Goal: Task Accomplishment & Management: Manage account settings

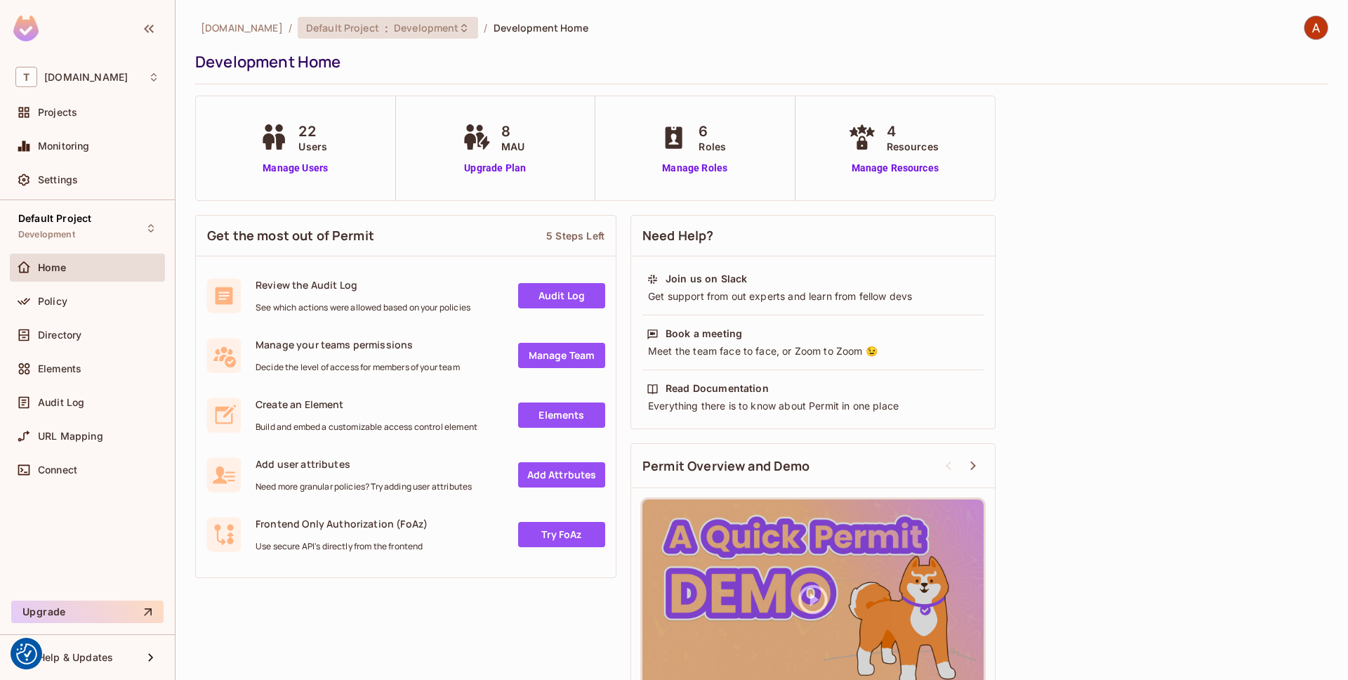
click at [432, 35] on div "Default Project : Development" at bounding box center [388, 28] width 181 height 22
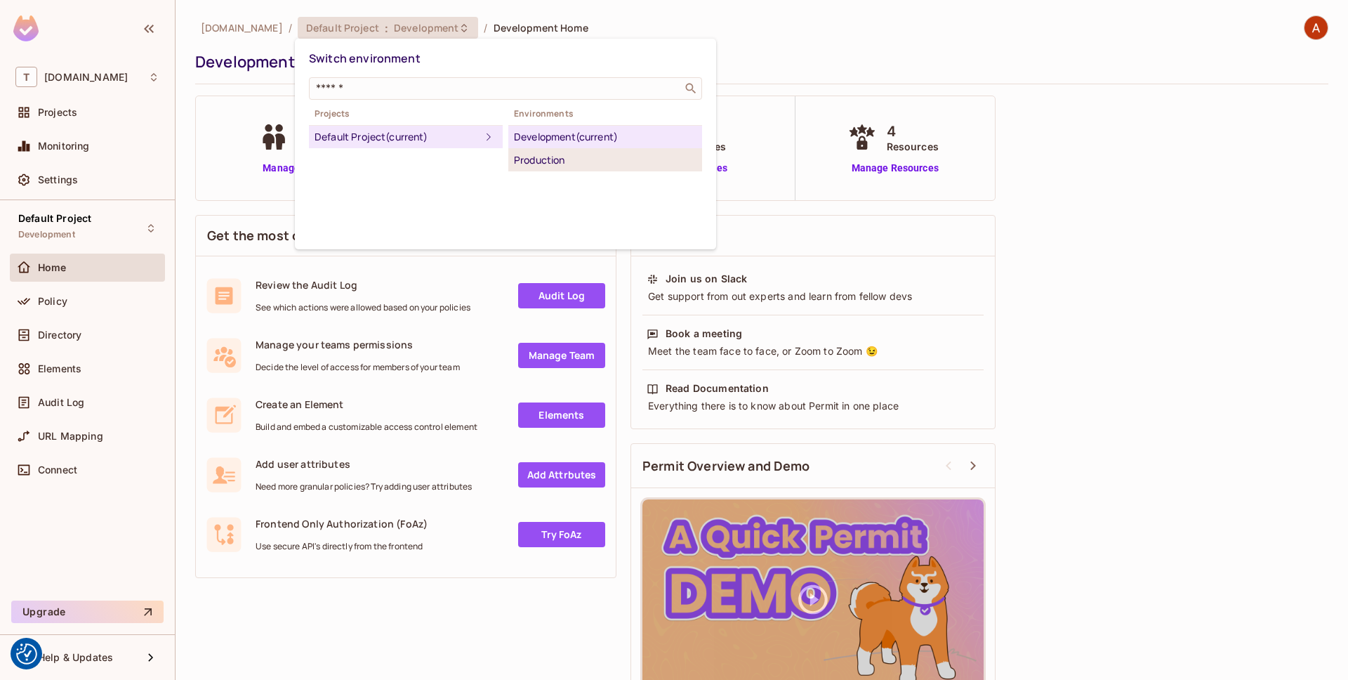
click at [534, 150] on li "Production" at bounding box center [605, 160] width 194 height 22
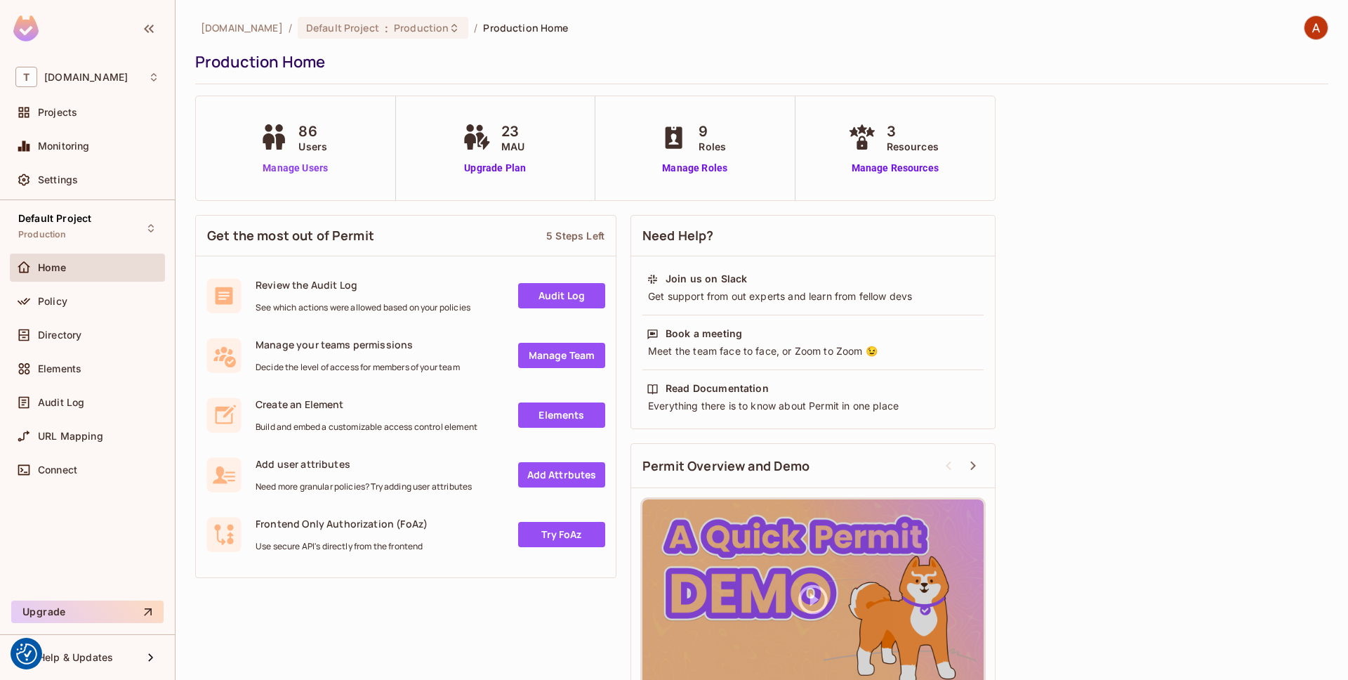
click at [312, 173] on link "Manage Users" at bounding box center [295, 168] width 78 height 15
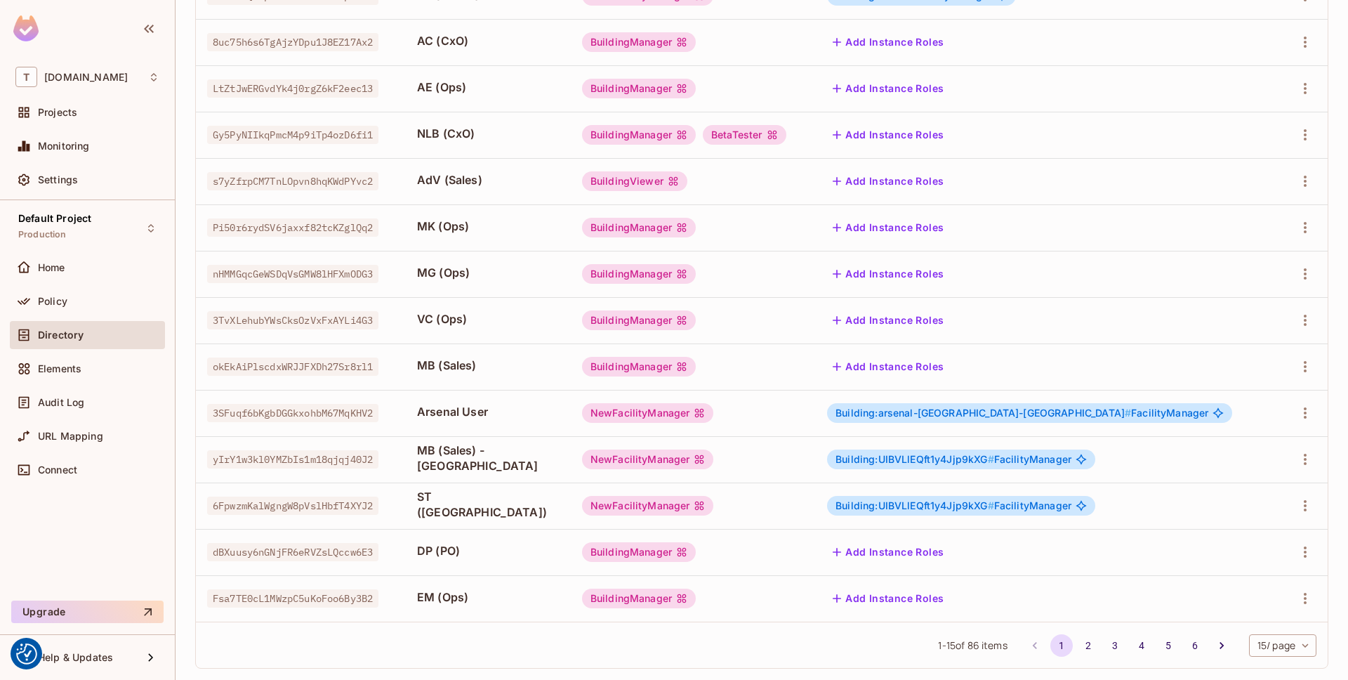
scroll to position [301, 0]
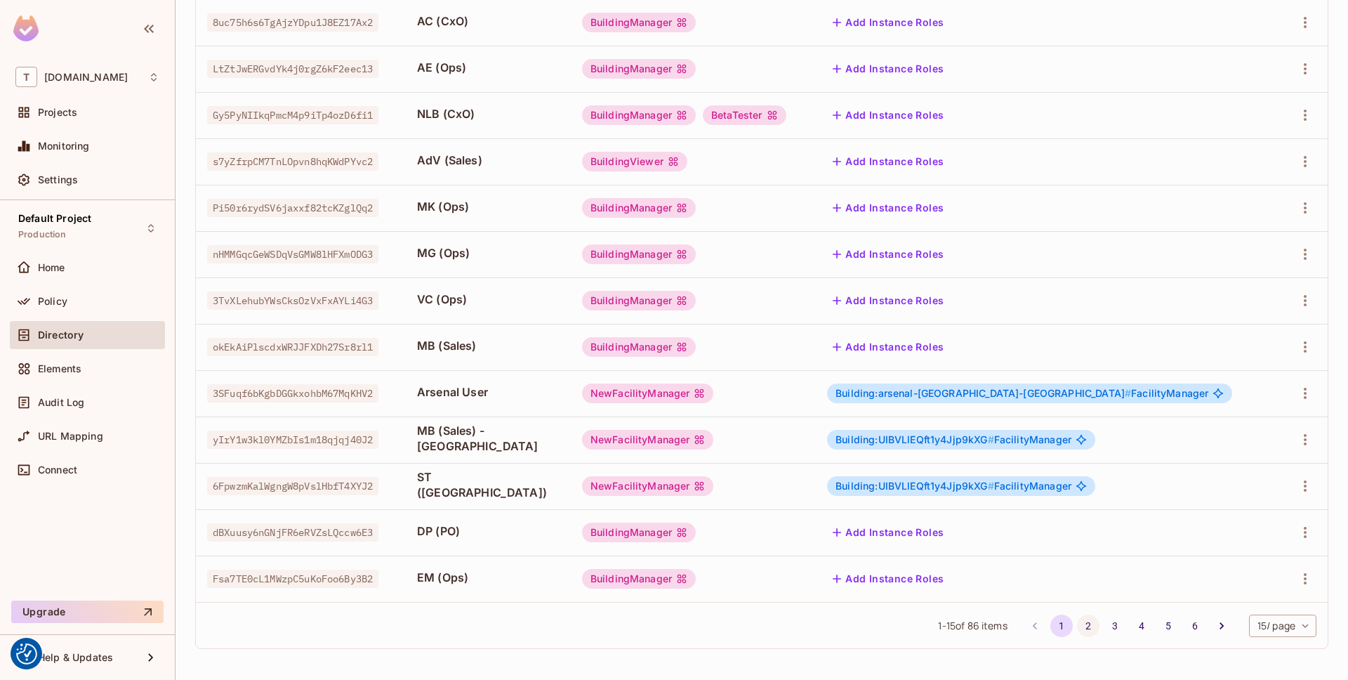
click at [1085, 619] on button "2" at bounding box center [1088, 625] width 22 height 22
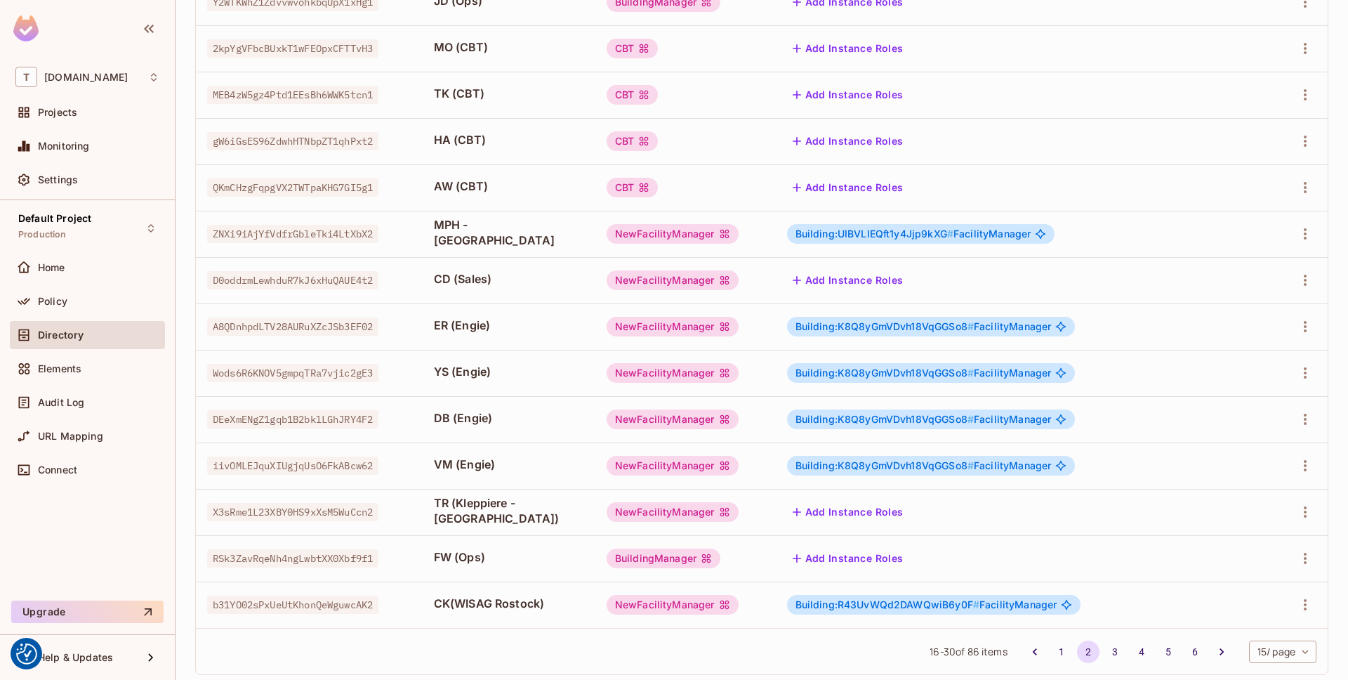
scroll to position [0, 0]
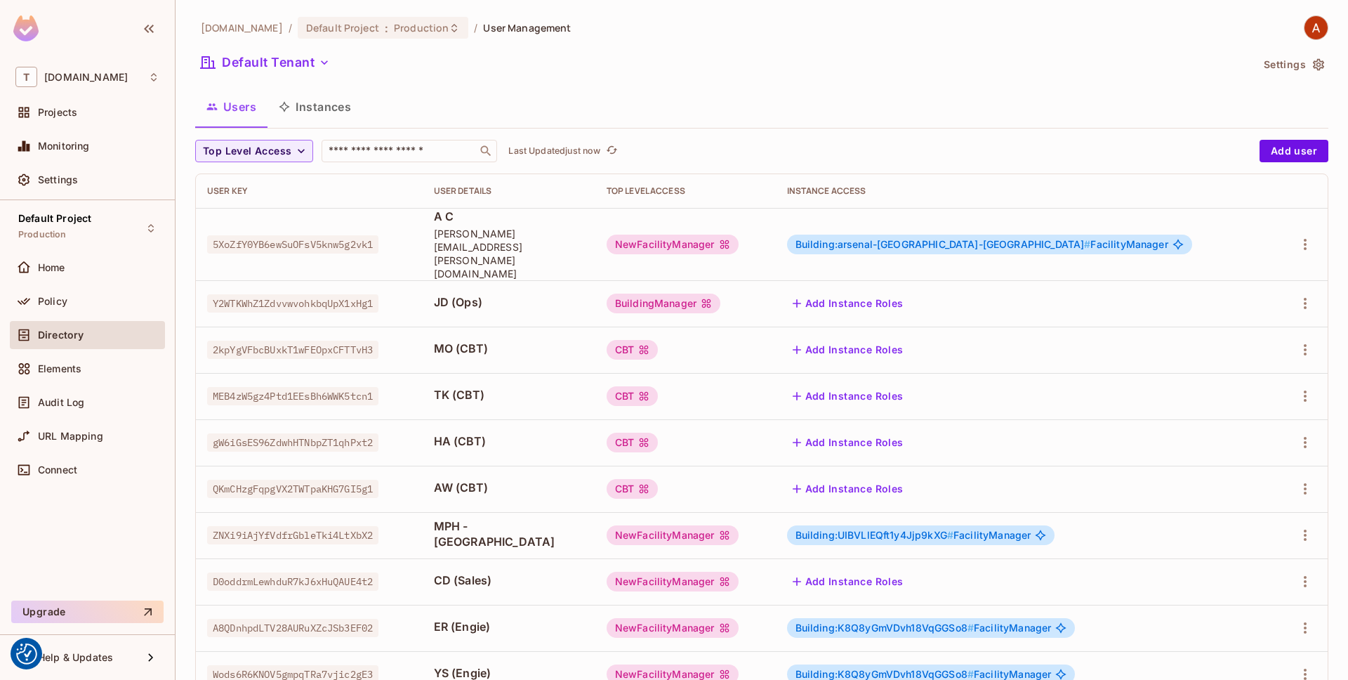
click at [739, 235] on div "NewFacilityManager" at bounding box center [673, 245] width 132 height 20
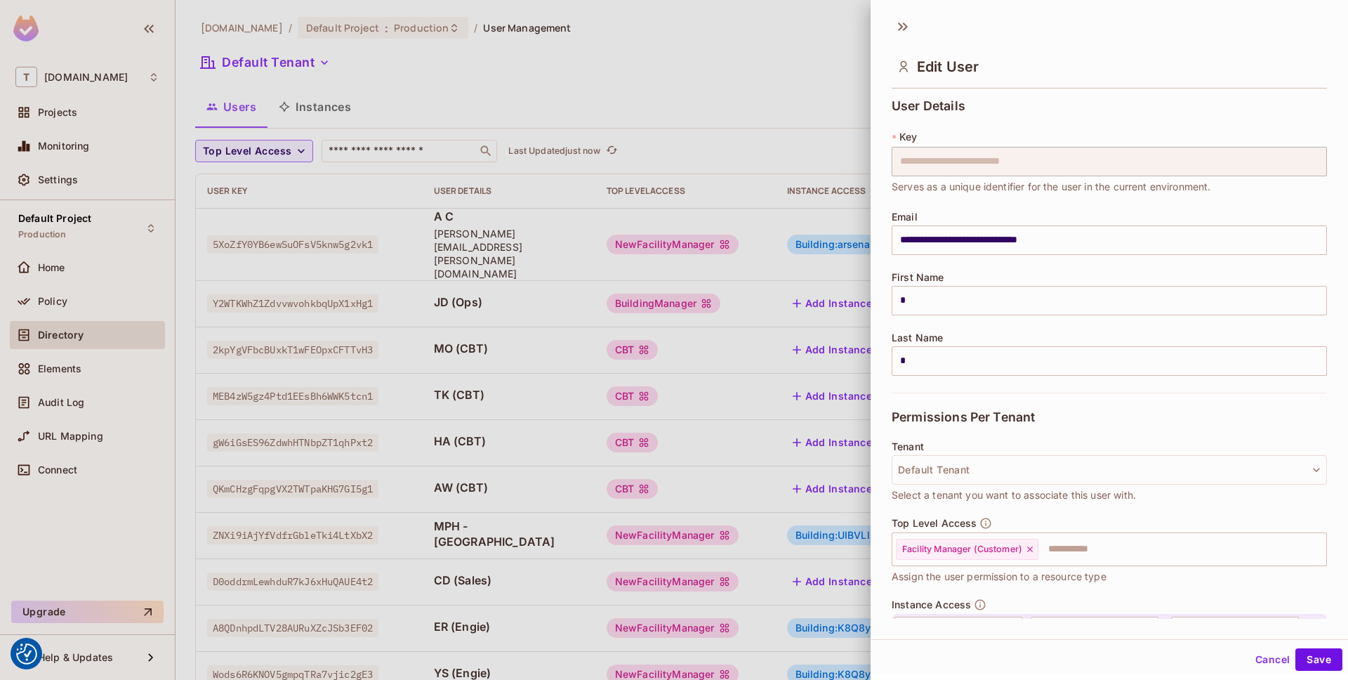
click at [1269, 659] on button "Cancel" at bounding box center [1273, 659] width 46 height 22
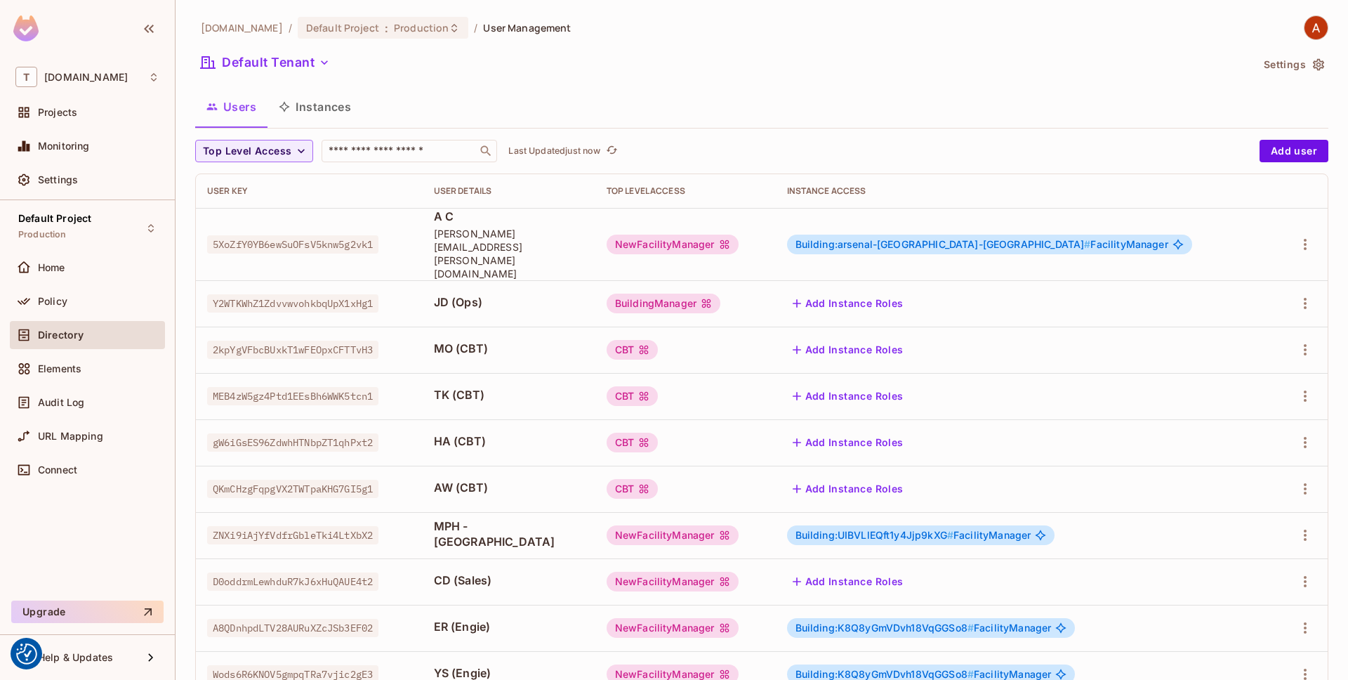
click at [468, 244] on span "[PERSON_NAME][EMAIL_ADDRESS][PERSON_NAME][DOMAIN_NAME]" at bounding box center [509, 253] width 150 height 53
click at [584, 239] on span "aaron.chan+arsenal@thermosphr.com" at bounding box center [509, 253] width 150 height 53
copy span "aaron.chan+arsenal@thermosphr.com"
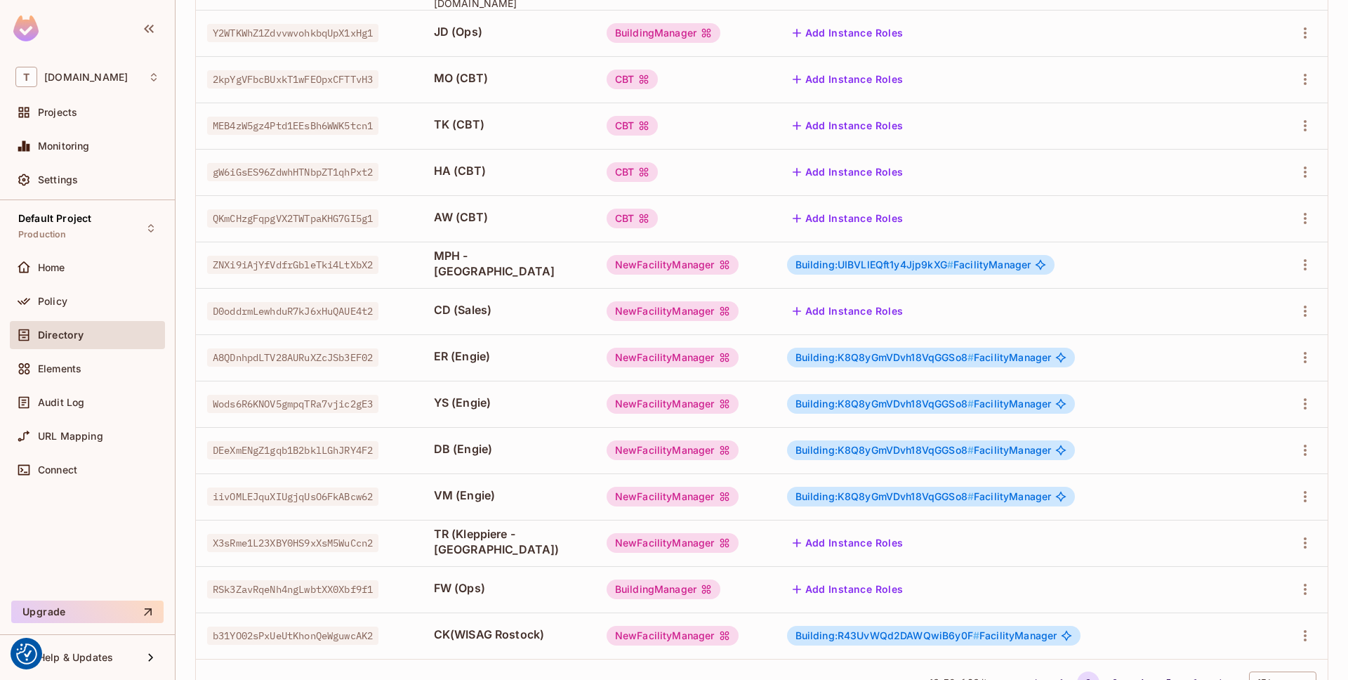
scroll to position [301, 0]
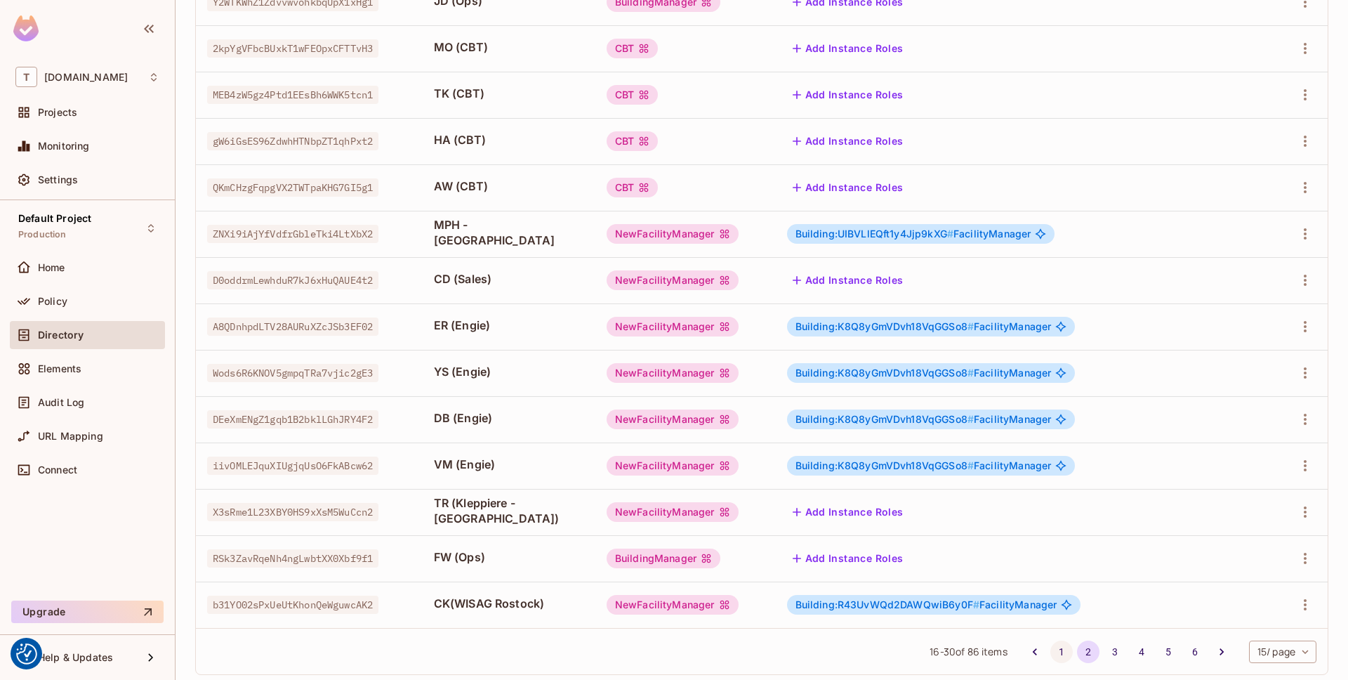
click at [1061, 640] on button "1" at bounding box center [1062, 651] width 22 height 22
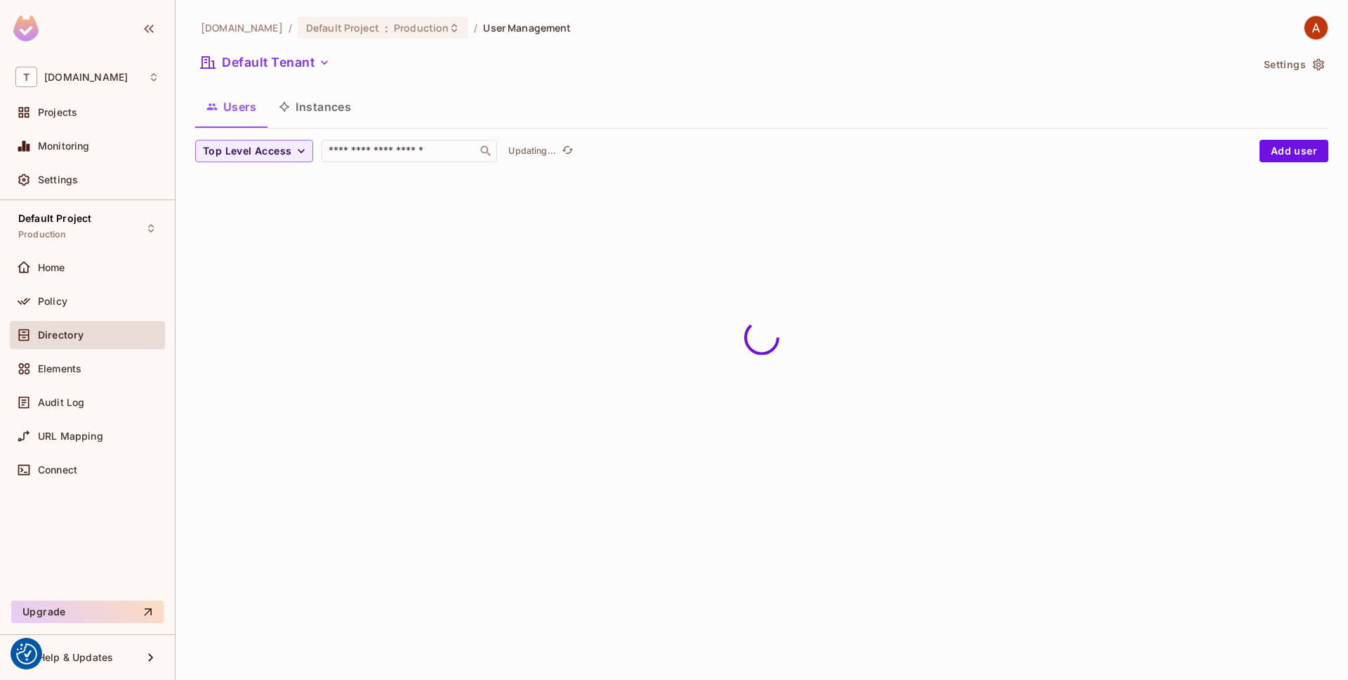
scroll to position [0, 0]
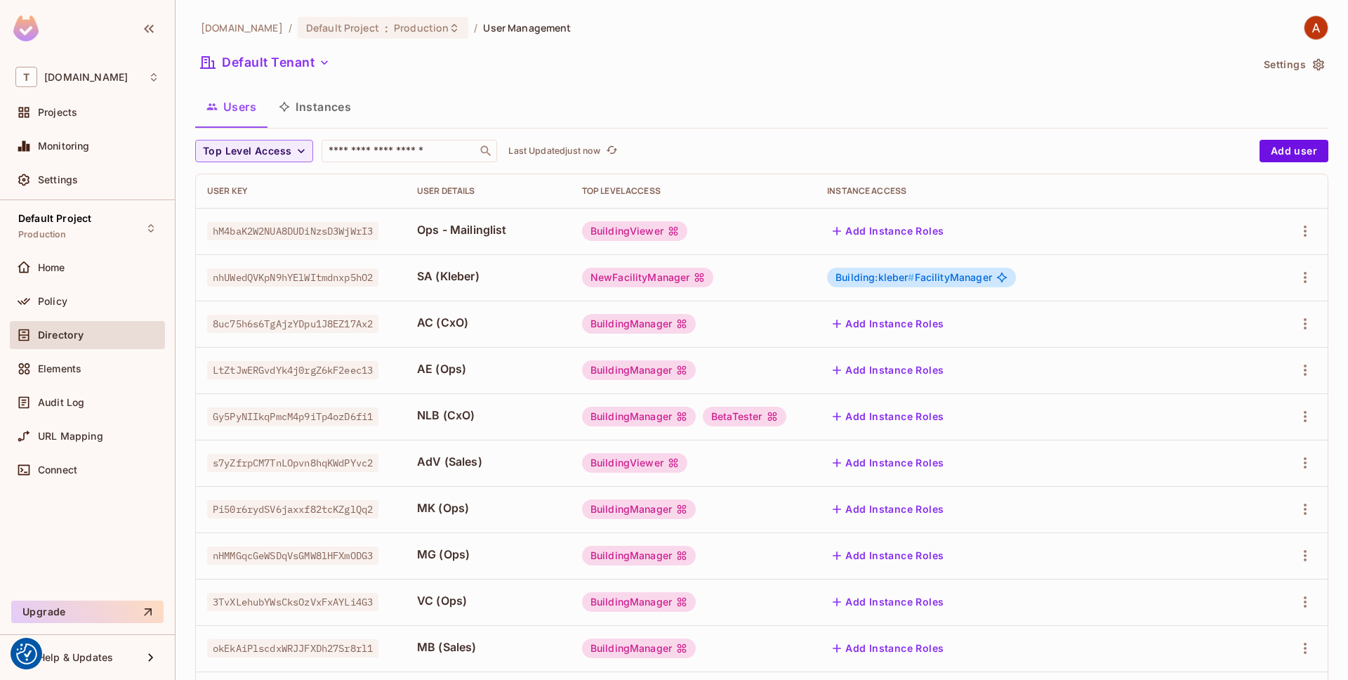
click at [1320, 318] on td at bounding box center [1303, 324] width 48 height 46
click at [1313, 320] on icon "button" at bounding box center [1305, 323] width 17 height 17
click at [1270, 346] on li "Edit" at bounding box center [1245, 356] width 124 height 31
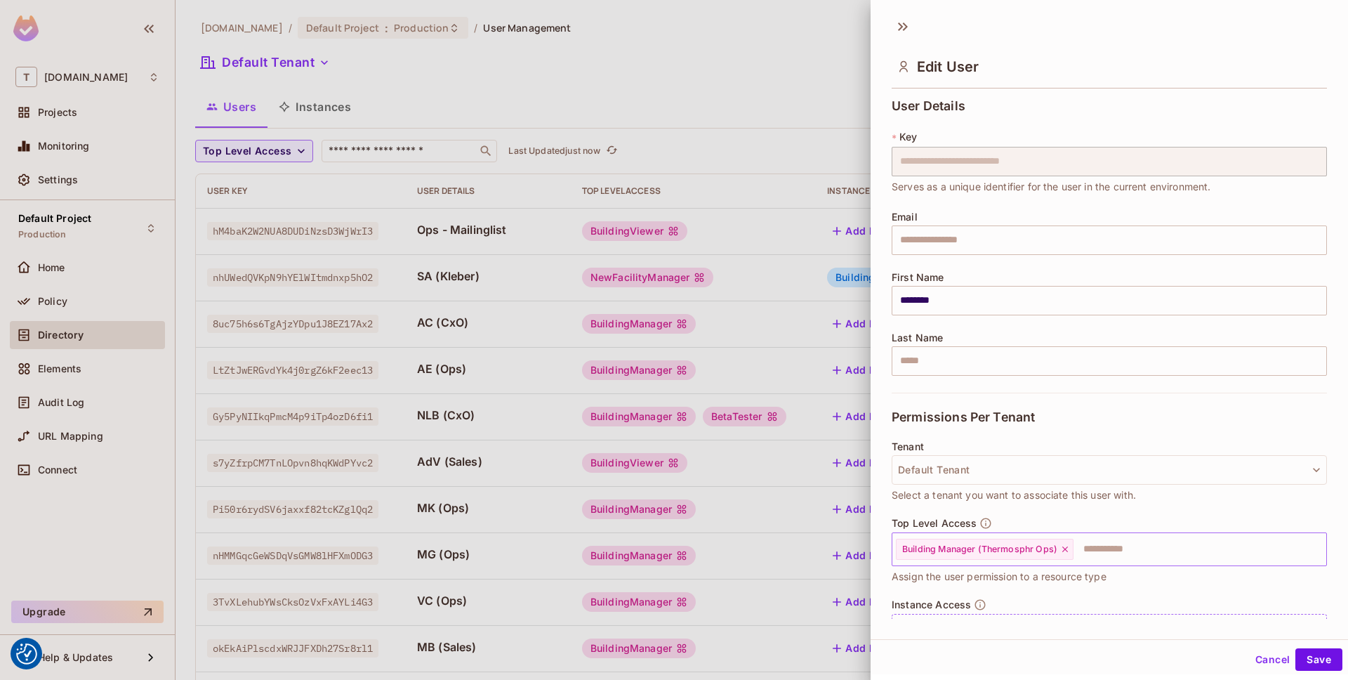
click at [1117, 553] on input "text" at bounding box center [1187, 549] width 225 height 28
type input "*"
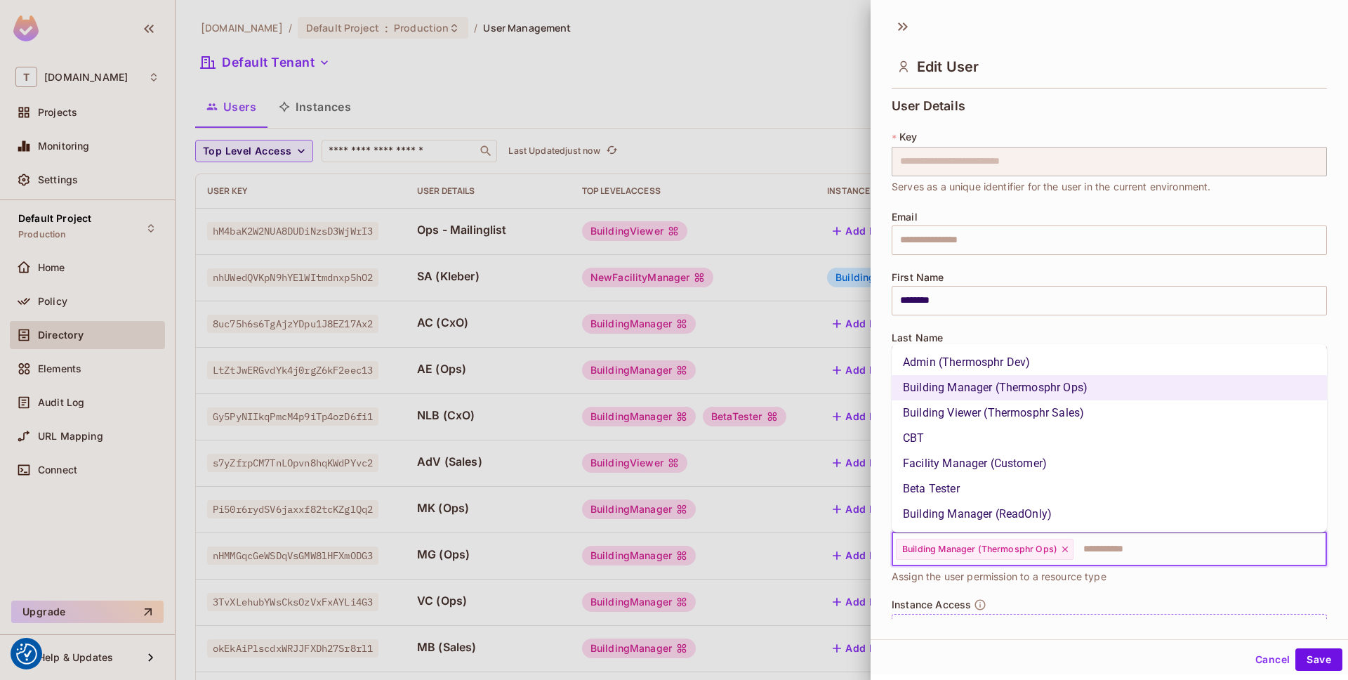
click at [1041, 461] on li "Facility Manager (Customer)" at bounding box center [1109, 463] width 435 height 25
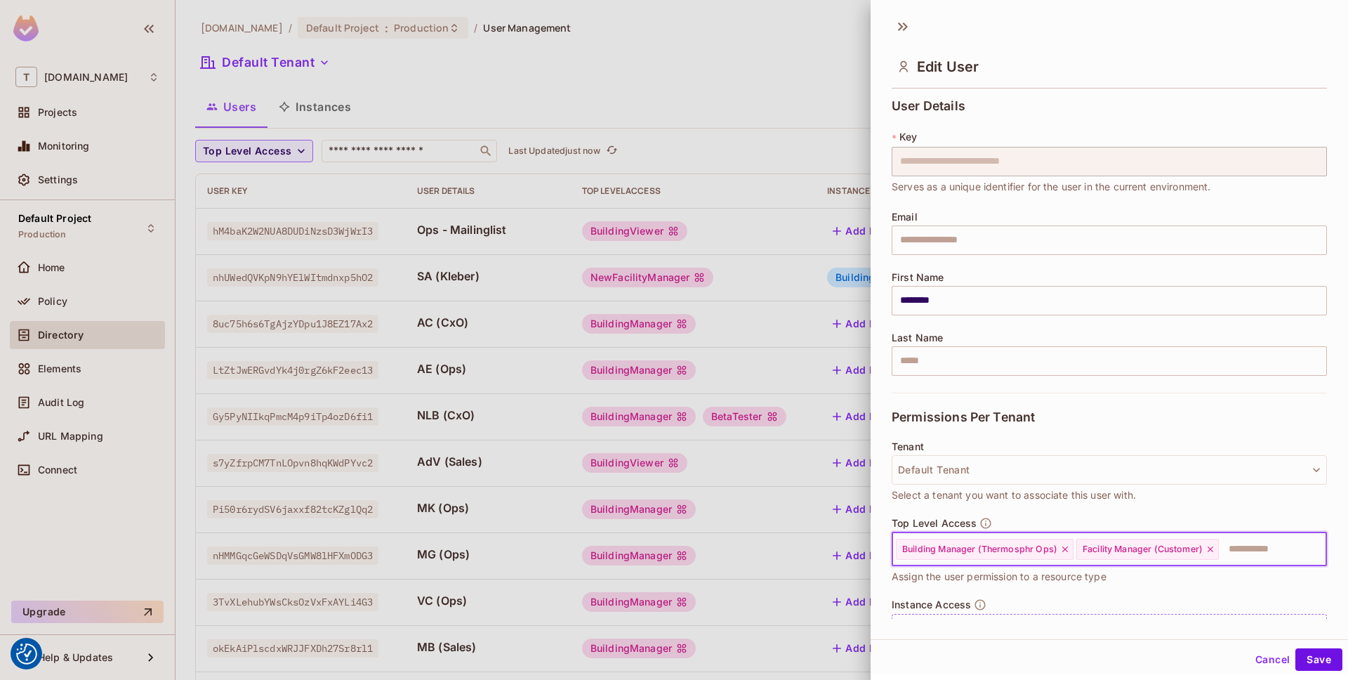
click at [759, 279] on div at bounding box center [674, 340] width 1348 height 680
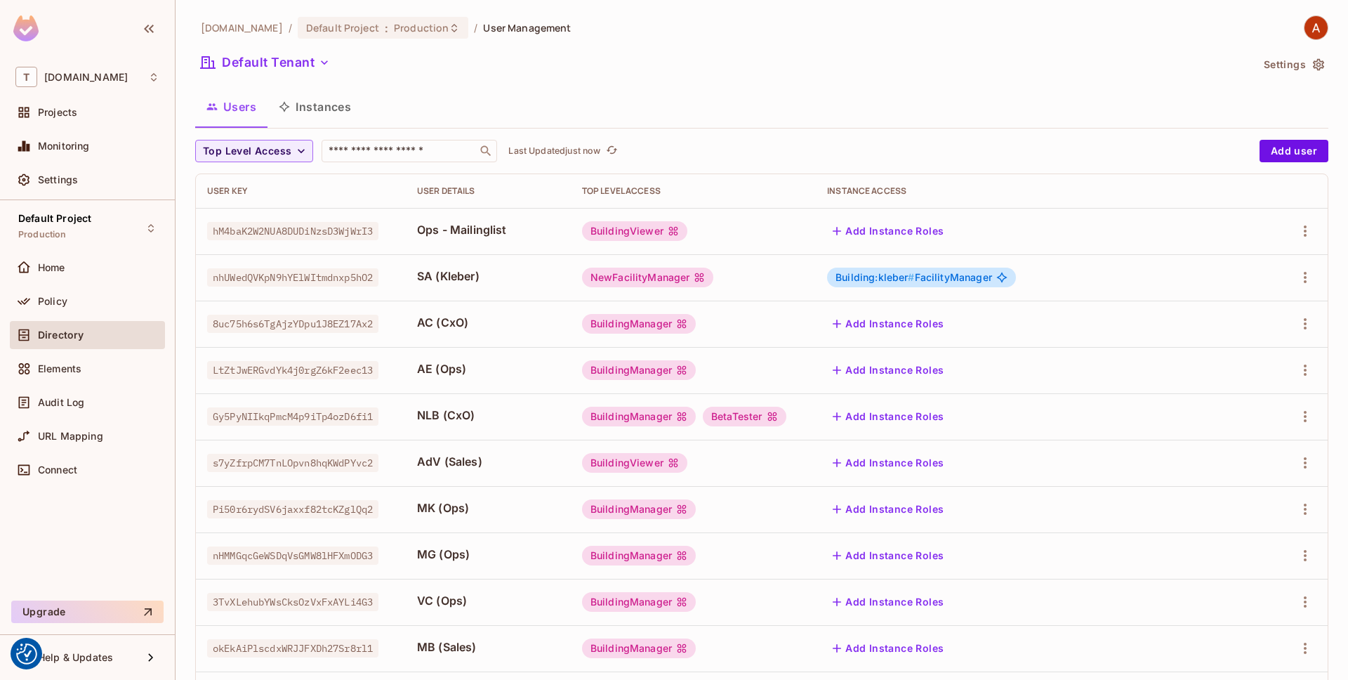
click at [688, 278] on div "NewFacilityManager" at bounding box center [648, 278] width 132 height 20
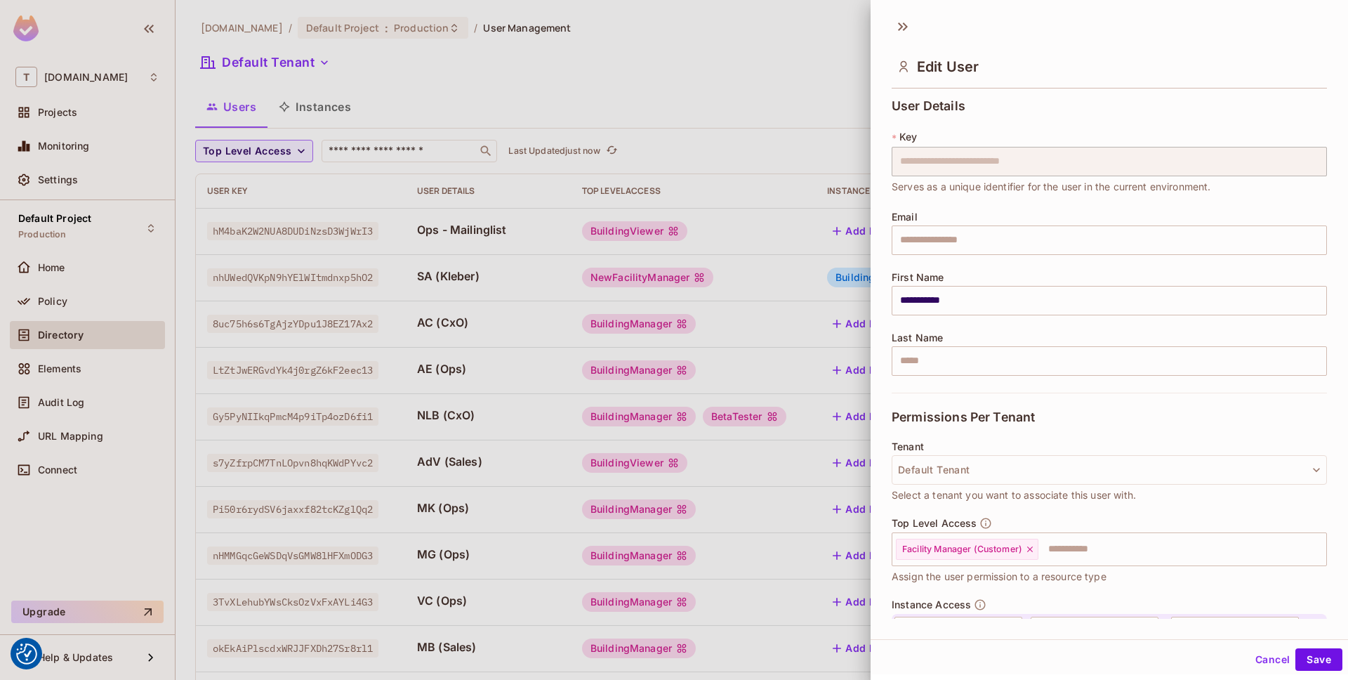
scroll to position [108, 0]
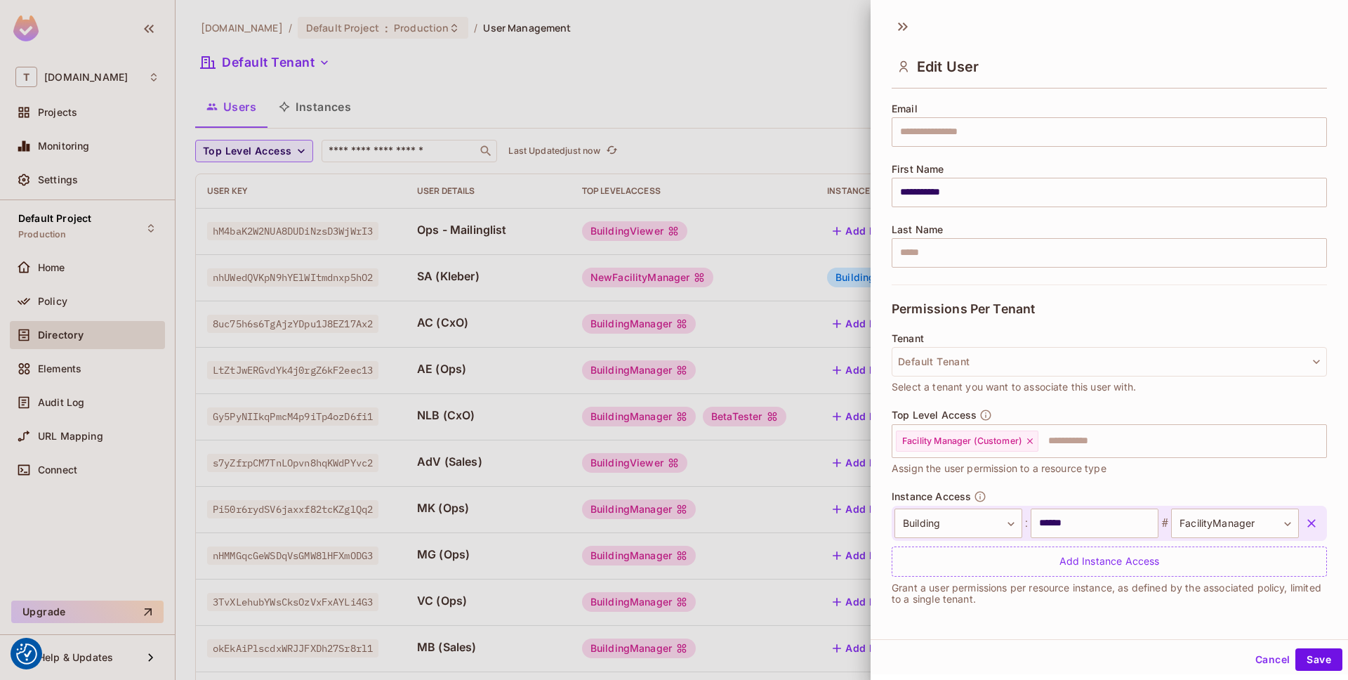
click at [1277, 657] on button "Cancel" at bounding box center [1273, 659] width 46 height 22
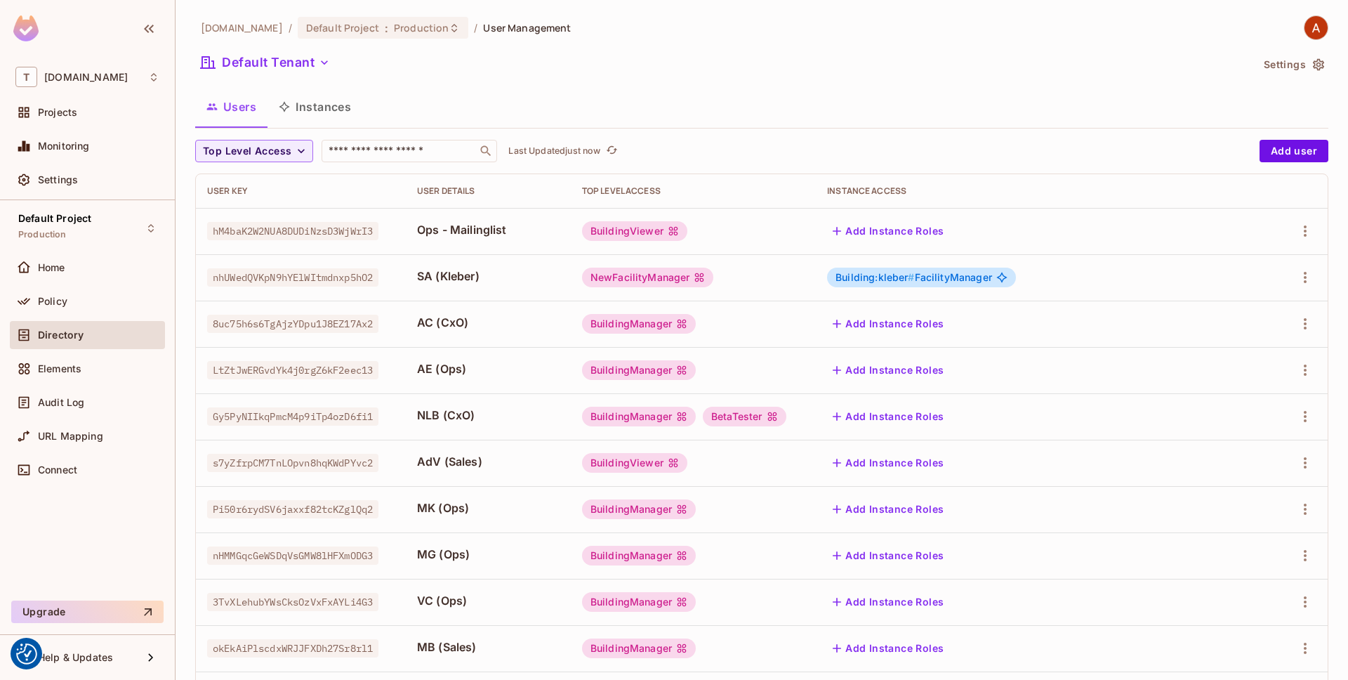
click at [923, 324] on button "Add Instance Roles" at bounding box center [888, 323] width 122 height 22
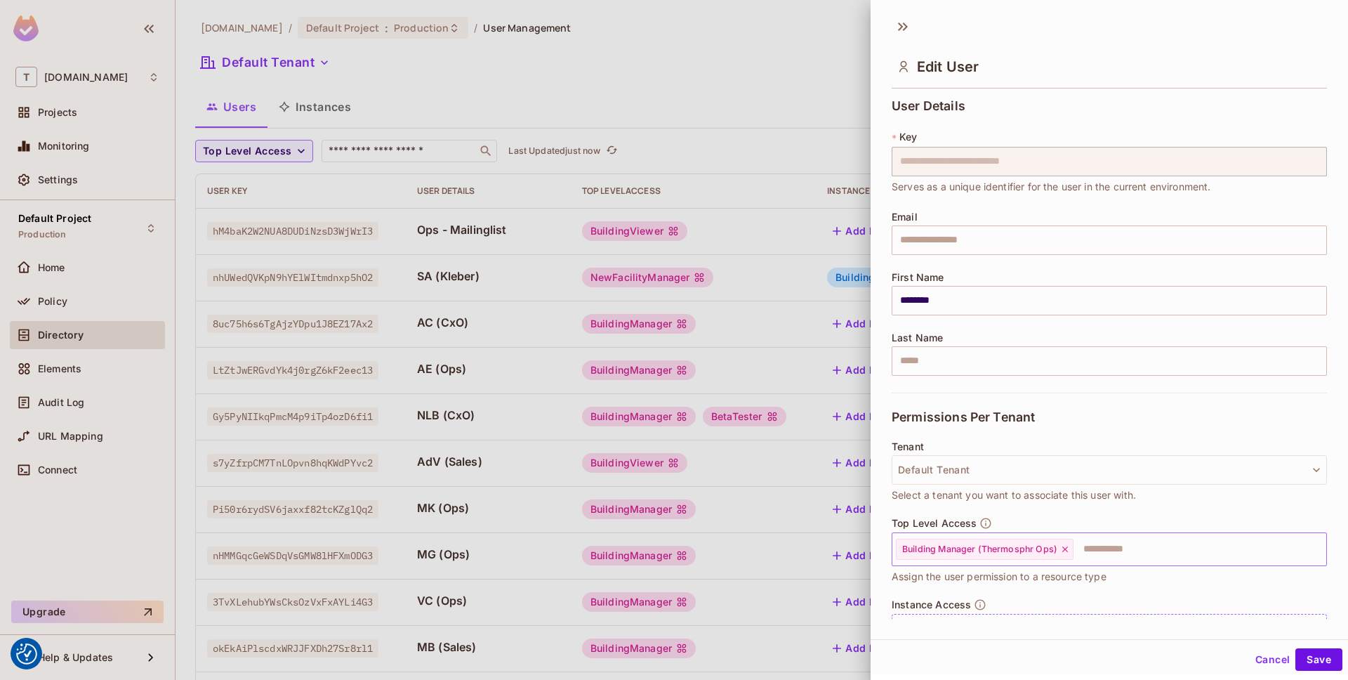
click at [1120, 544] on input "text" at bounding box center [1187, 549] width 225 height 28
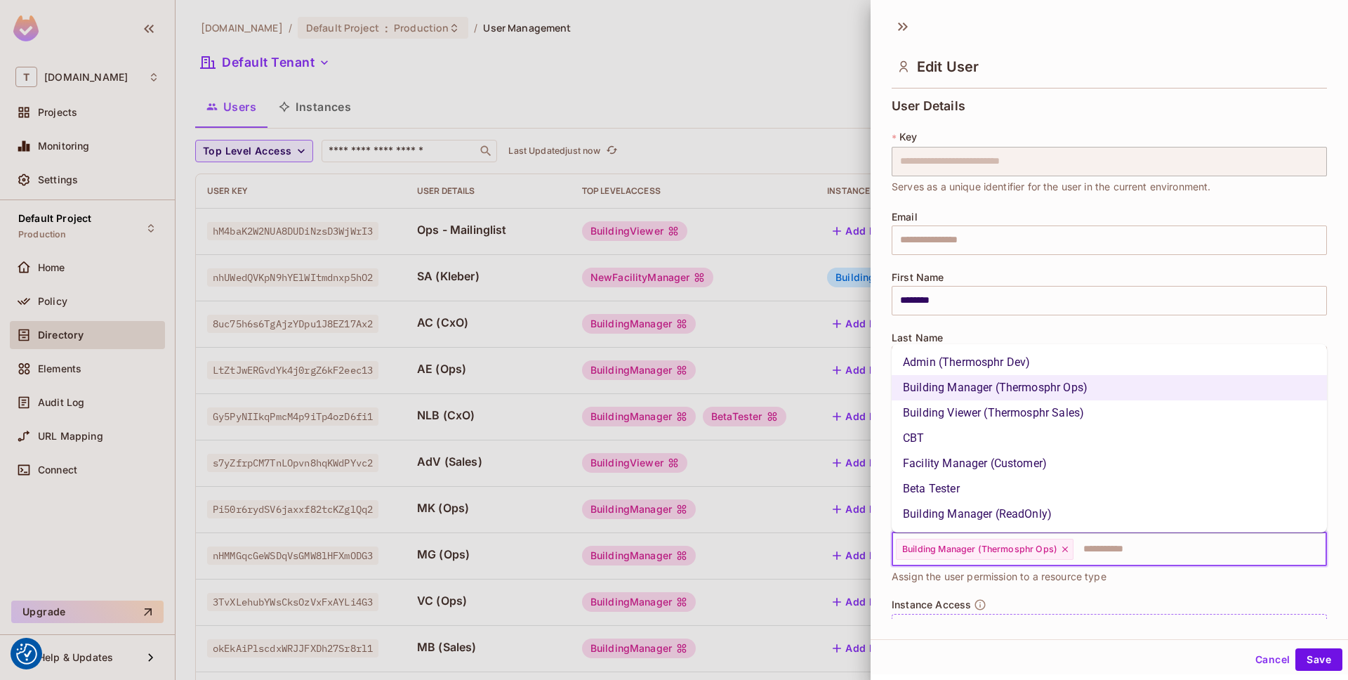
click at [1051, 460] on li "Facility Manager (Customer)" at bounding box center [1109, 463] width 435 height 25
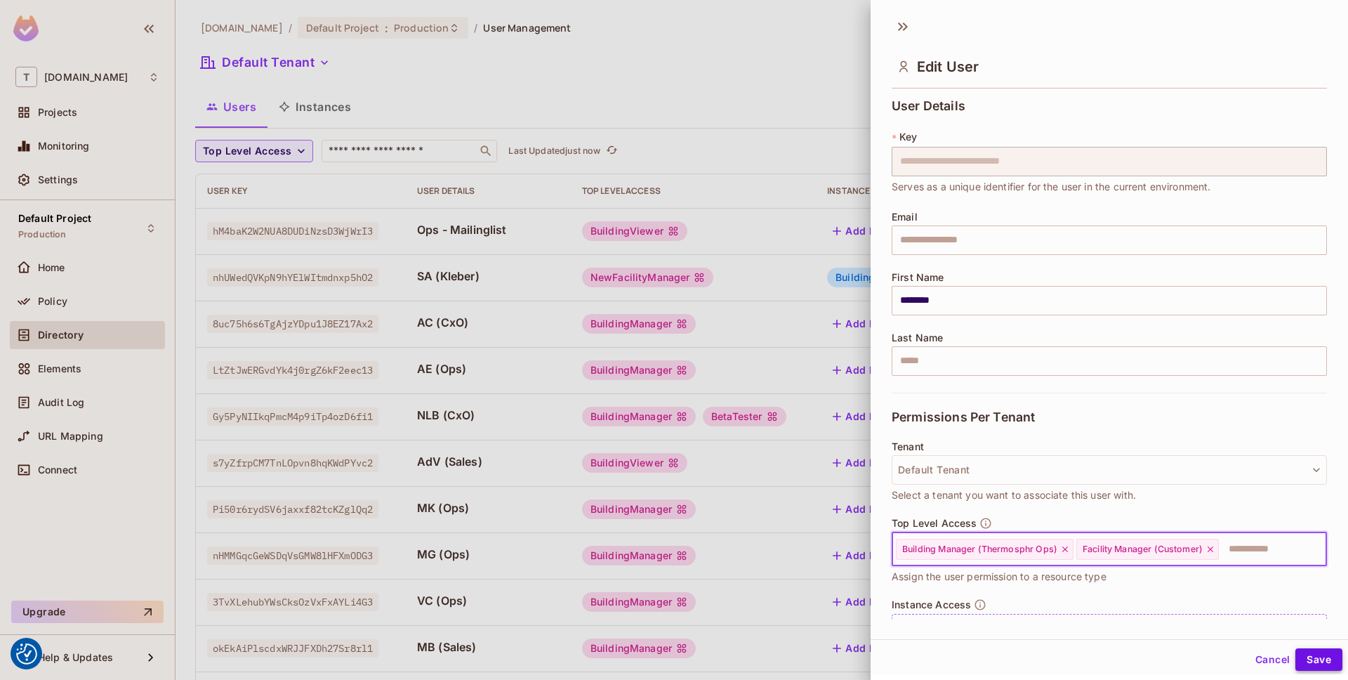
click at [1320, 661] on button "Save" at bounding box center [1319, 659] width 47 height 22
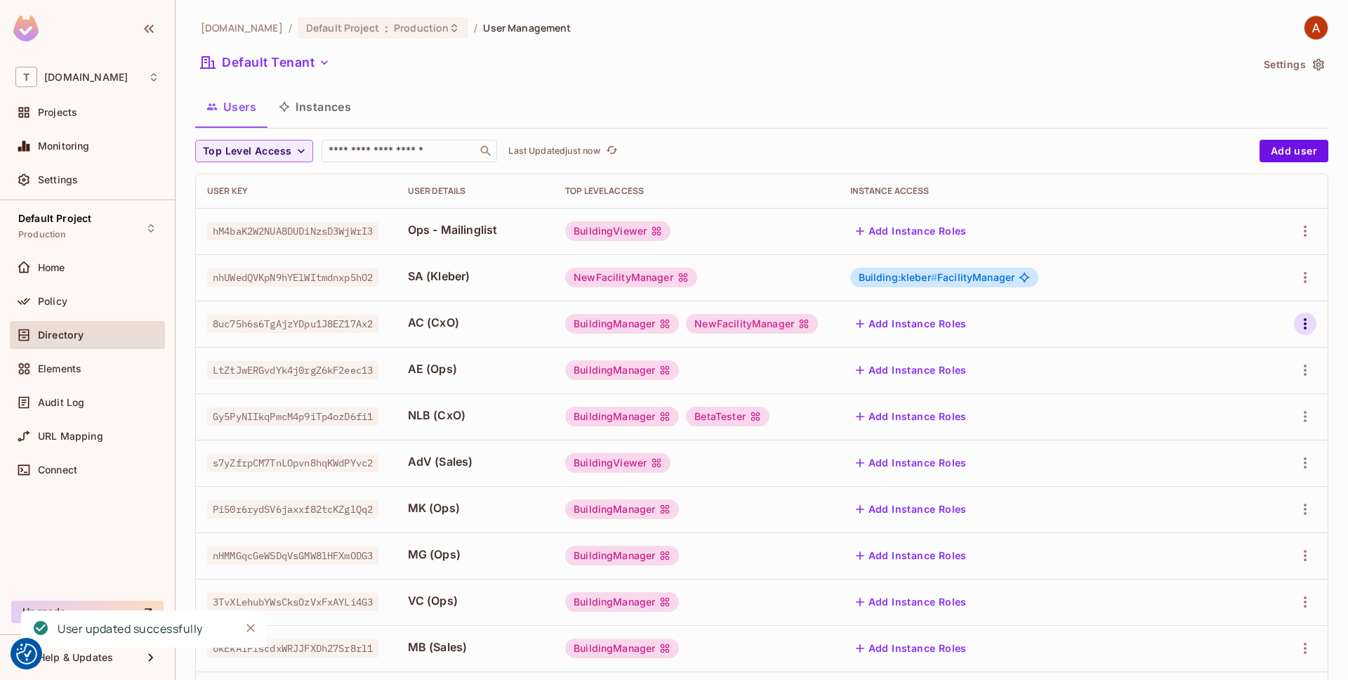
click at [1306, 329] on icon "button" at bounding box center [1305, 323] width 17 height 17
click at [1283, 351] on li "Edit" at bounding box center [1245, 356] width 124 height 31
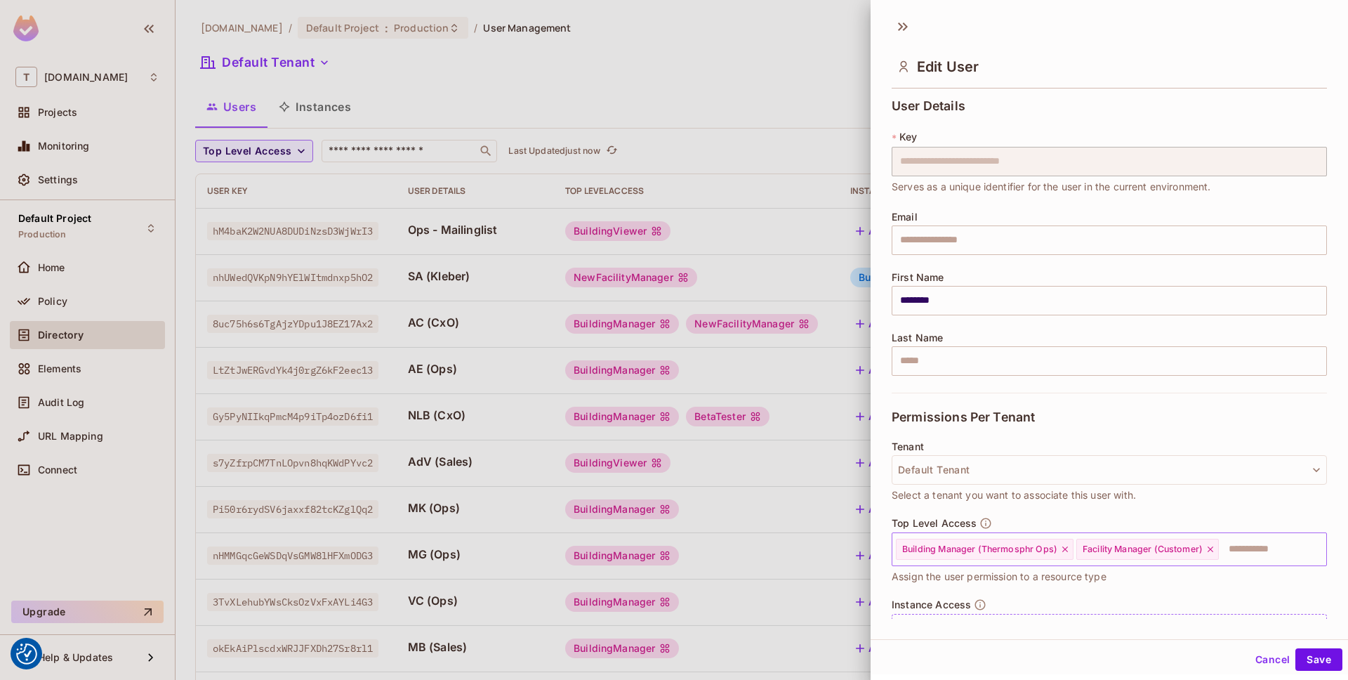
click at [1067, 551] on icon at bounding box center [1065, 549] width 6 height 6
click at [1317, 654] on button "Save" at bounding box center [1319, 659] width 47 height 22
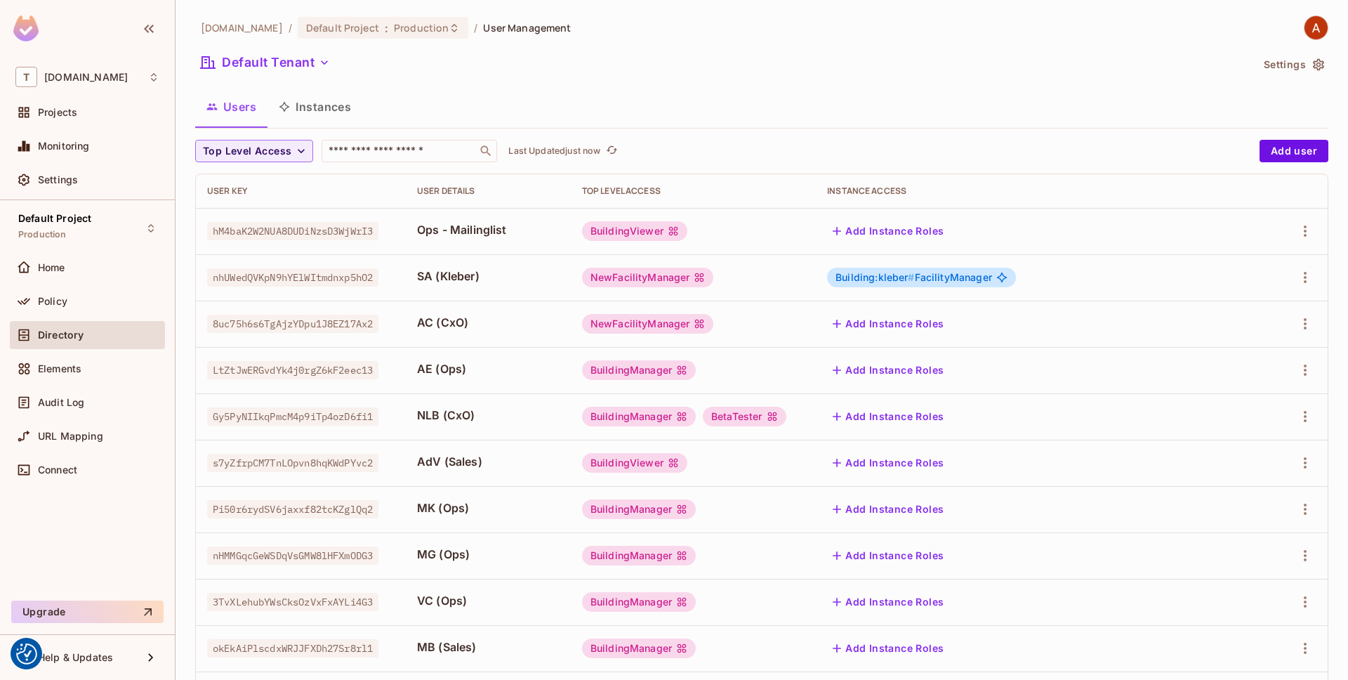
click at [949, 325] on button "Add Instance Roles" at bounding box center [888, 323] width 122 height 22
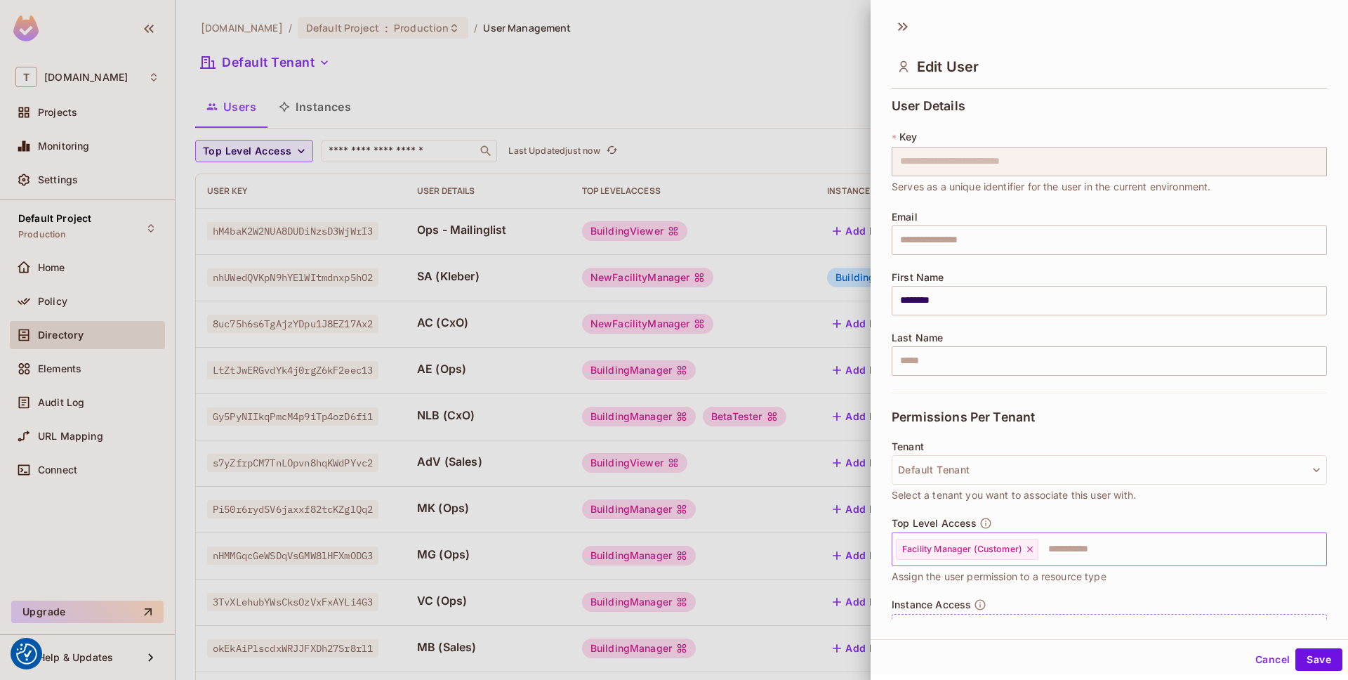
scroll to position [67, 0]
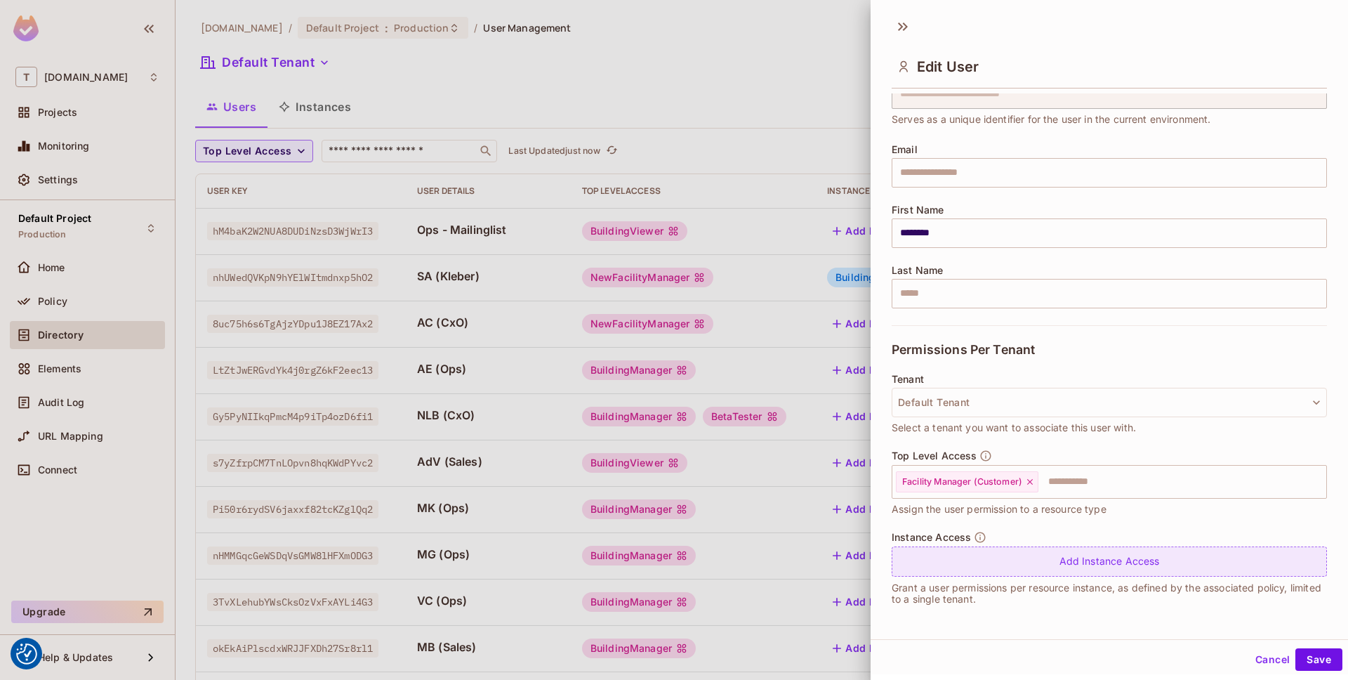
click at [1022, 562] on div "Add Instance Access" at bounding box center [1109, 561] width 435 height 30
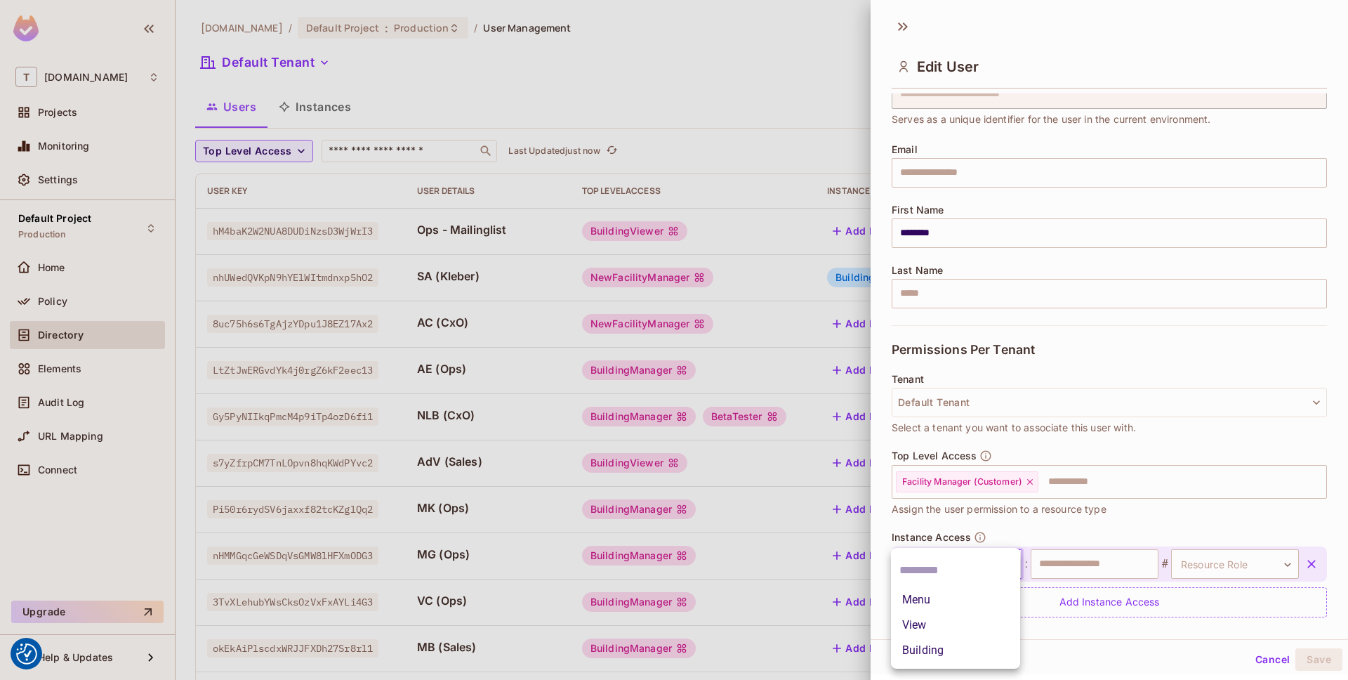
click at [966, 571] on body "We use cookies to enhance your browsing experience, serve personalized ads or c…" at bounding box center [674, 340] width 1348 height 680
click at [1272, 664] on div at bounding box center [674, 340] width 1348 height 680
click at [1272, 662] on button "Cancel" at bounding box center [1273, 659] width 46 height 22
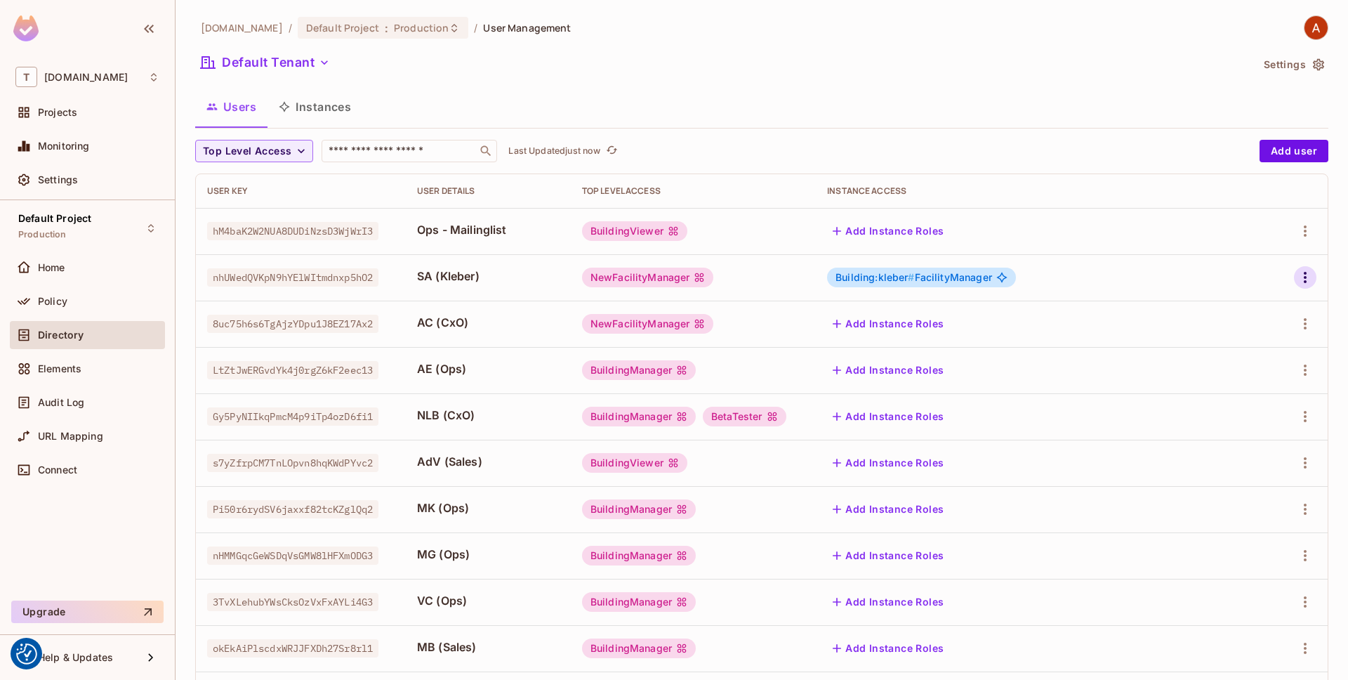
click at [1306, 287] on button "button" at bounding box center [1305, 277] width 22 height 22
click at [1288, 307] on li "Edit" at bounding box center [1245, 309] width 124 height 31
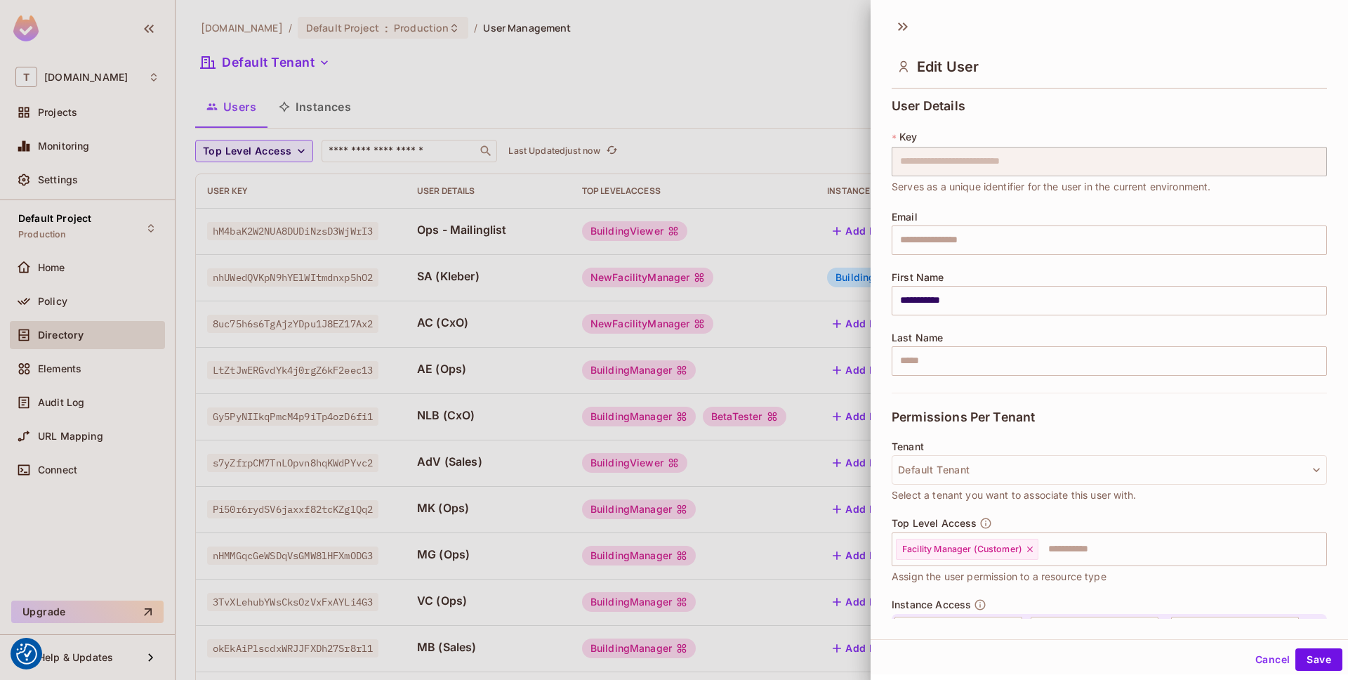
scroll to position [108, 0]
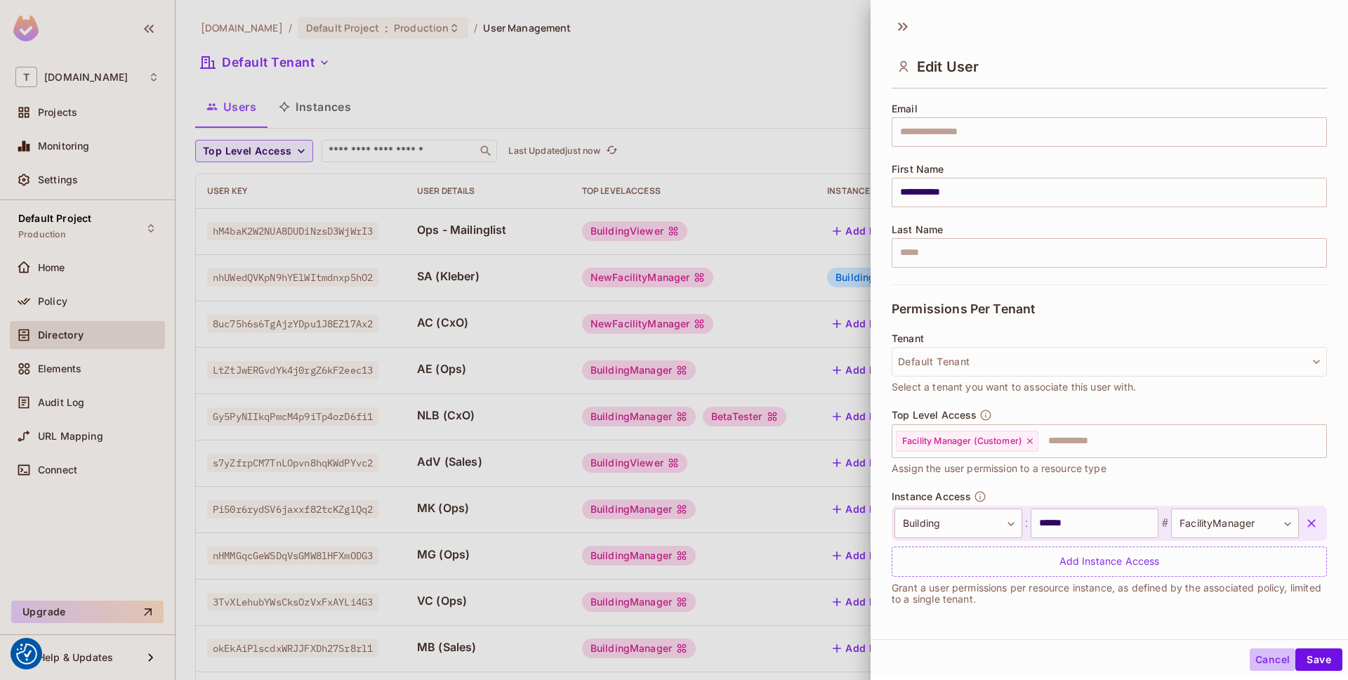
click at [1271, 655] on button "Cancel" at bounding box center [1273, 659] width 46 height 22
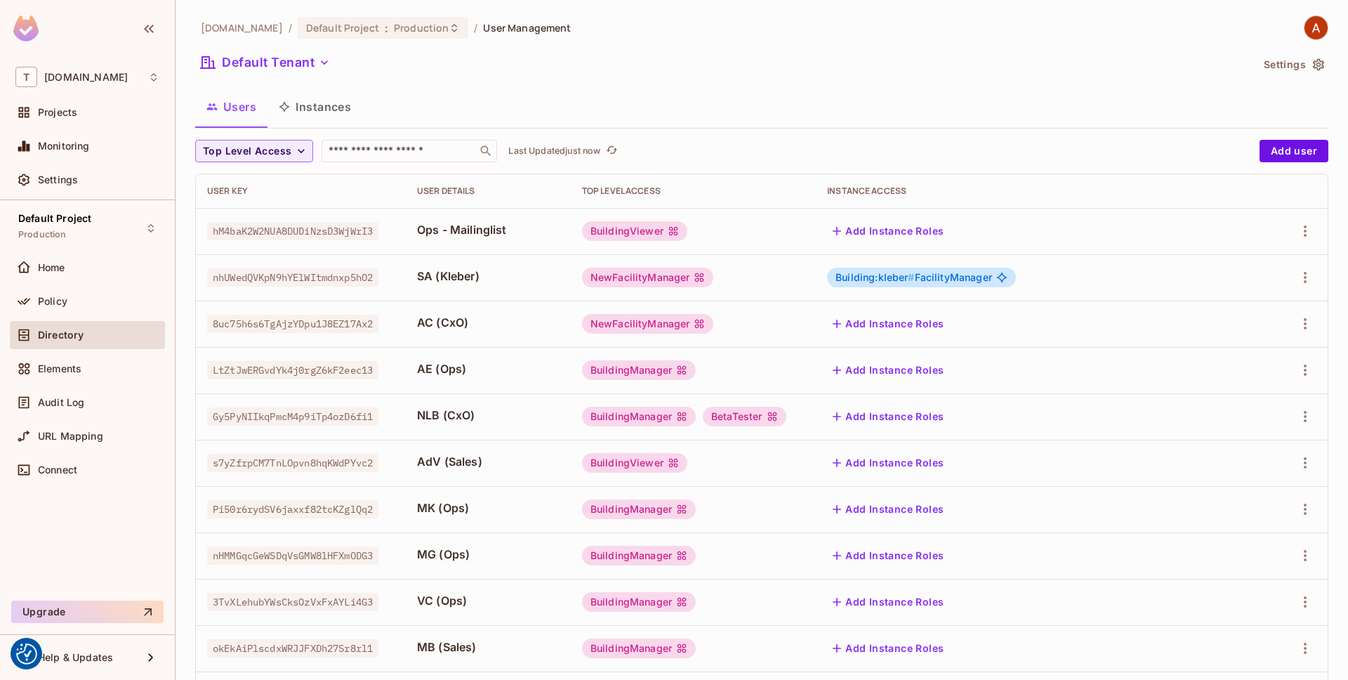
click at [949, 326] on button "Add Instance Roles" at bounding box center [888, 323] width 122 height 22
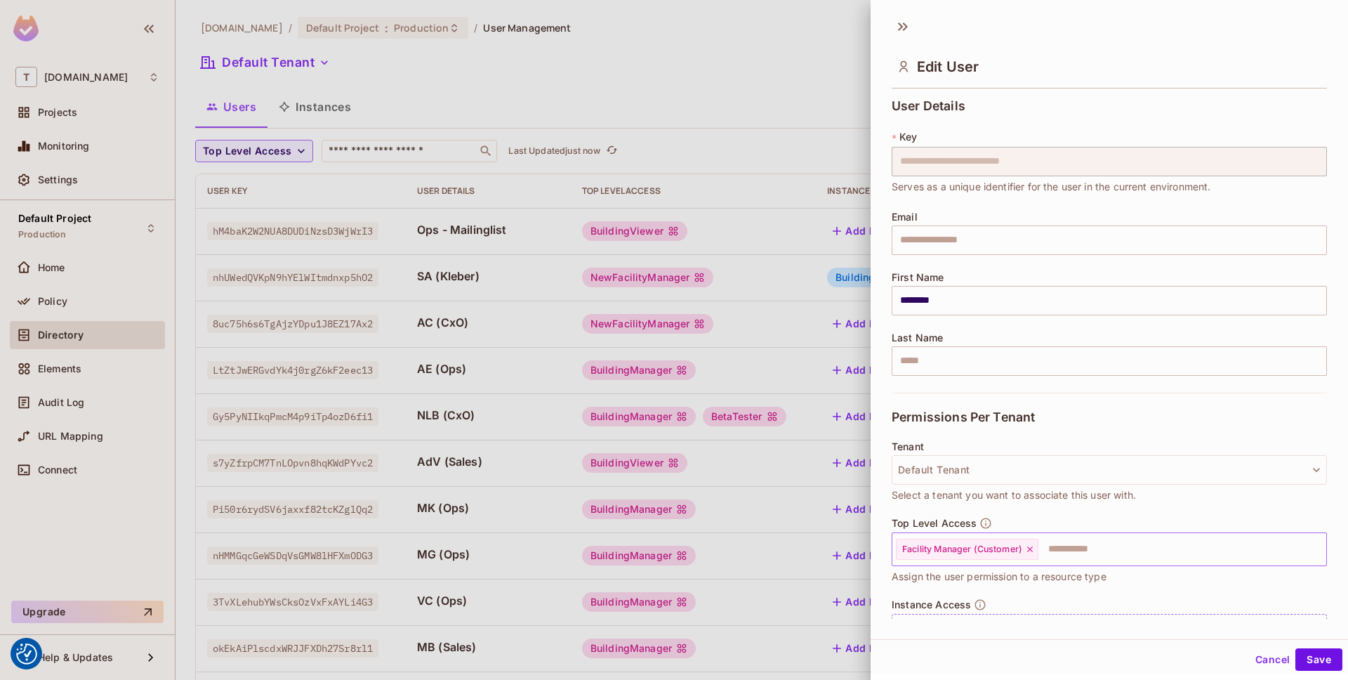
scroll to position [67, 0]
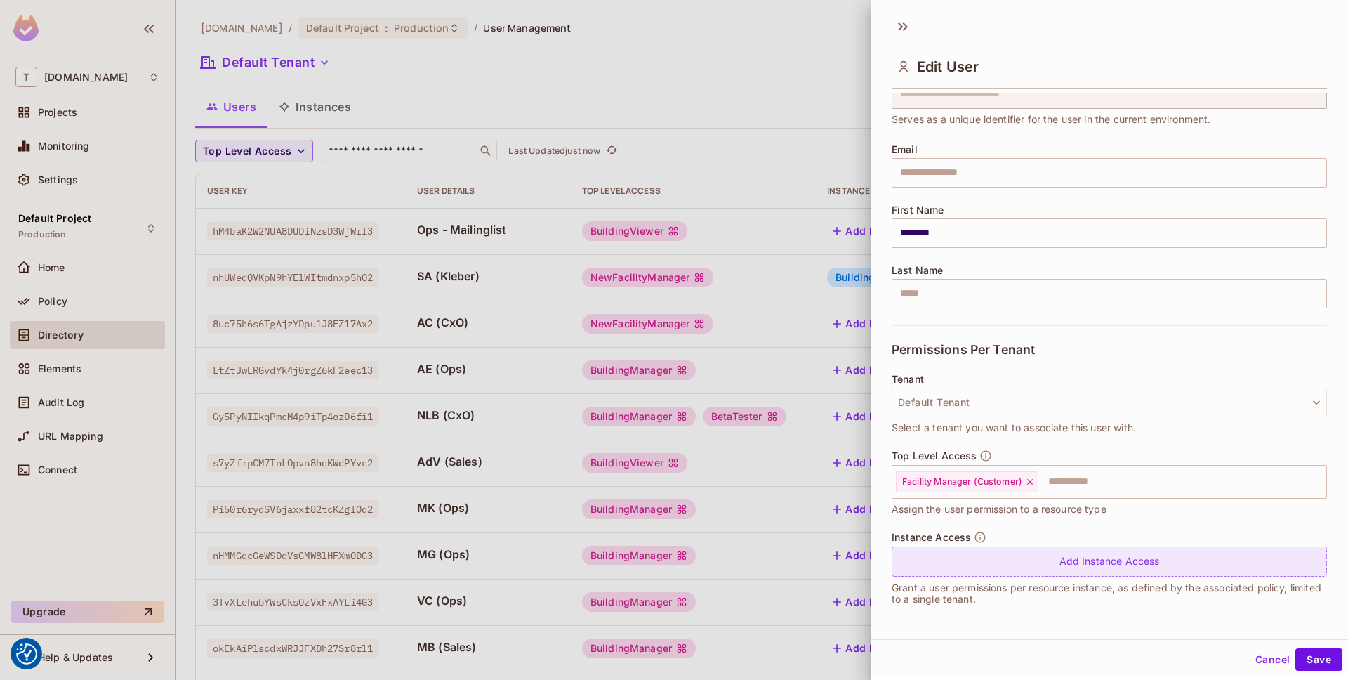
click at [965, 549] on div "Add Instance Access" at bounding box center [1109, 561] width 435 height 30
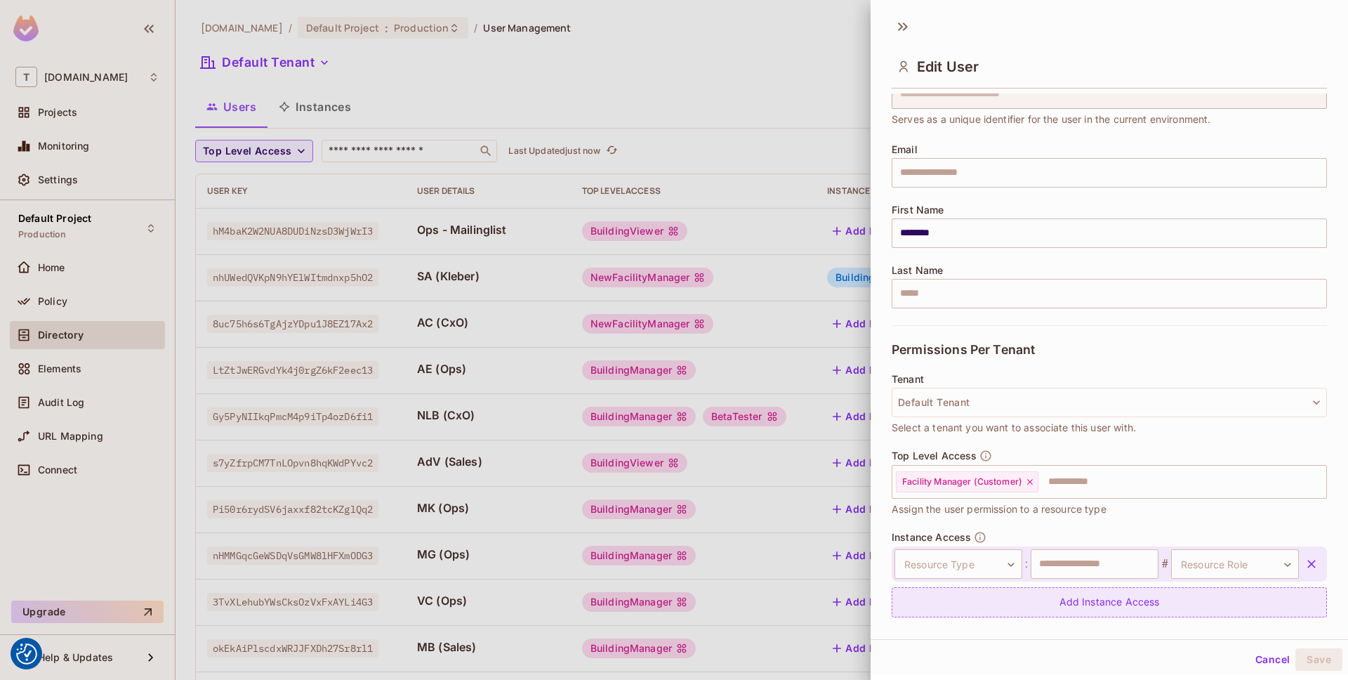
click at [930, 587] on div "Add Instance Access" at bounding box center [1109, 602] width 435 height 30
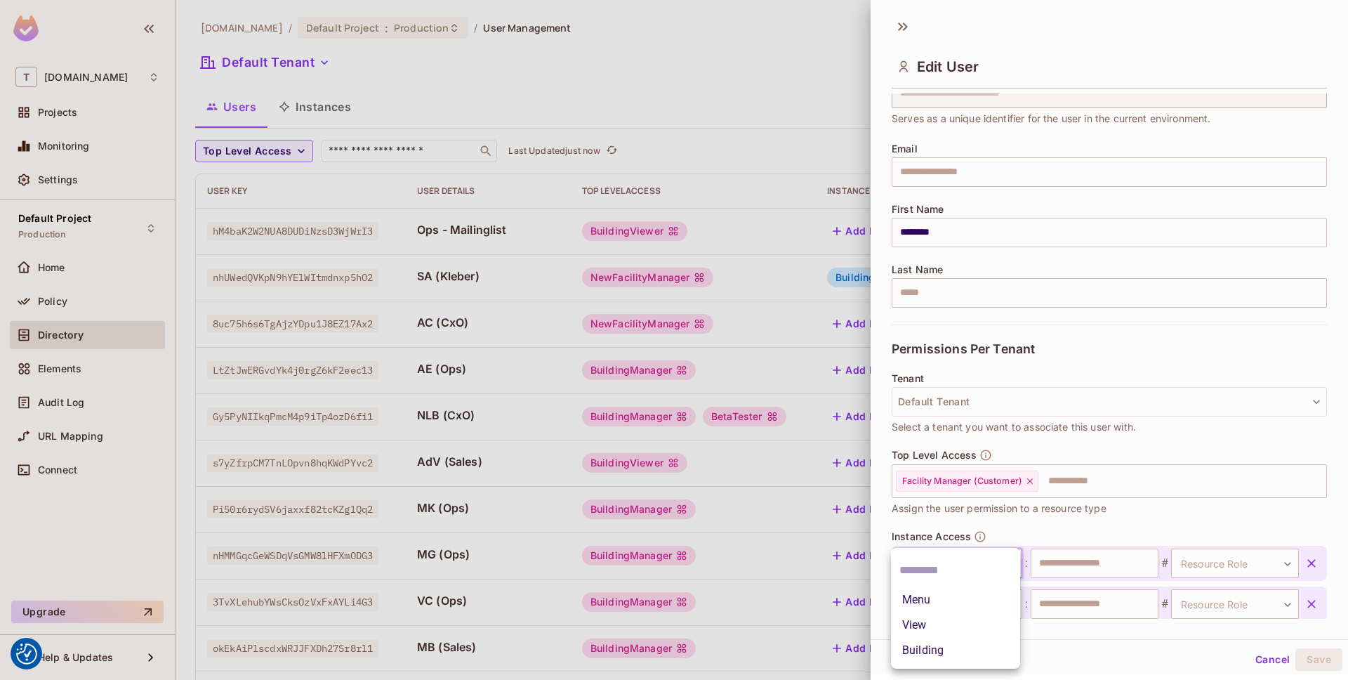
click at [952, 569] on body "We use cookies to enhance your browsing experience, serve personalized ads or c…" at bounding box center [674, 340] width 1348 height 680
click at [952, 643] on li "Building" at bounding box center [955, 650] width 129 height 25
click at [1308, 597] on icon "button" at bounding box center [1312, 604] width 14 height 14
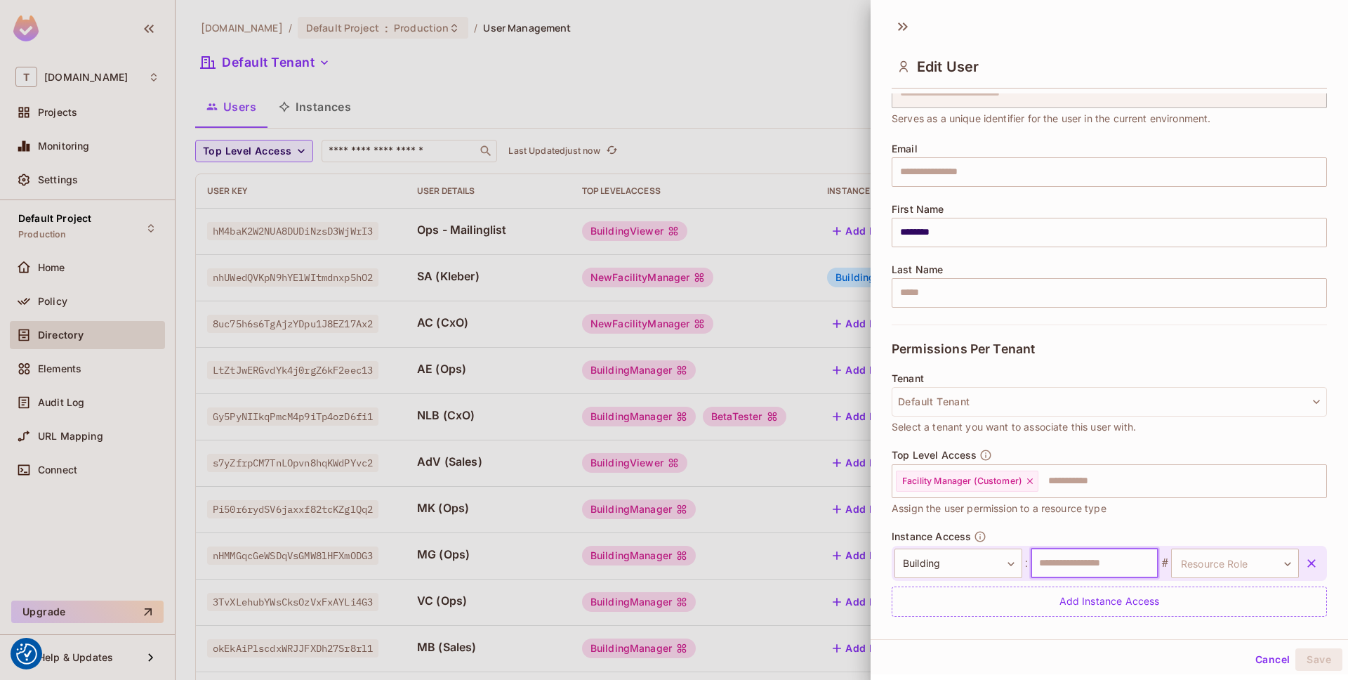
click at [1058, 568] on input "text" at bounding box center [1095, 562] width 128 height 29
type input "******"
click at [1197, 567] on body "We use cookies to enhance your browsing experience, serve personalized ads or c…" at bounding box center [674, 340] width 1348 height 680
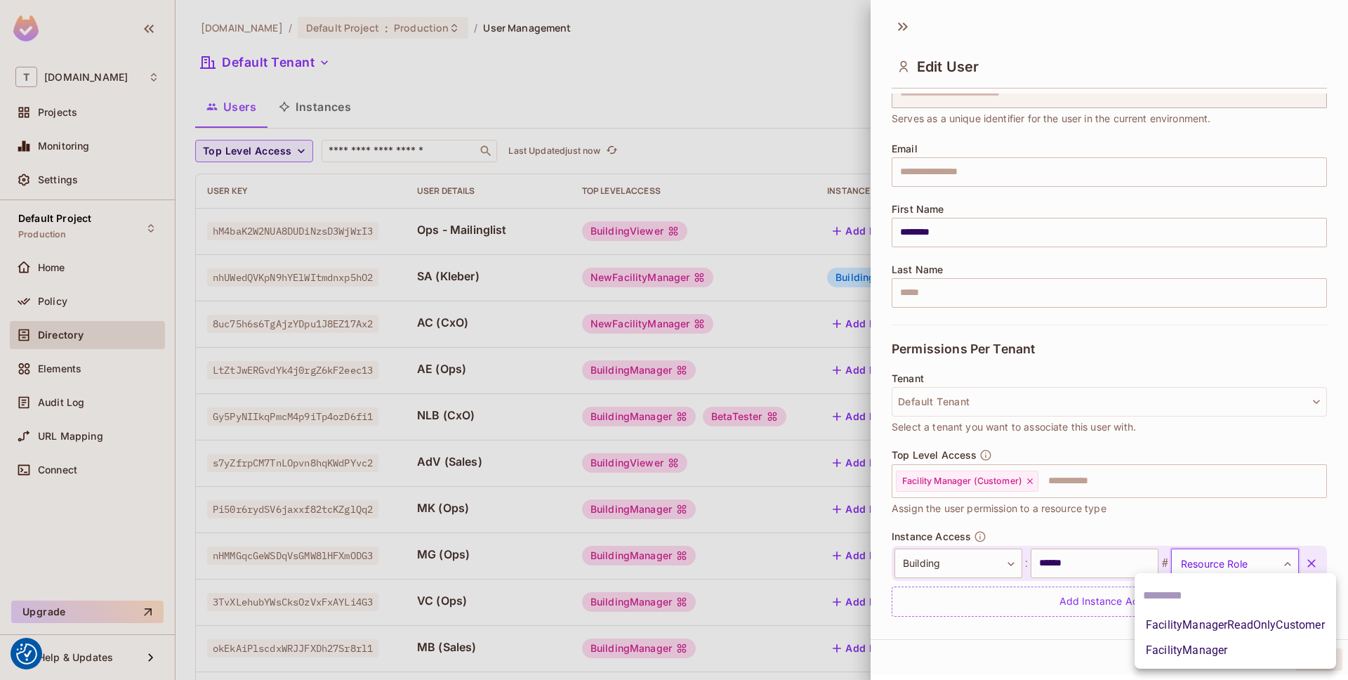
click at [1205, 643] on li "FacilityManager" at bounding box center [1236, 650] width 202 height 25
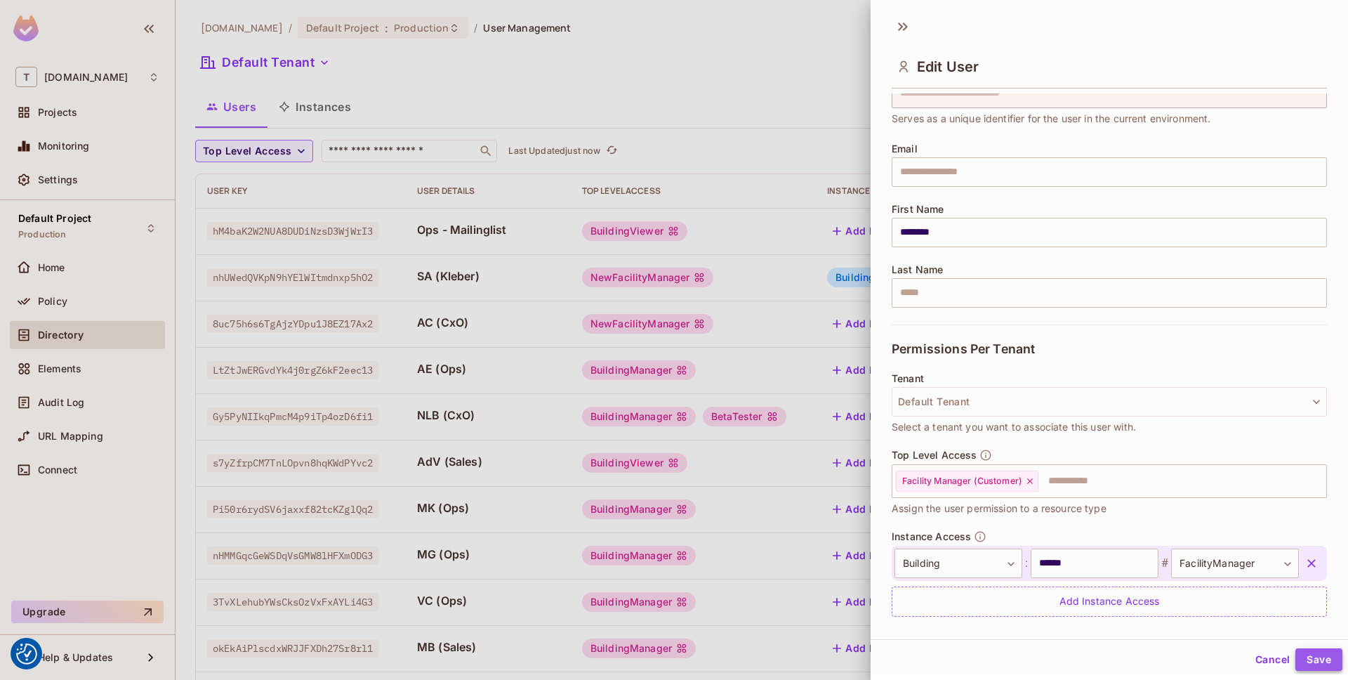
click at [1312, 650] on button "Save" at bounding box center [1319, 659] width 47 height 22
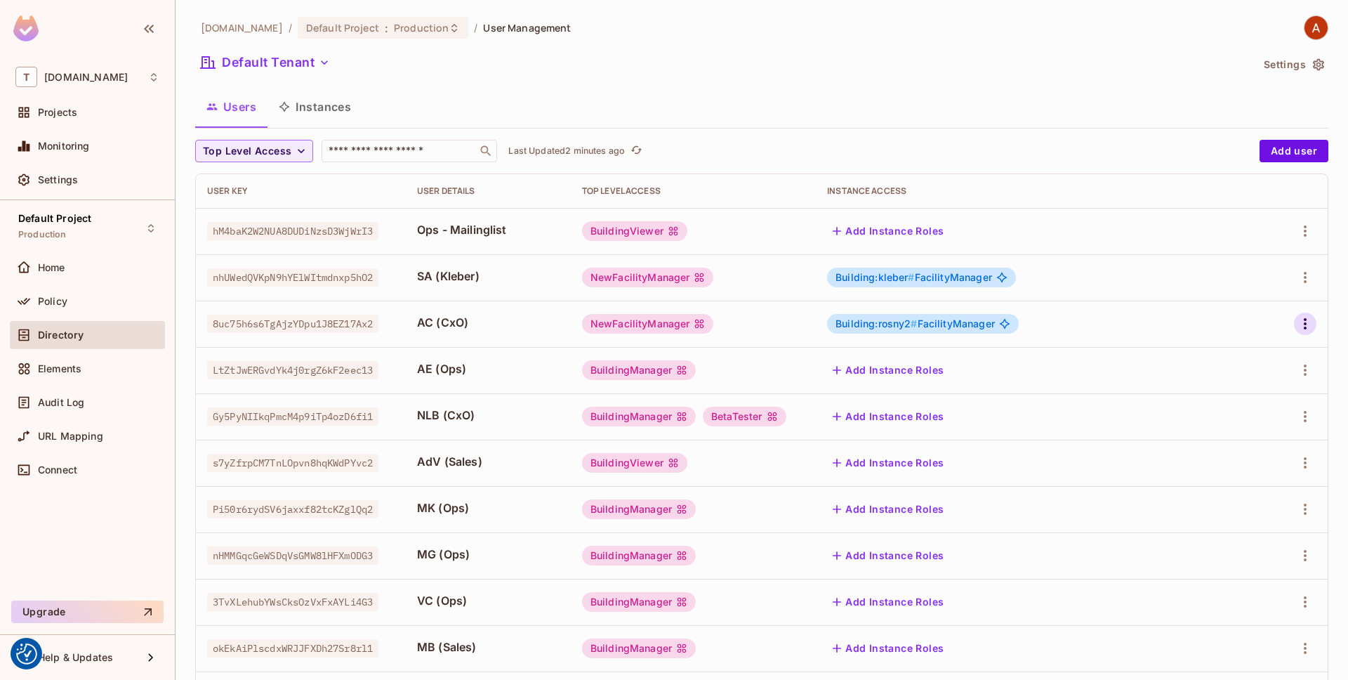
click at [1303, 329] on icon "button" at bounding box center [1305, 323] width 17 height 17
click at [1277, 351] on li "Edit" at bounding box center [1245, 356] width 124 height 31
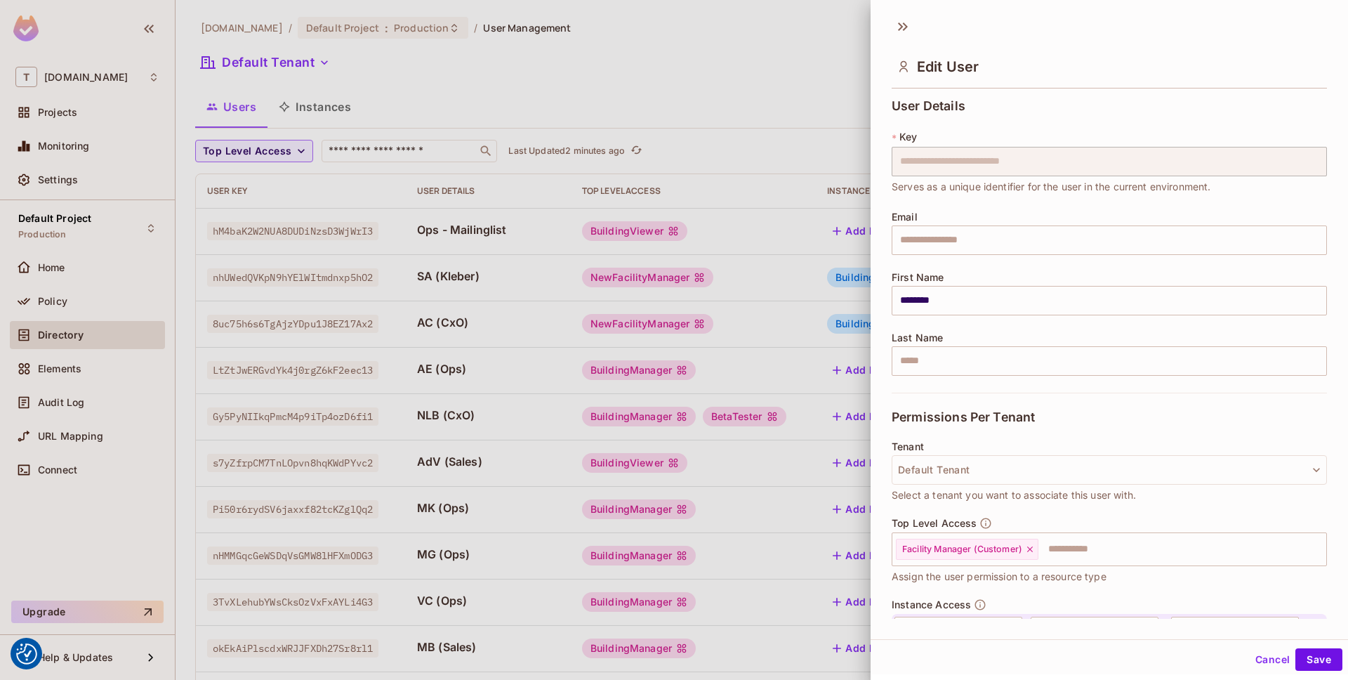
scroll to position [108, 0]
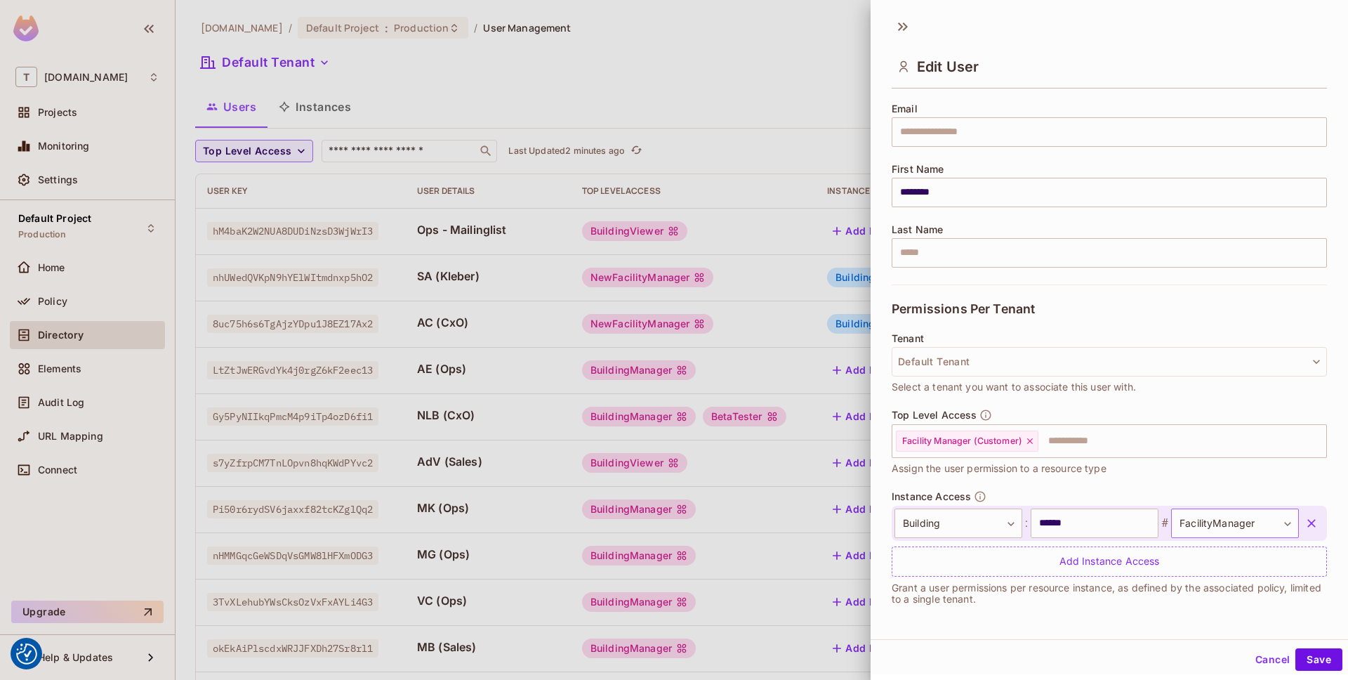
click at [1242, 527] on body "We use cookies to enhance your browsing experience, serve personalized ads or c…" at bounding box center [674, 340] width 1348 height 680
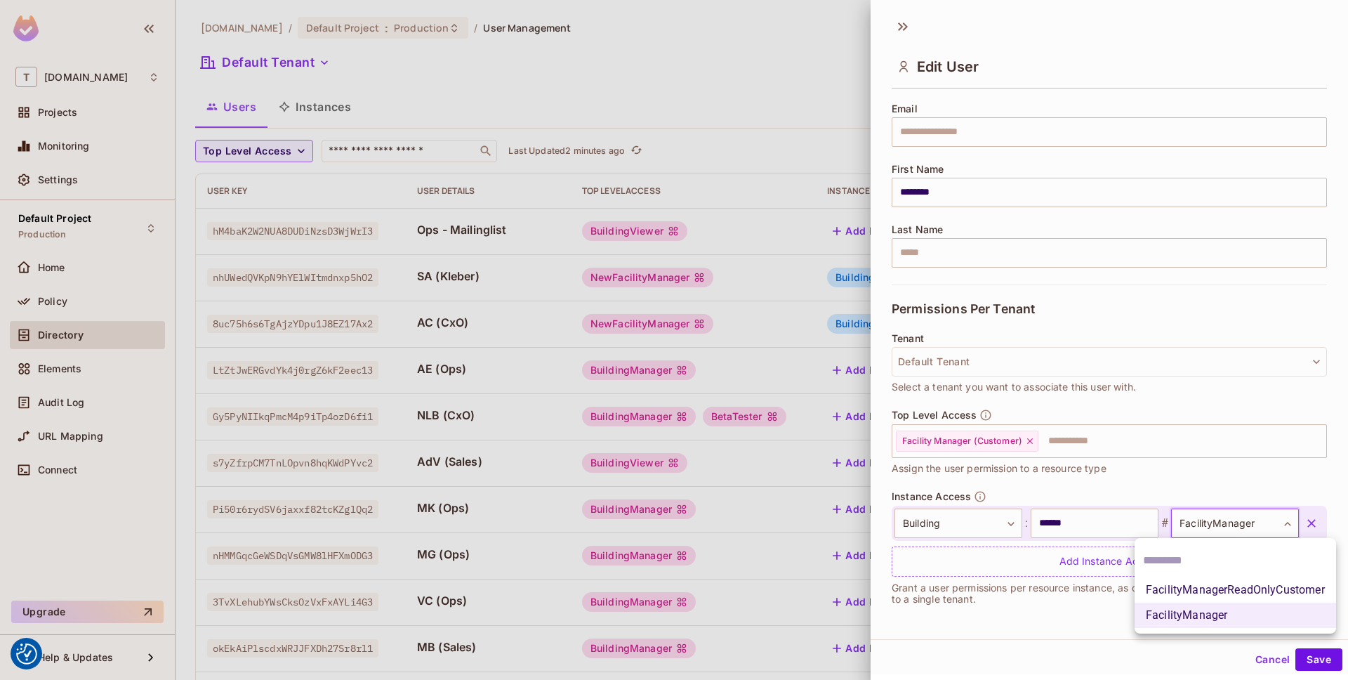
click at [1254, 583] on li "FacilityManagerReadOnlyCustomer" at bounding box center [1236, 589] width 202 height 25
type input "**********"
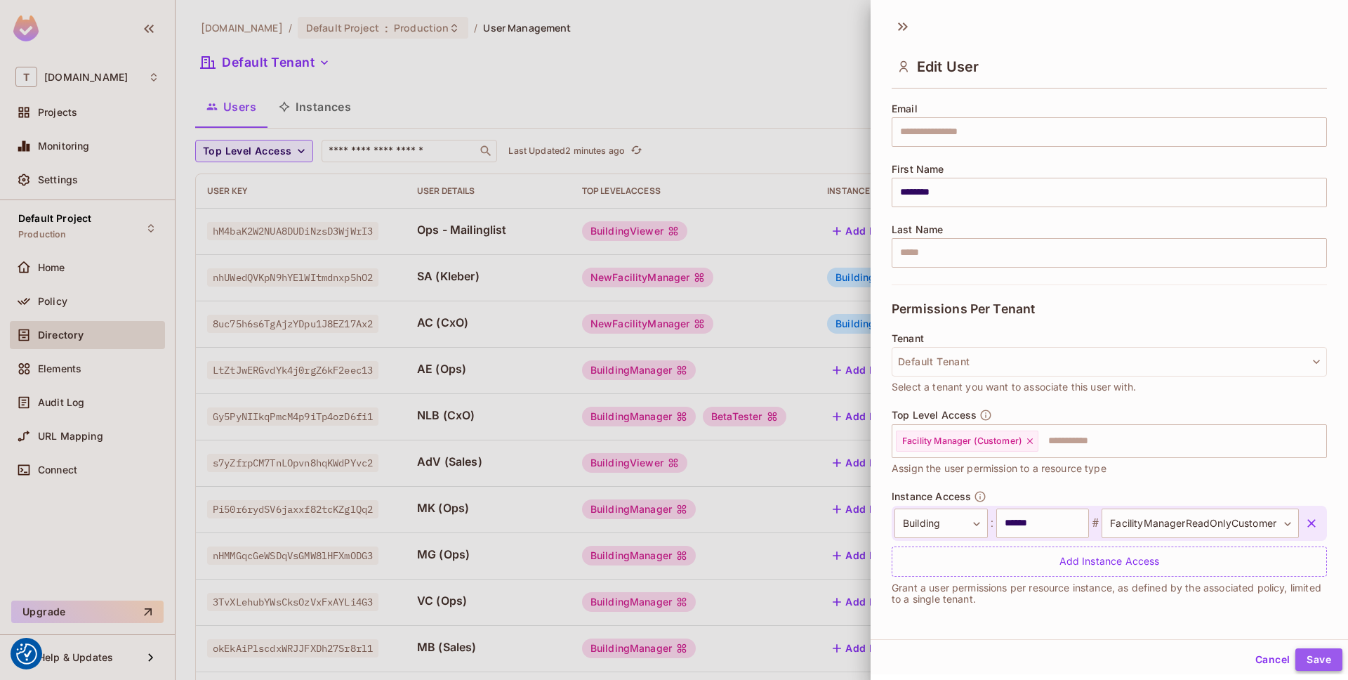
click at [1315, 654] on button "Save" at bounding box center [1319, 659] width 47 height 22
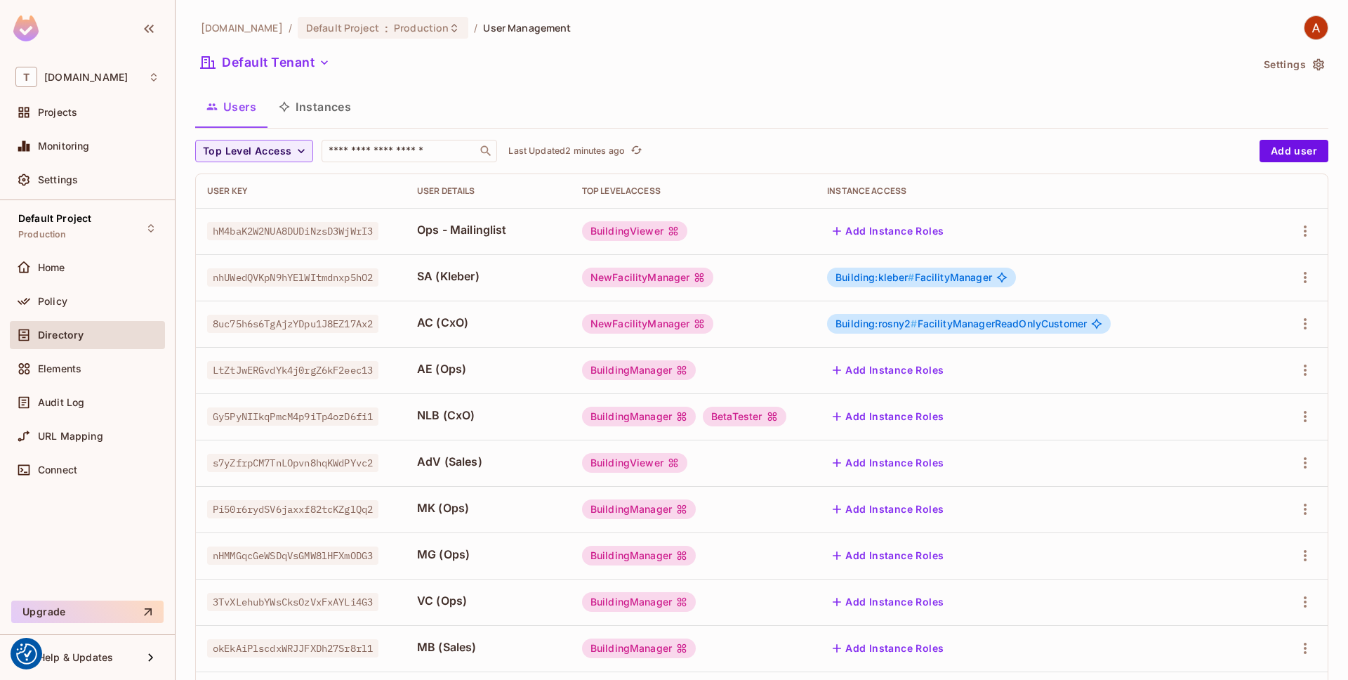
click at [992, 281] on span "Building:kleber # FacilityManager" at bounding box center [914, 277] width 157 height 11
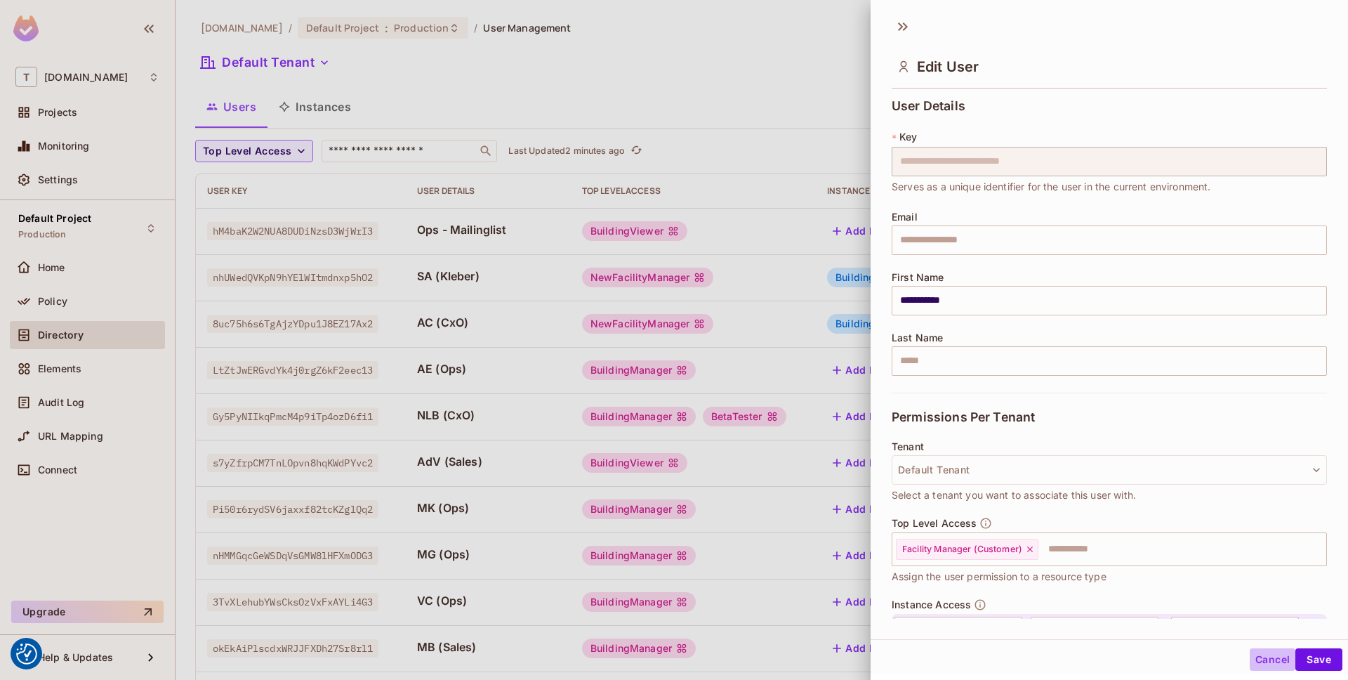
click at [1278, 652] on button "Cancel" at bounding box center [1273, 659] width 46 height 22
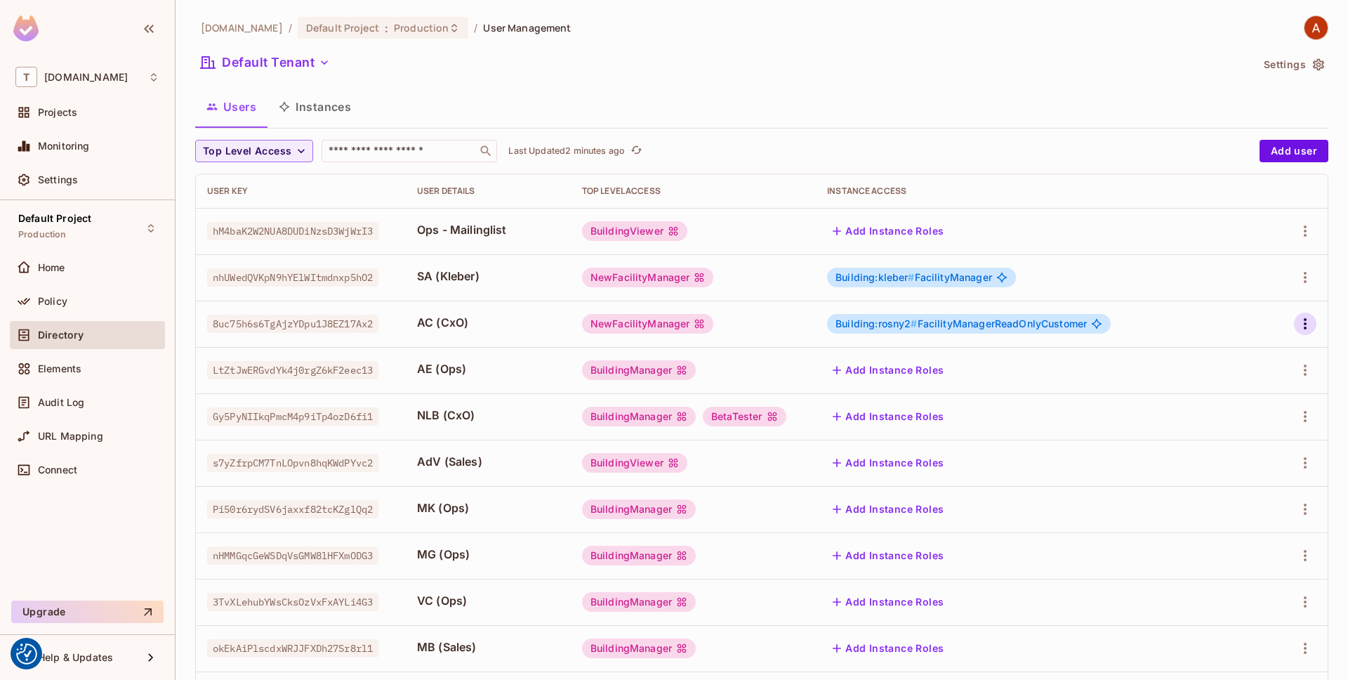
click at [1304, 326] on icon "button" at bounding box center [1305, 323] width 17 height 17
click at [1226, 360] on div "Edit" at bounding box center [1231, 356] width 19 height 14
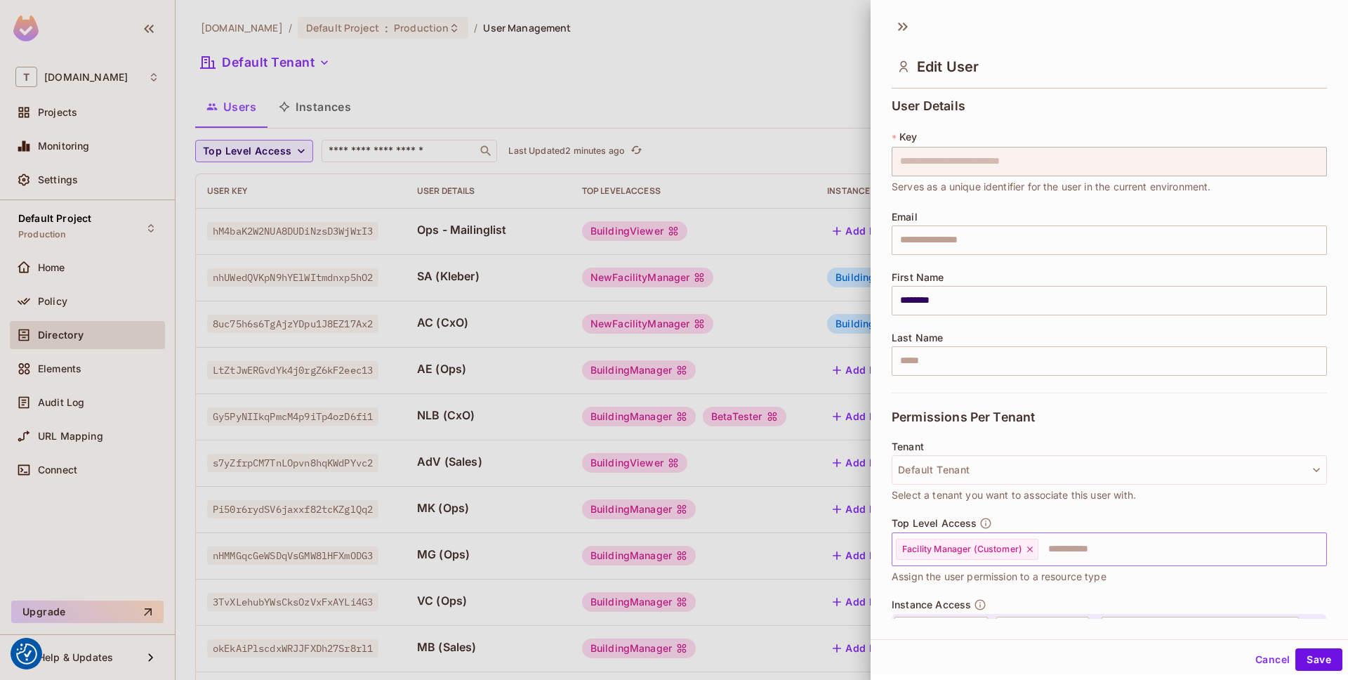
click at [1095, 548] on input "text" at bounding box center [1170, 549] width 260 height 28
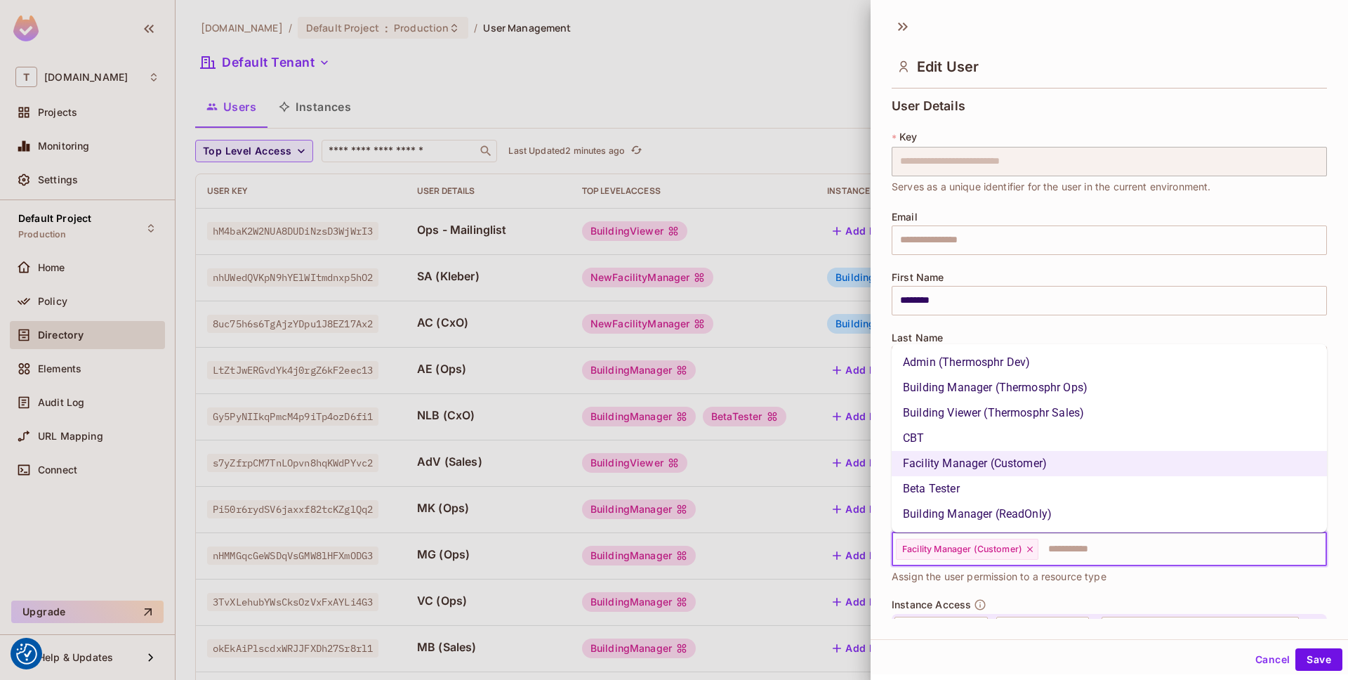
click at [1112, 520] on li "Building Manager (ReadOnly)" at bounding box center [1109, 513] width 435 height 25
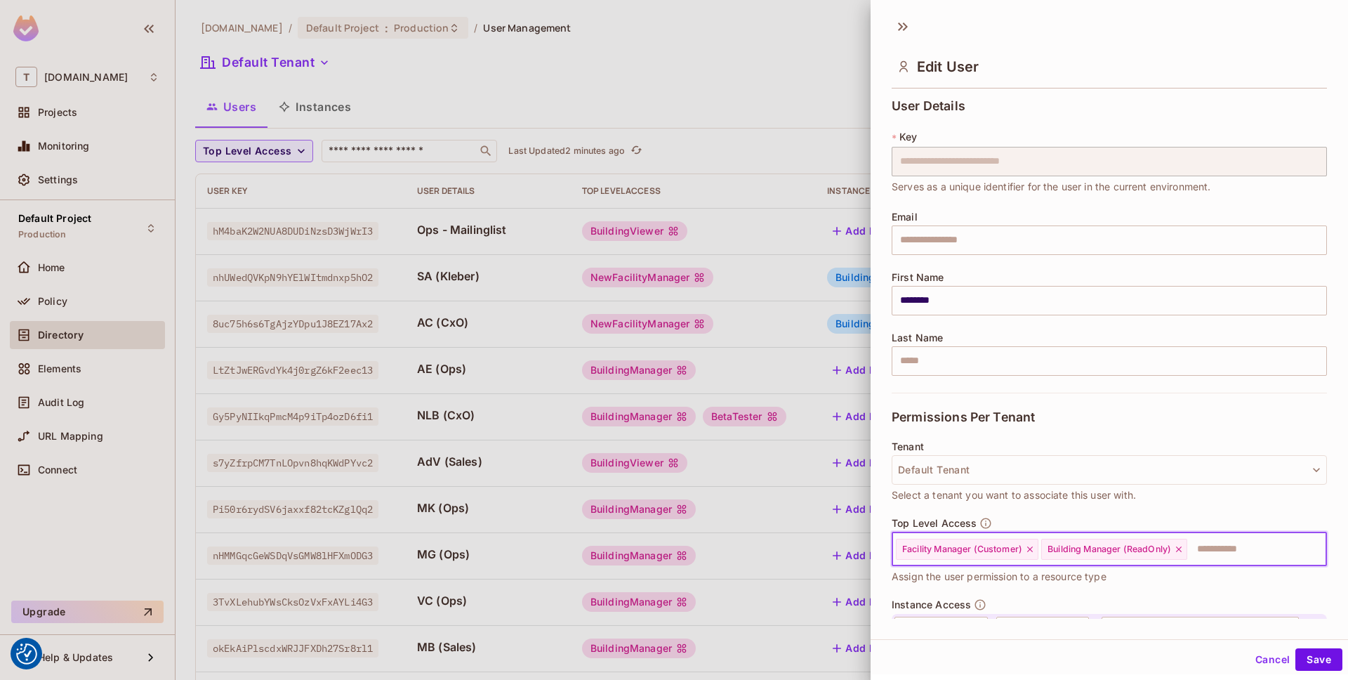
click at [1030, 552] on icon at bounding box center [1030, 549] width 10 height 10
click at [1034, 554] on div "Building Manager (ReadOnly)" at bounding box center [969, 549] width 146 height 21
click at [1034, 548] on icon at bounding box center [1034, 549] width 6 height 6
click at [1034, 548] on input "text" at bounding box center [1097, 549] width 405 height 28
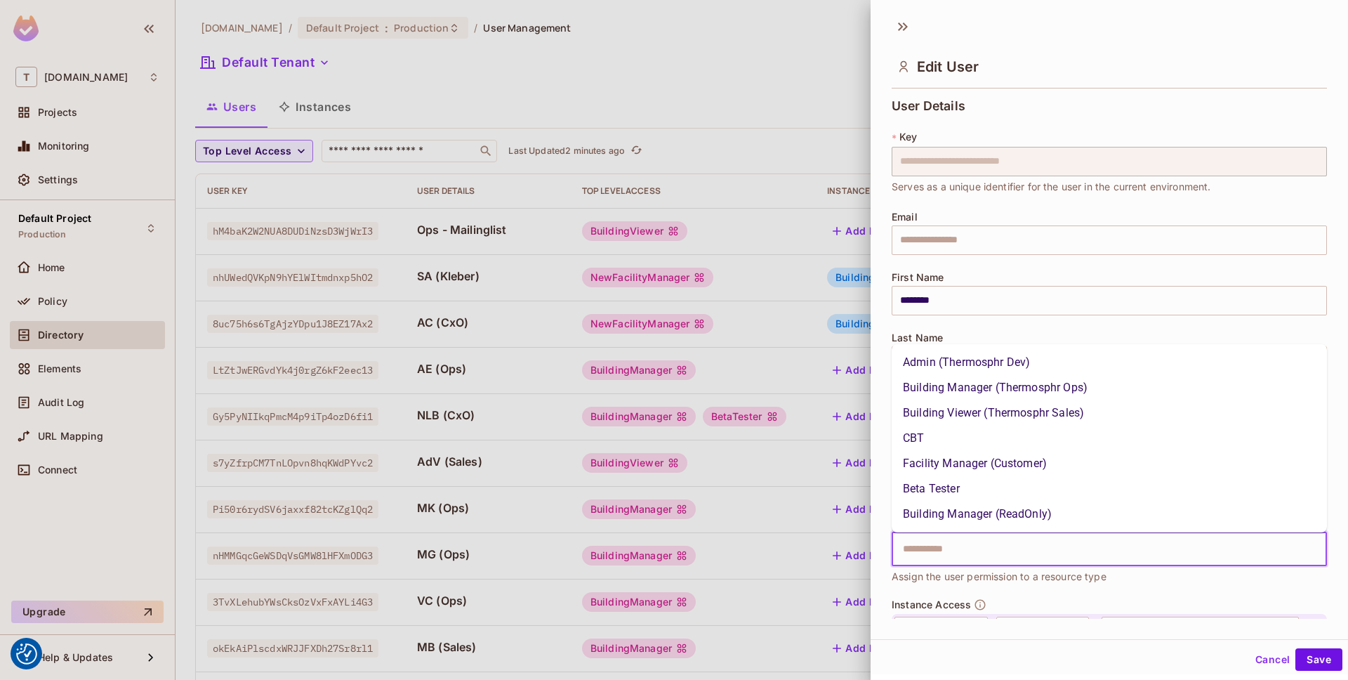
click at [1071, 395] on li "Building Manager (Thermosphr Ops)" at bounding box center [1109, 387] width 435 height 25
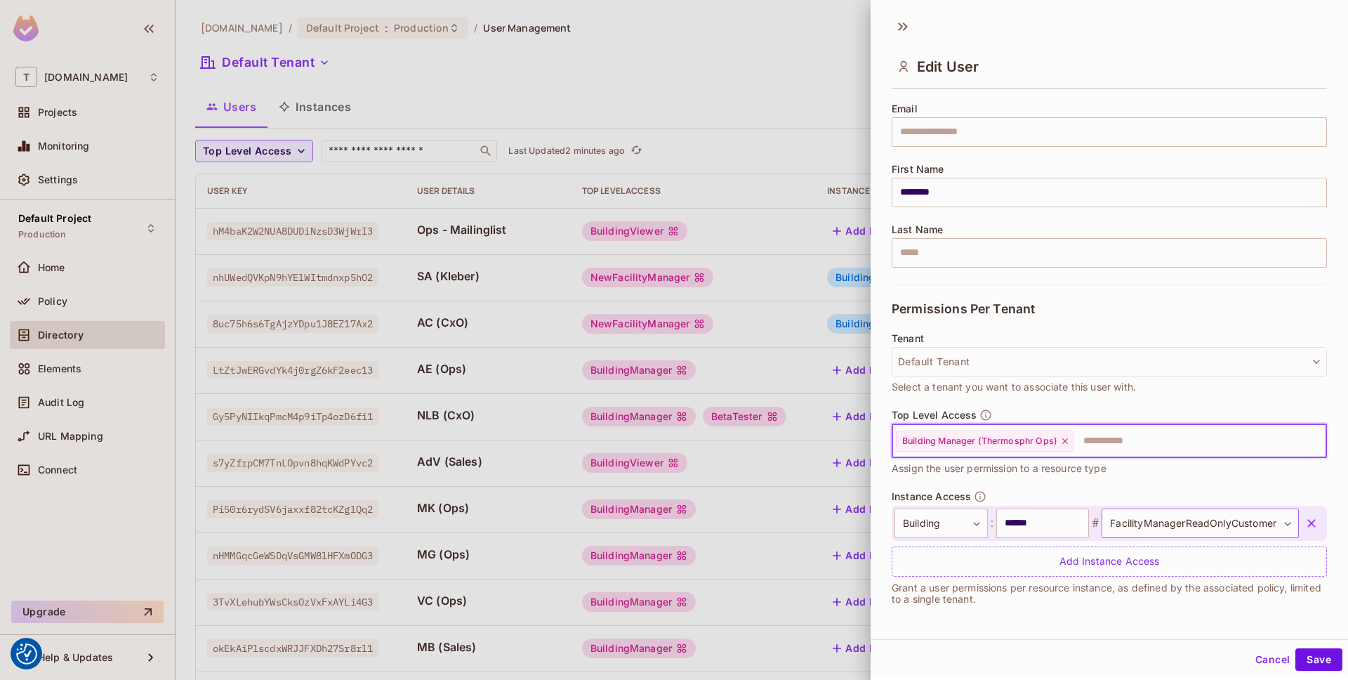
click at [1272, 525] on body "We use cookies to enhance your browsing experience, serve personalized ads or c…" at bounding box center [674, 340] width 1348 height 680
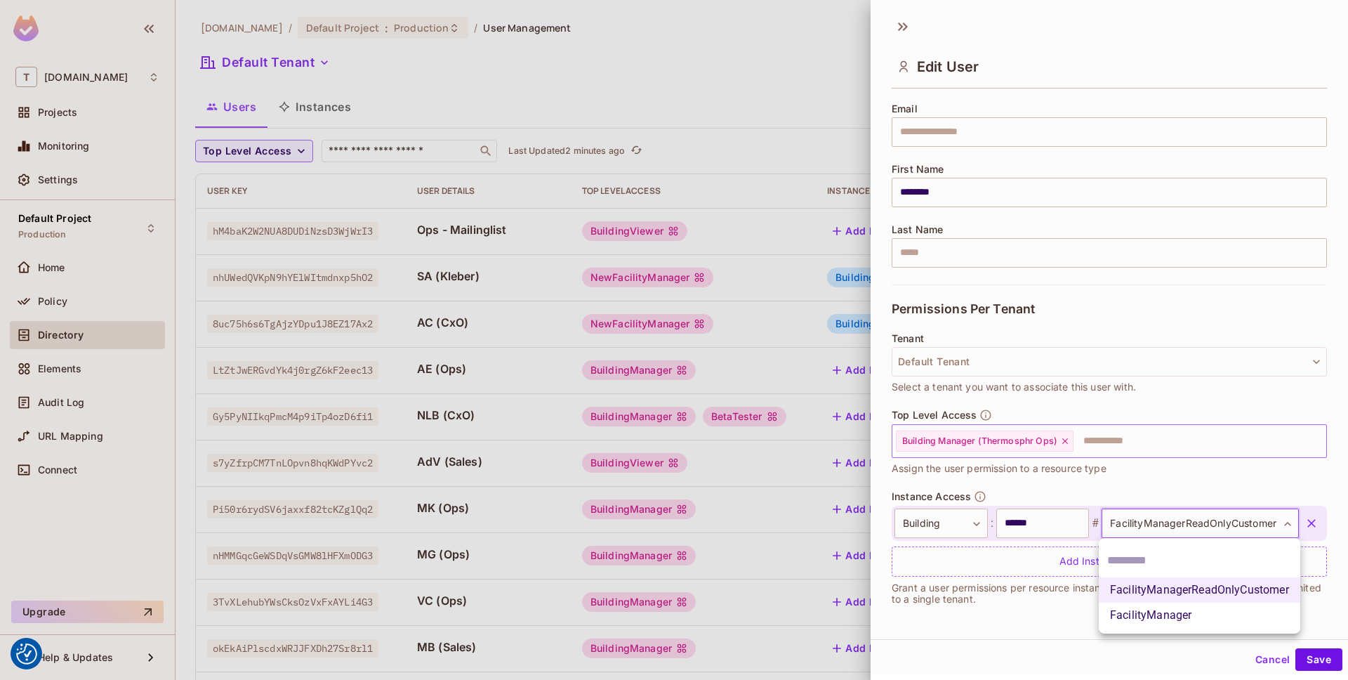
click at [1230, 617] on li "FacilityManager" at bounding box center [1200, 615] width 202 height 25
type input "**********"
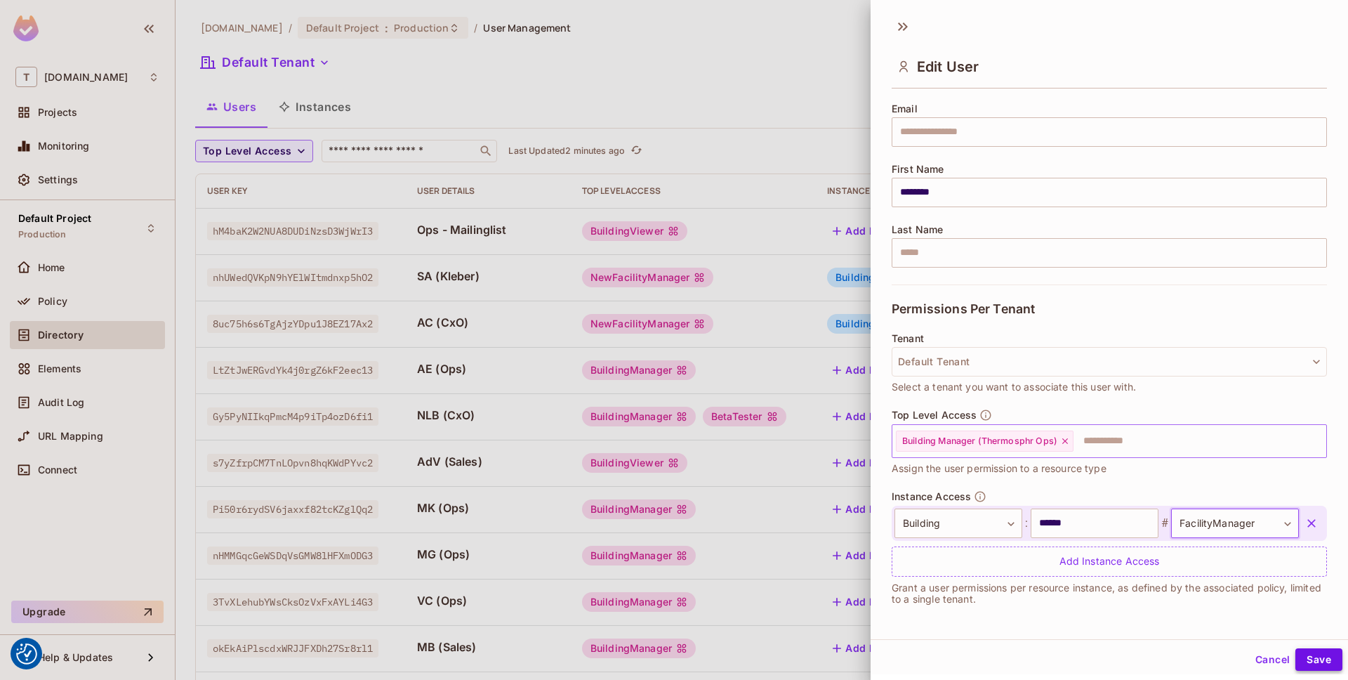
click at [1329, 657] on button "Save" at bounding box center [1319, 659] width 47 height 22
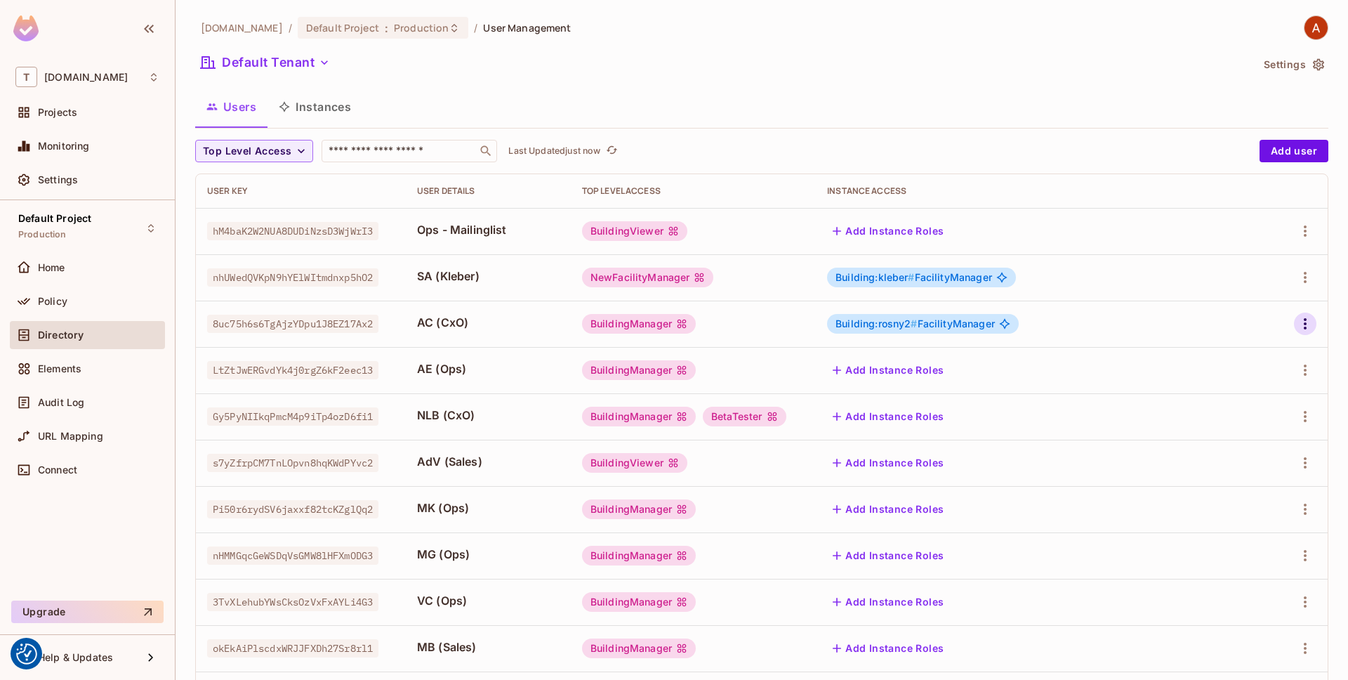
click at [1309, 326] on icon "button" at bounding box center [1305, 323] width 17 height 17
click at [1251, 355] on li "Edit" at bounding box center [1245, 356] width 124 height 31
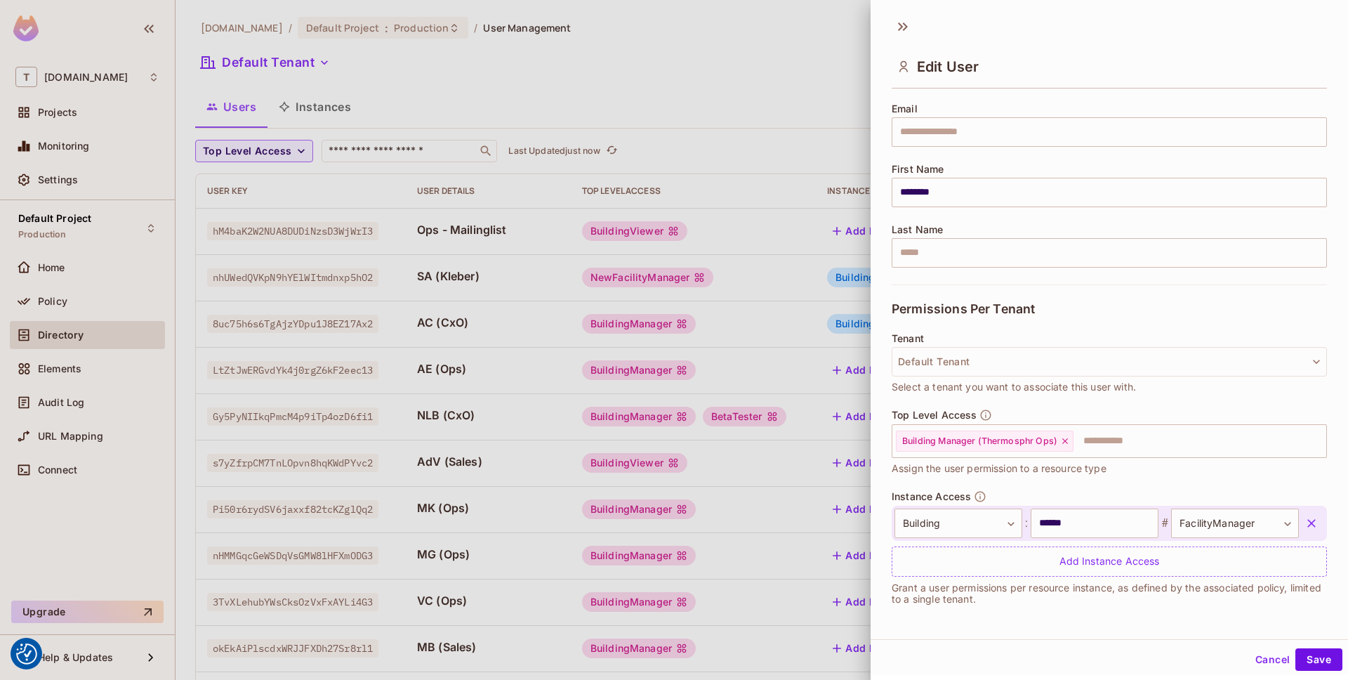
click at [1317, 527] on icon "button" at bounding box center [1312, 523] width 14 height 14
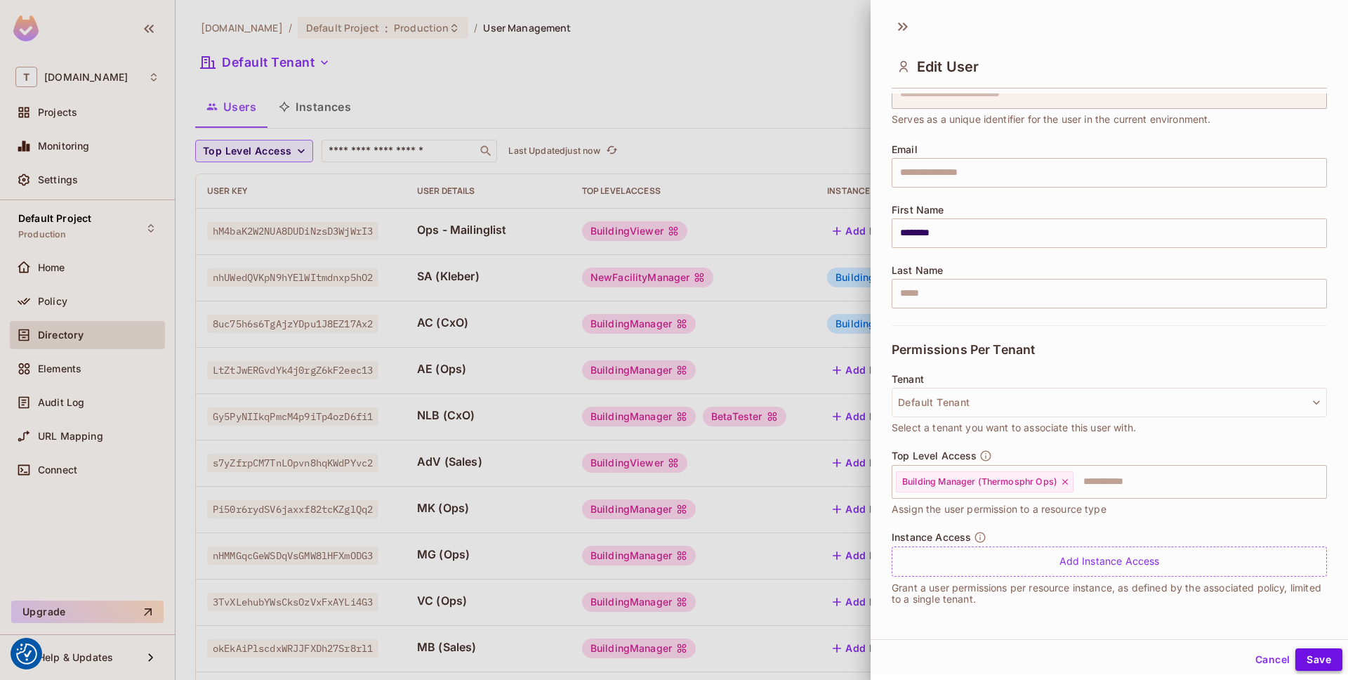
click at [1315, 656] on button "Save" at bounding box center [1319, 659] width 47 height 22
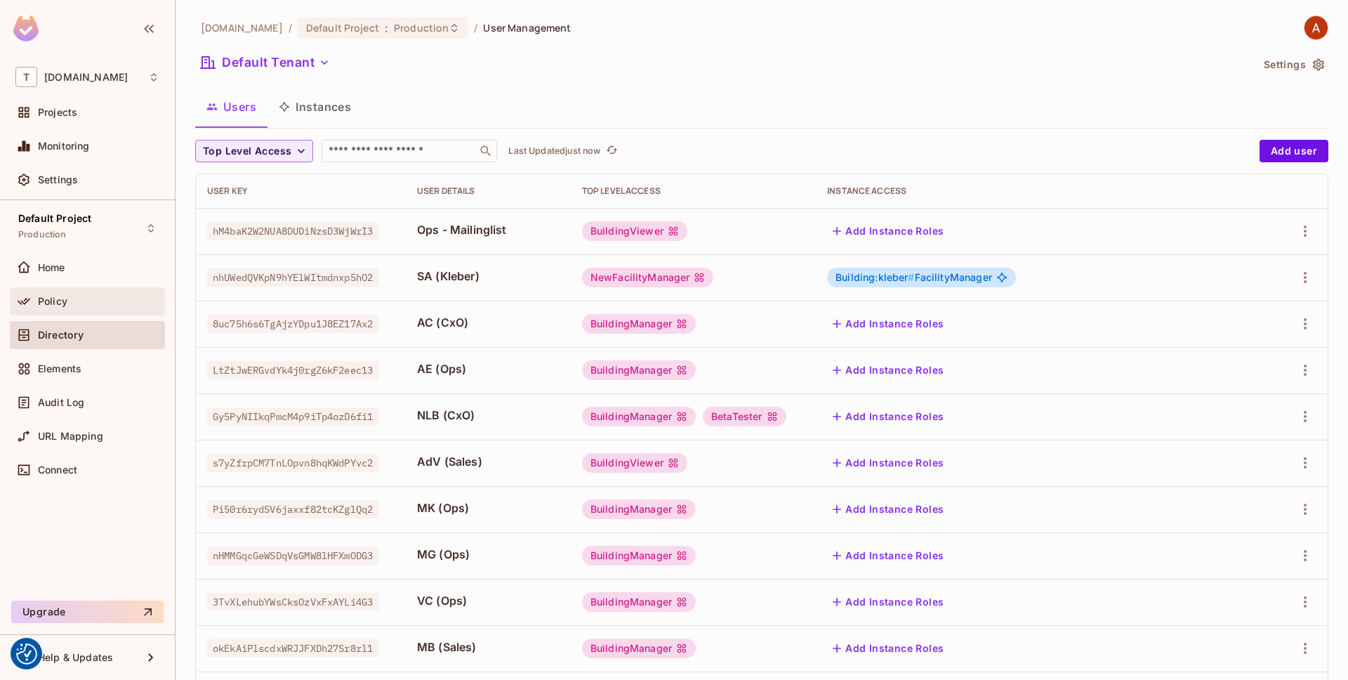
click at [96, 293] on div "Policy" at bounding box center [87, 301] width 144 height 17
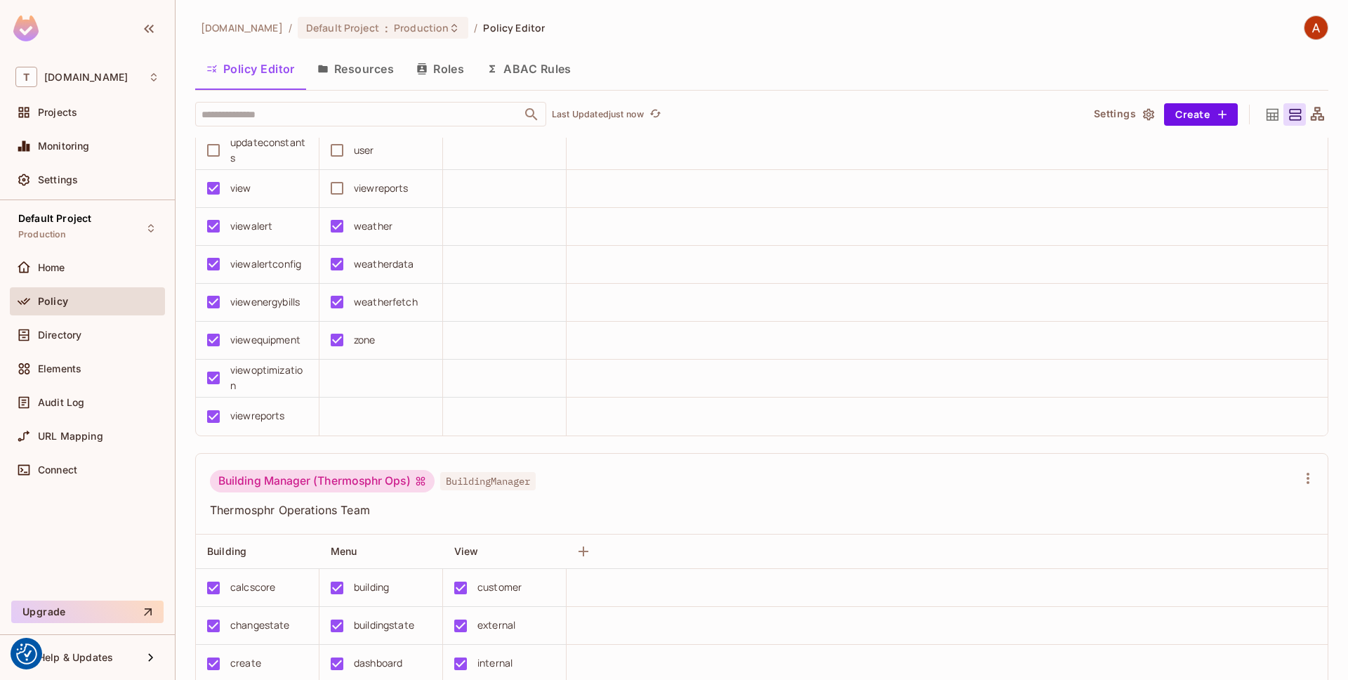
scroll to position [2520, 0]
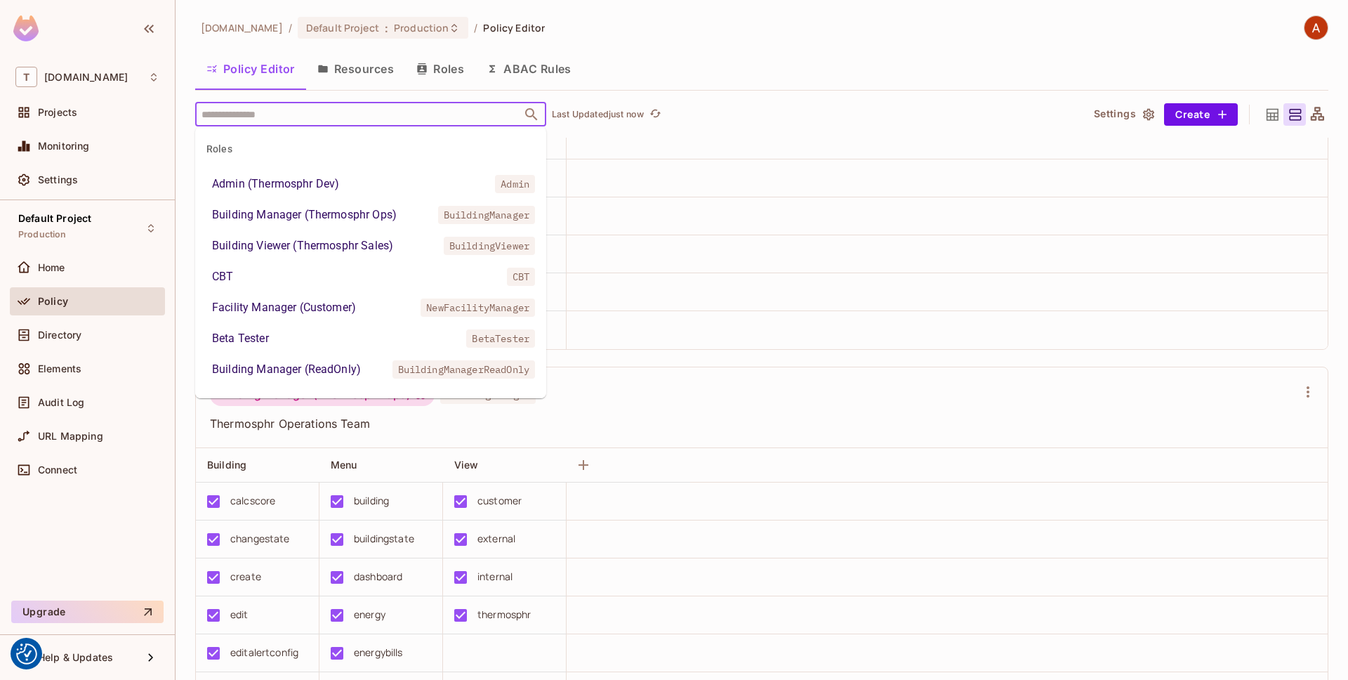
click at [380, 115] on input "text" at bounding box center [358, 114] width 321 height 25
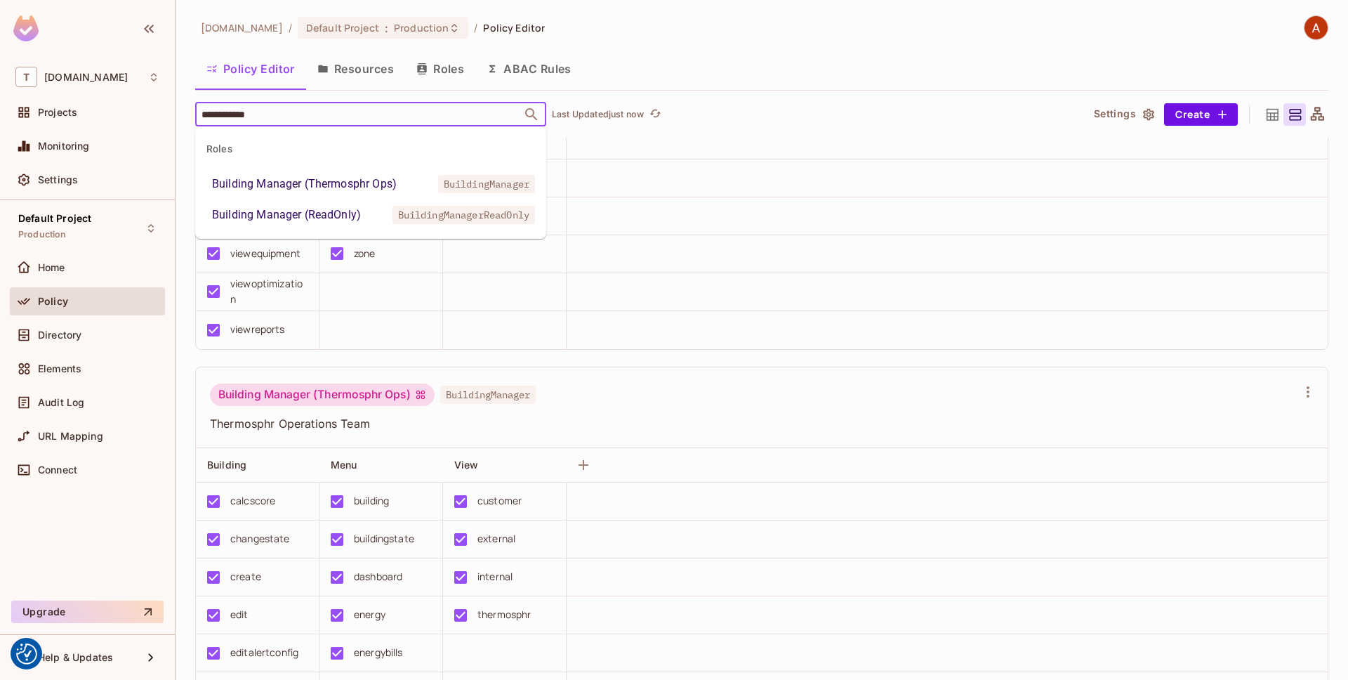
type input "**********"
click at [393, 187] on div "Building Manager (Thermosphr Ops)" at bounding box center [304, 184] width 185 height 17
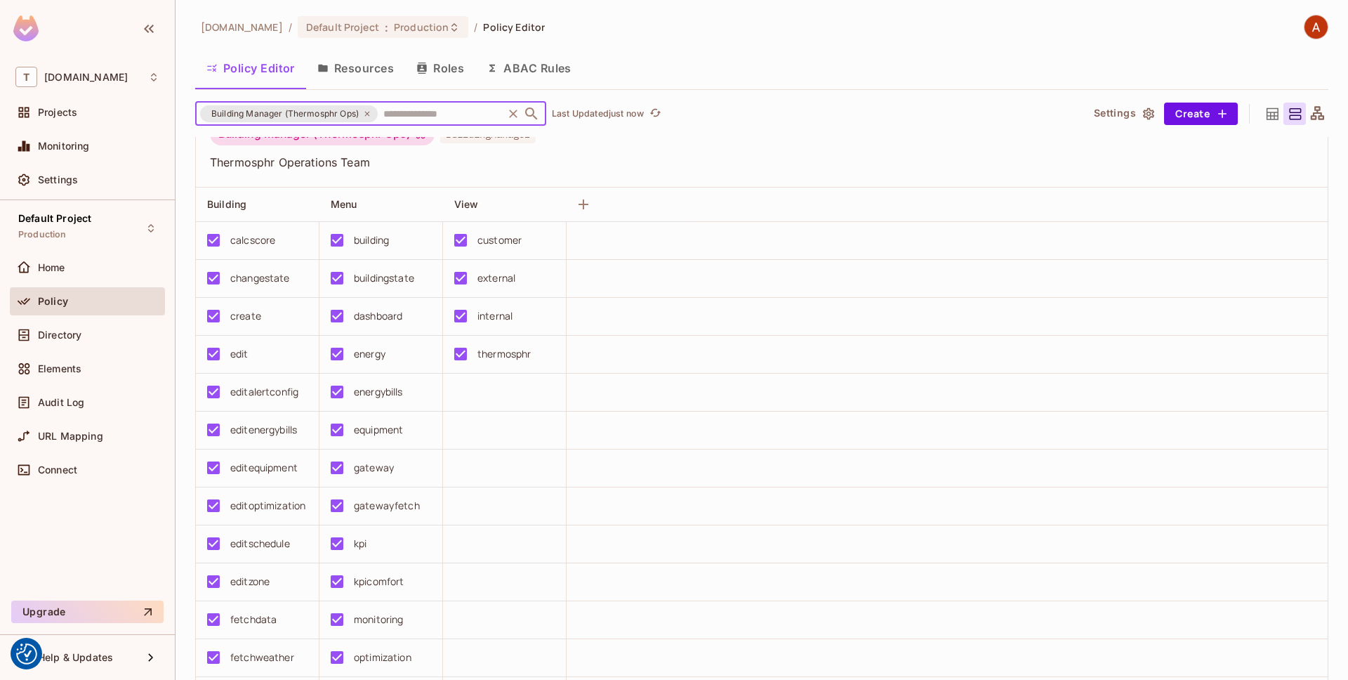
scroll to position [15, 0]
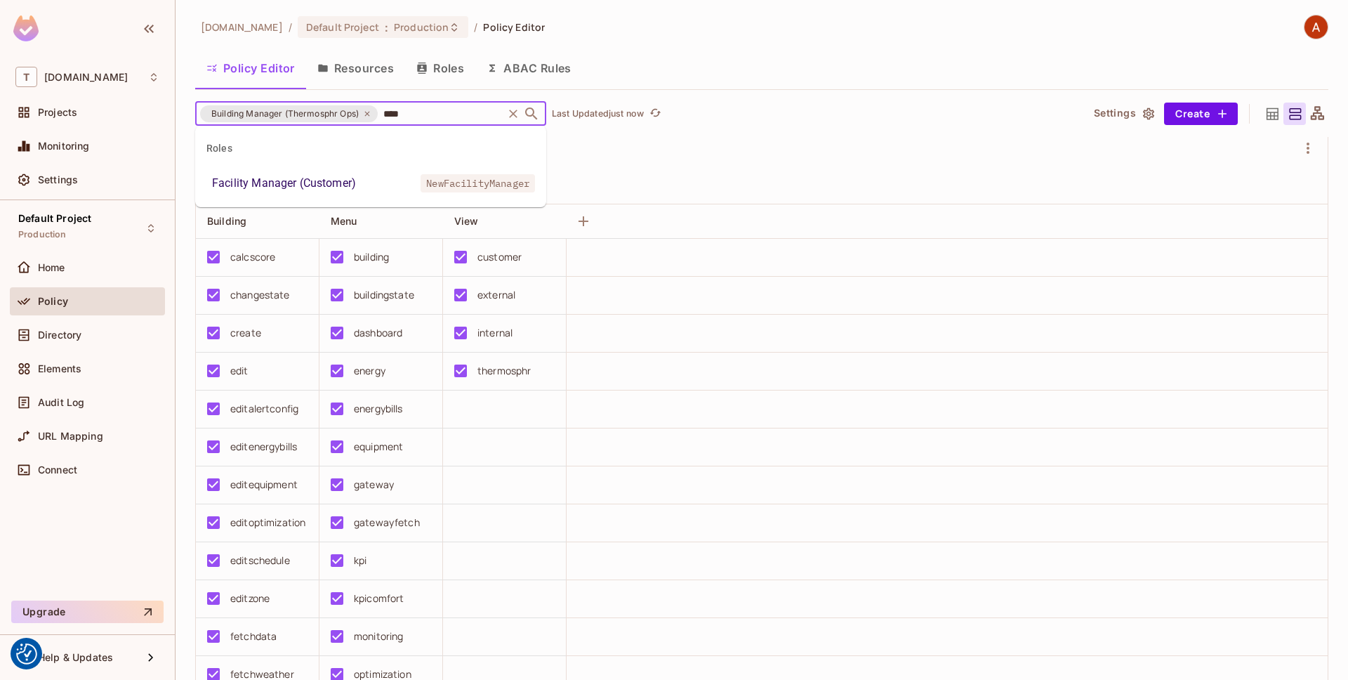
type input "*****"
click at [434, 185] on span "NewFacilityManager" at bounding box center [478, 183] width 114 height 18
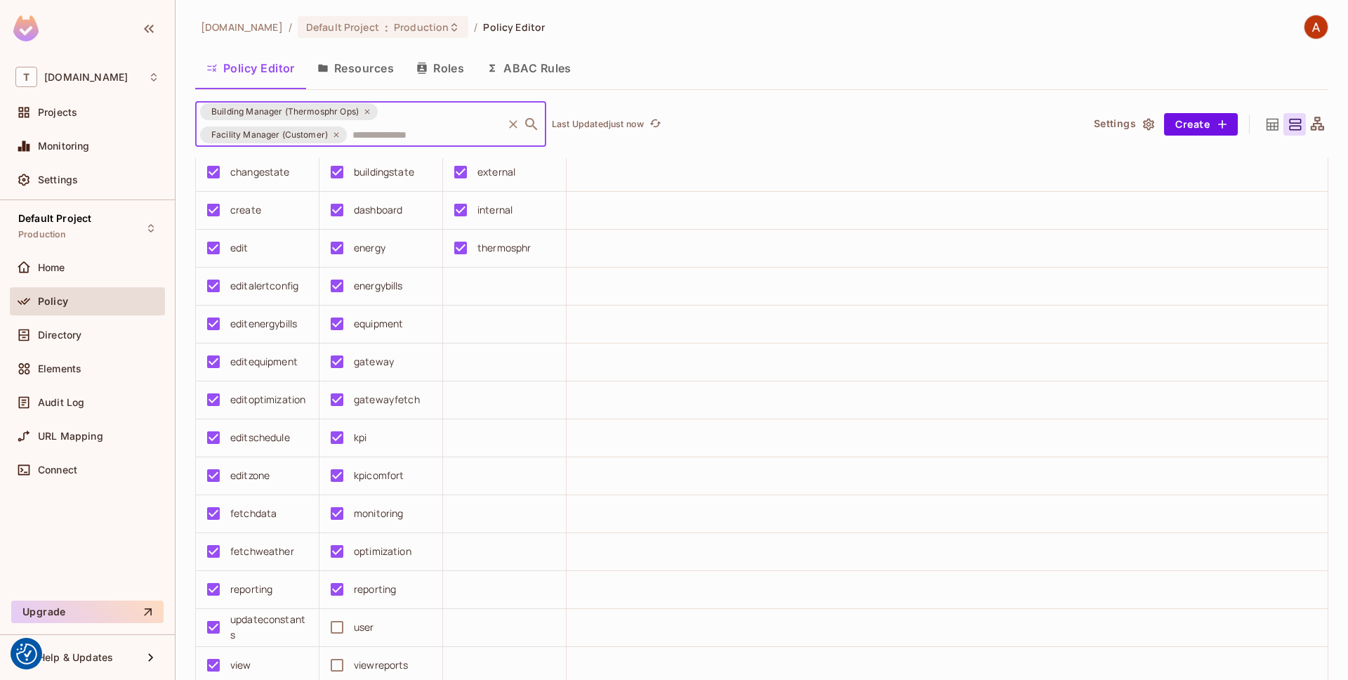
scroll to position [1336, 0]
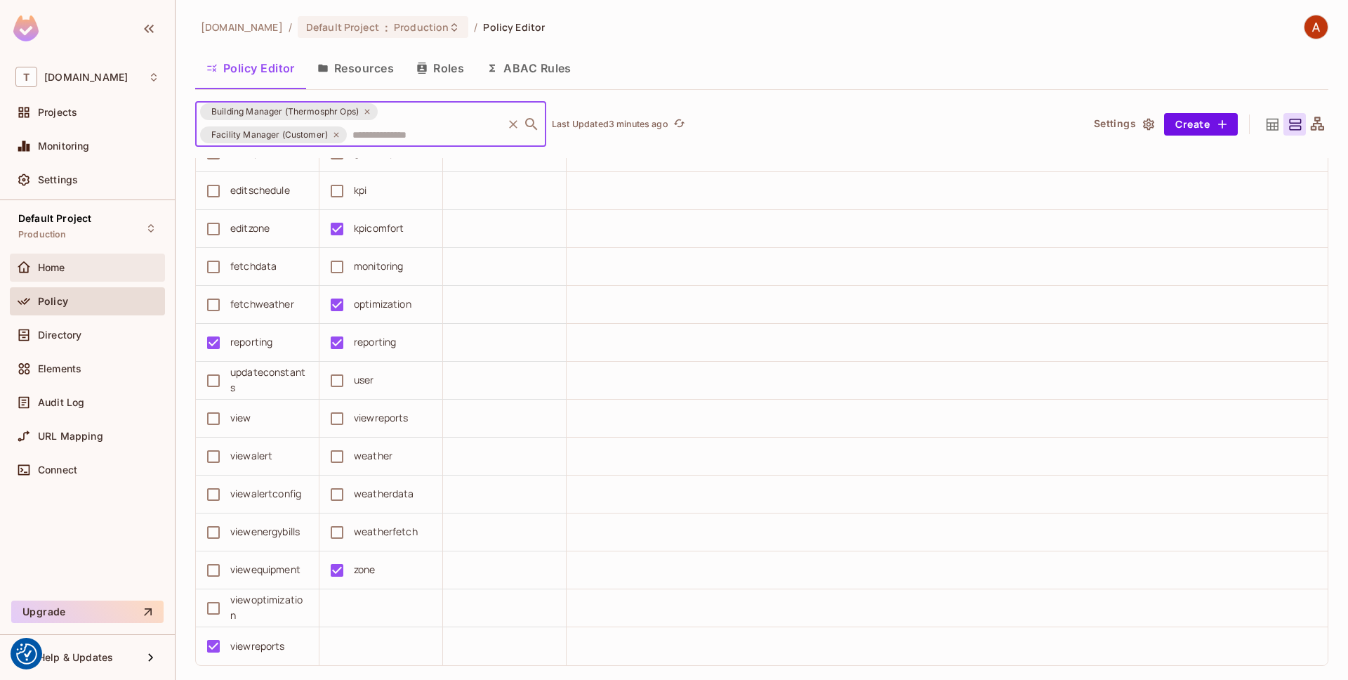
click at [87, 269] on div "Home" at bounding box center [98, 267] width 121 height 11
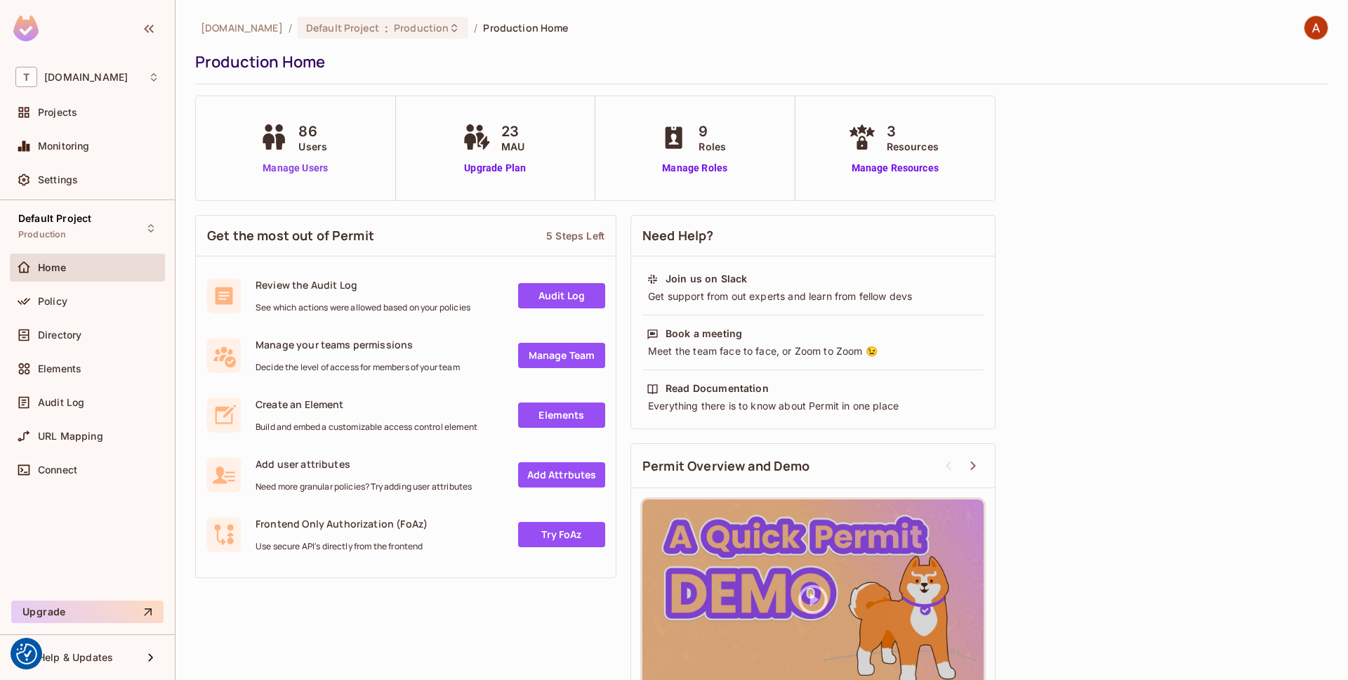
click at [292, 170] on link "Manage Users" at bounding box center [295, 168] width 78 height 15
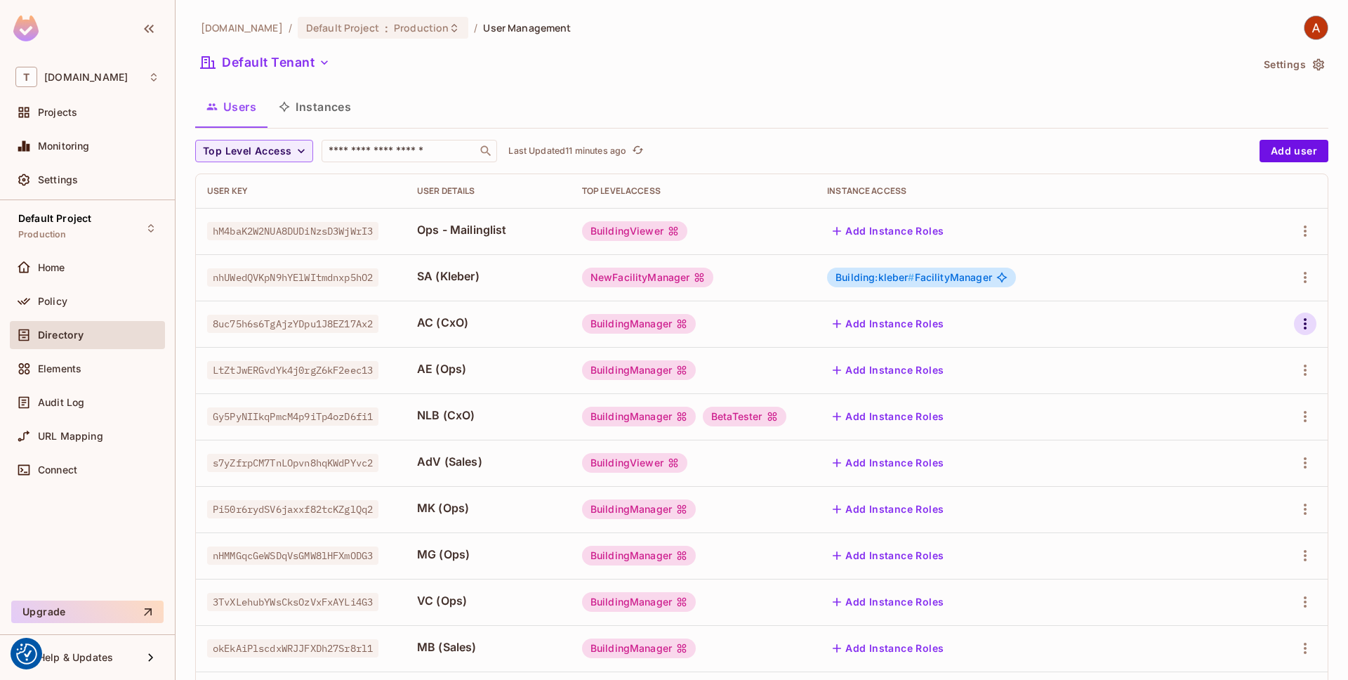
click at [1308, 320] on icon "button" at bounding box center [1305, 323] width 17 height 17
click at [1233, 359] on div "Edit" at bounding box center [1231, 356] width 19 height 14
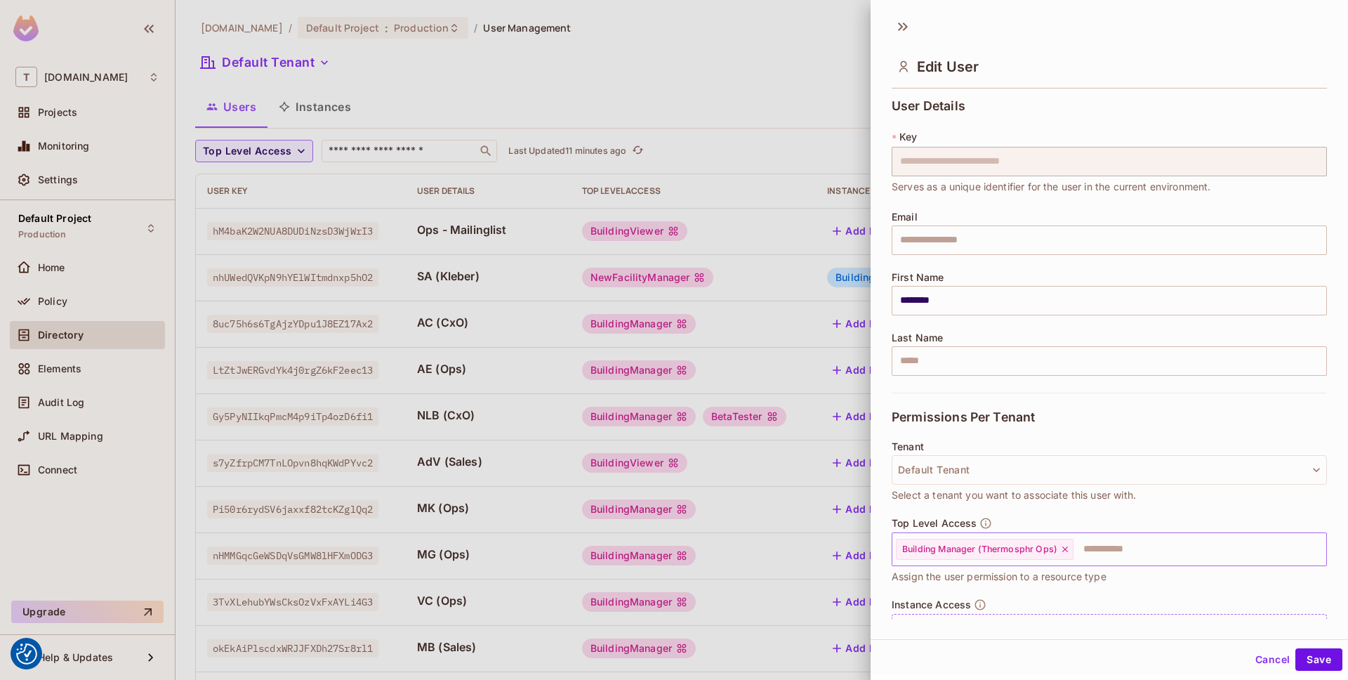
click at [1129, 546] on input "text" at bounding box center [1187, 549] width 225 height 28
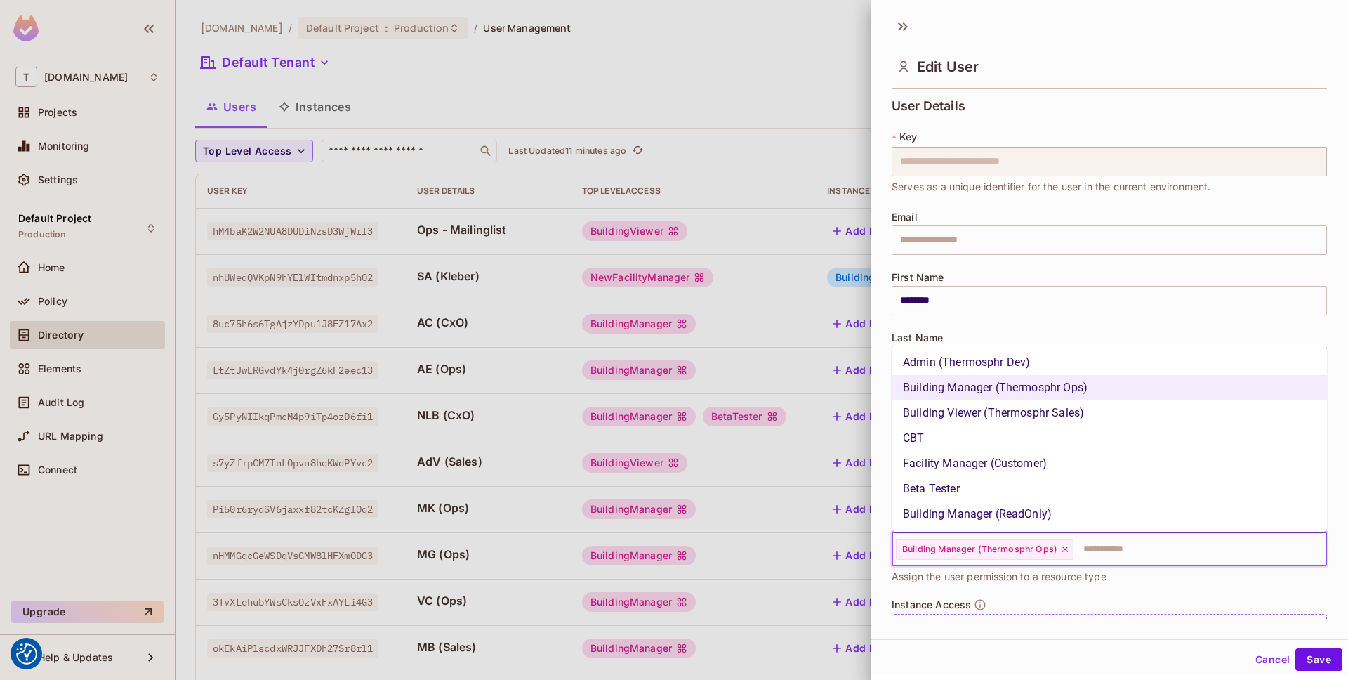
click at [1099, 474] on li "Facility Manager (Customer)" at bounding box center [1109, 463] width 435 height 25
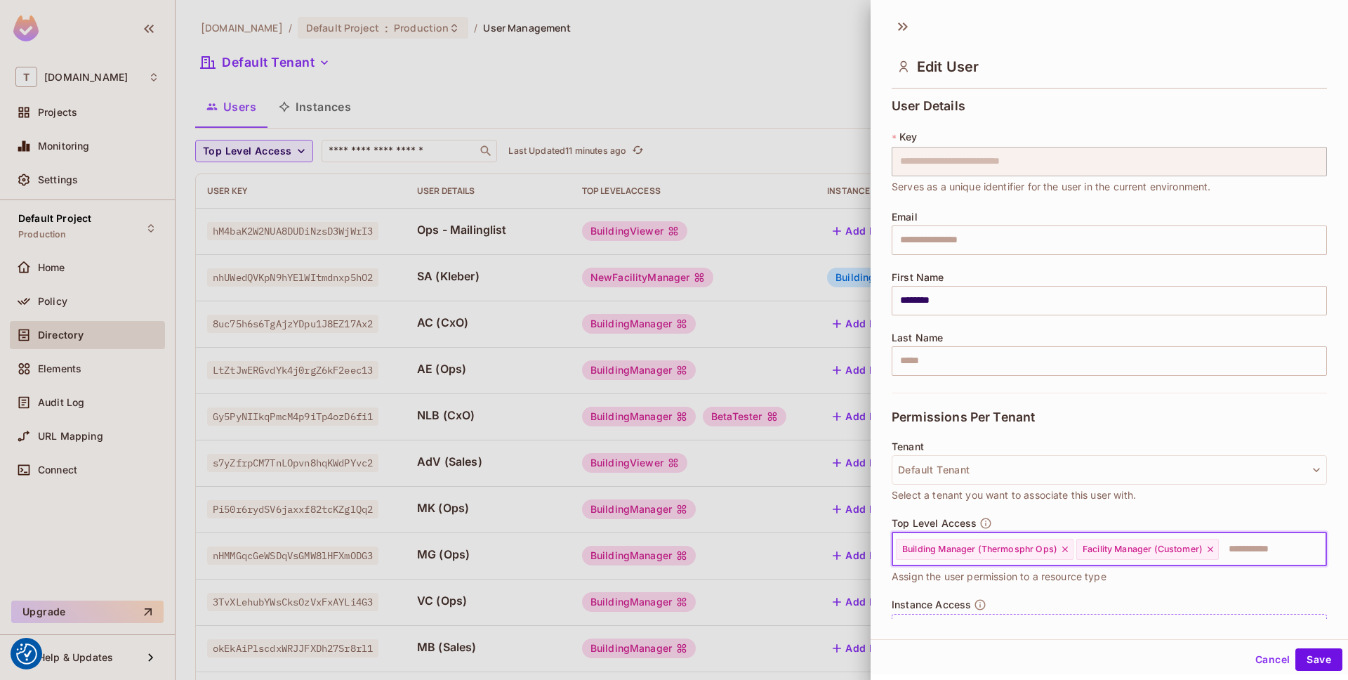
click at [1067, 548] on icon at bounding box center [1065, 549] width 10 height 10
click at [1328, 652] on button "Save" at bounding box center [1319, 659] width 47 height 22
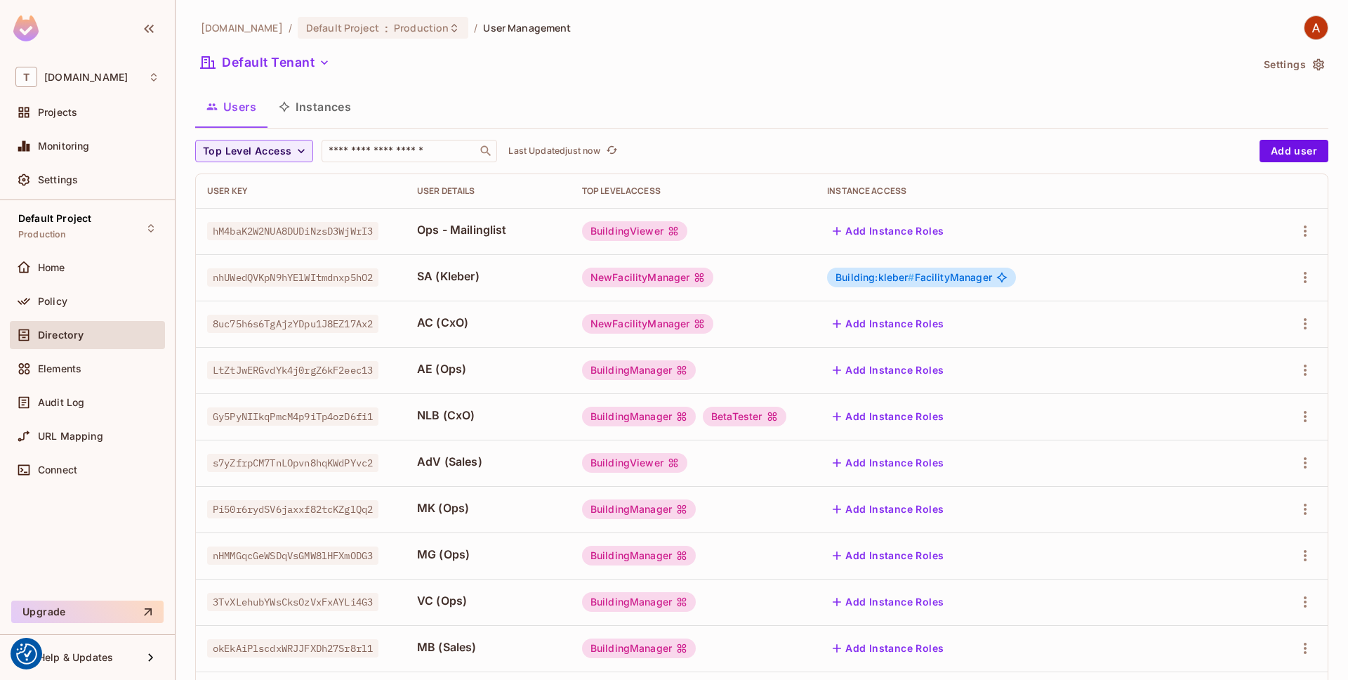
click at [949, 330] on button "Add Instance Roles" at bounding box center [888, 323] width 122 height 22
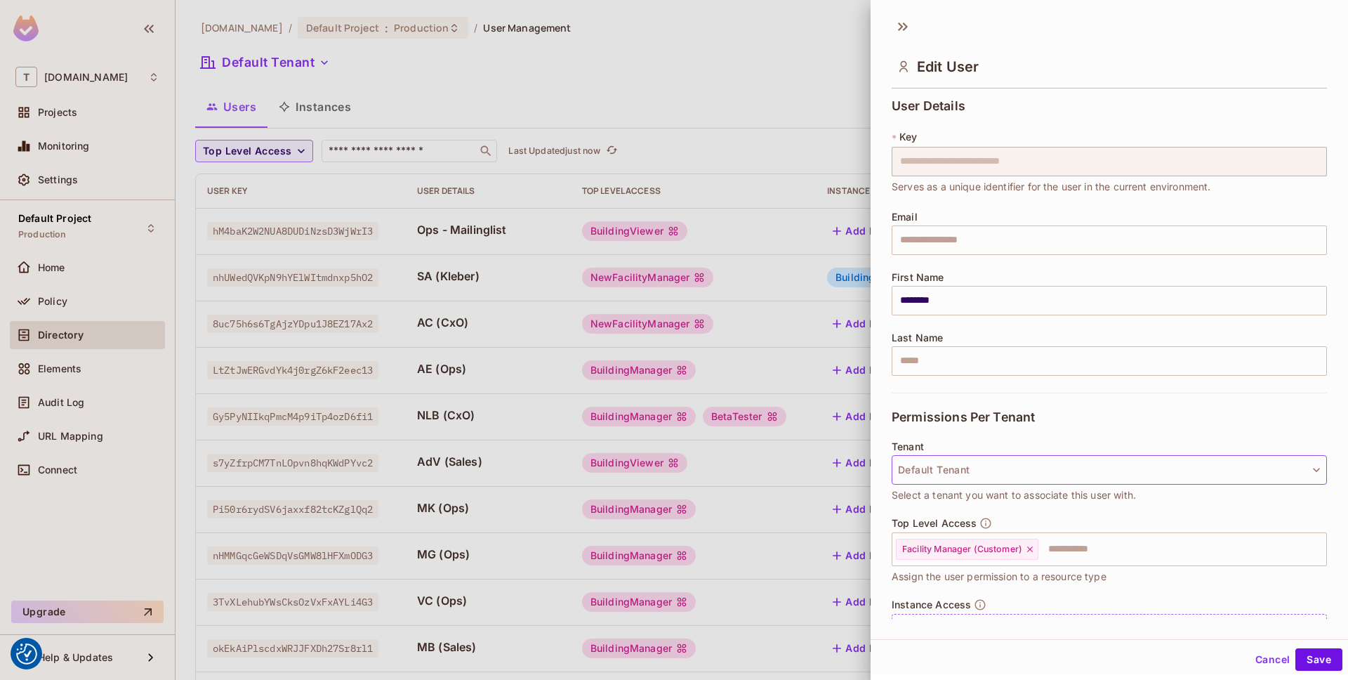
scroll to position [67, 0]
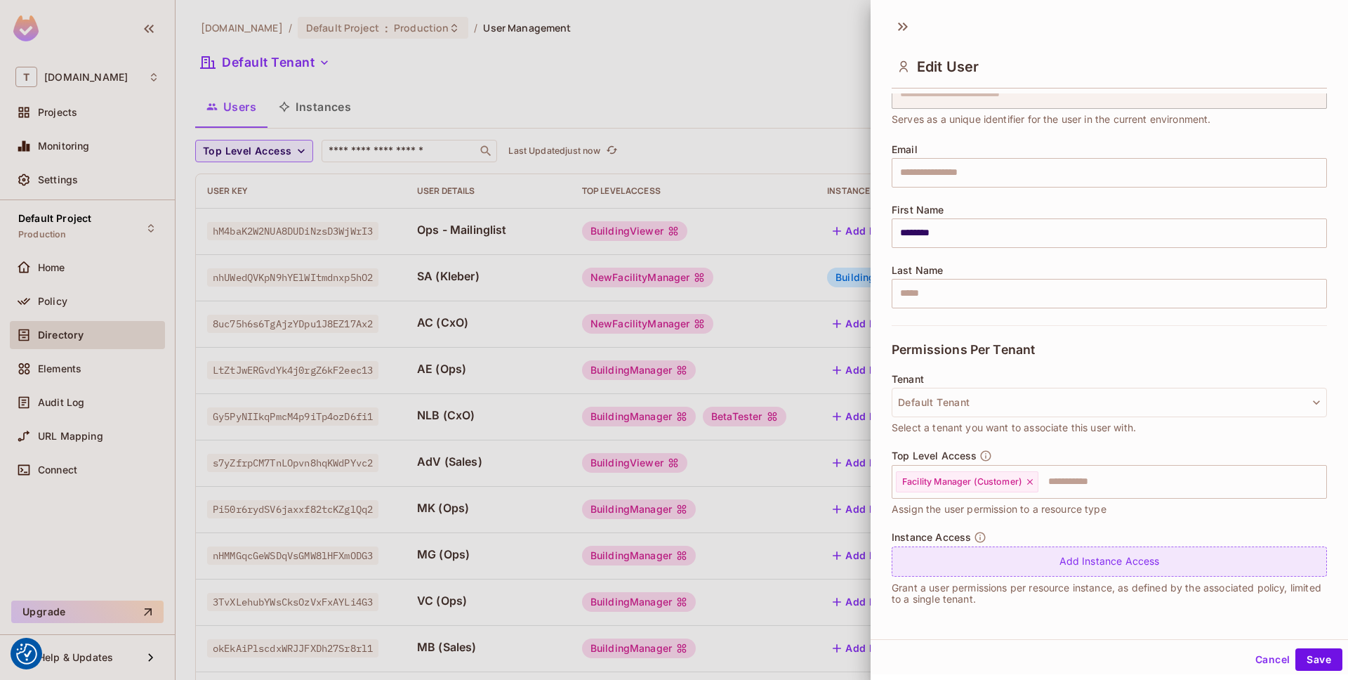
click at [1055, 562] on div "Add Instance Access" at bounding box center [1109, 561] width 435 height 30
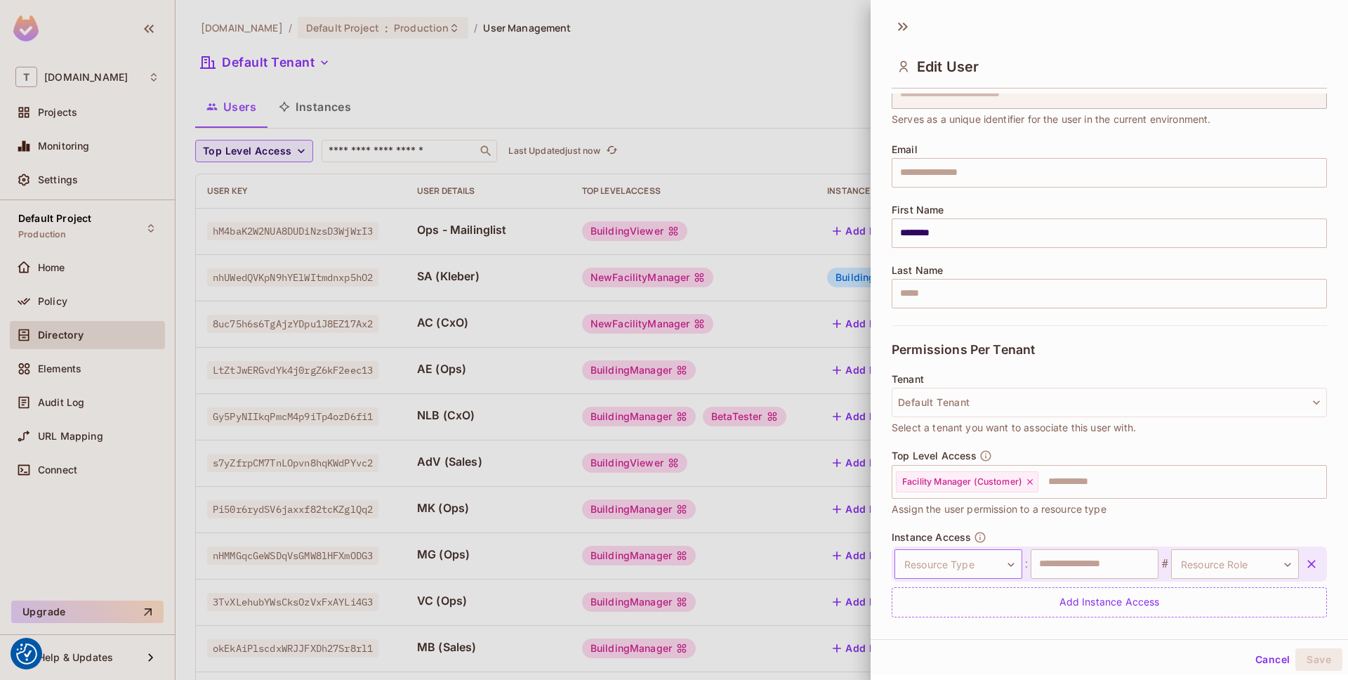
click at [982, 557] on body "We use cookies to enhance your browsing experience, serve personalized ads or c…" at bounding box center [674, 340] width 1348 height 680
click at [977, 653] on li "Building" at bounding box center [955, 650] width 129 height 25
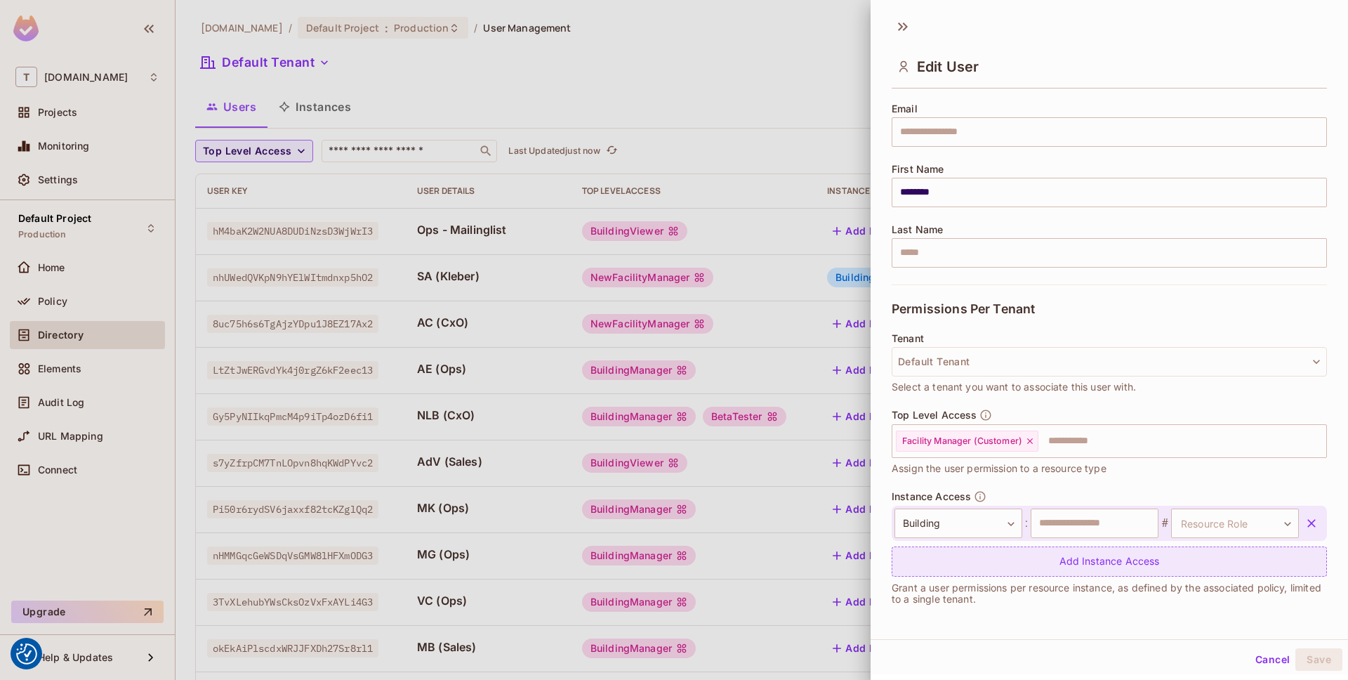
click at [1053, 562] on div "Add Instance Access" at bounding box center [1109, 561] width 435 height 30
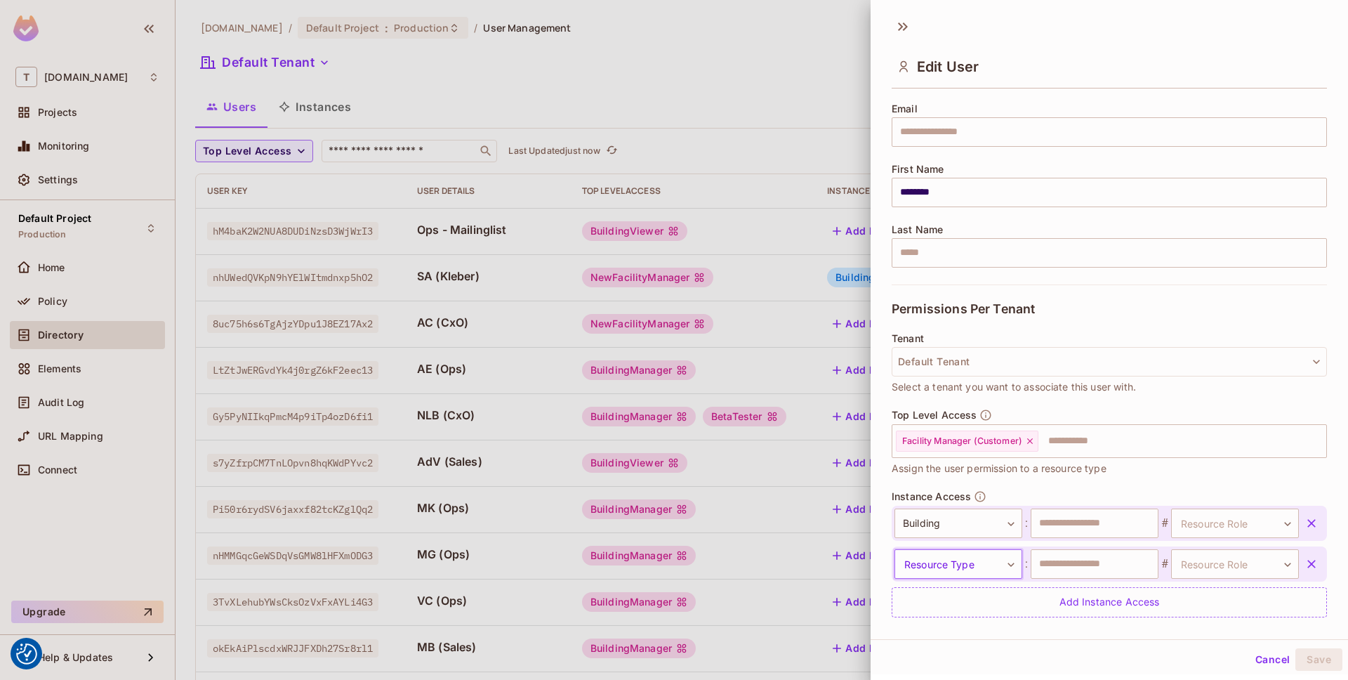
click at [997, 572] on body "We use cookies to enhance your browsing experience, serve personalized ads or c…" at bounding box center [674, 340] width 1348 height 680
click at [979, 631] on li "View" at bounding box center [955, 624] width 129 height 25
click at [1124, 562] on input "text" at bounding box center [1095, 563] width 128 height 29
click at [1112, 530] on input "text" at bounding box center [1095, 522] width 128 height 29
type input "******"
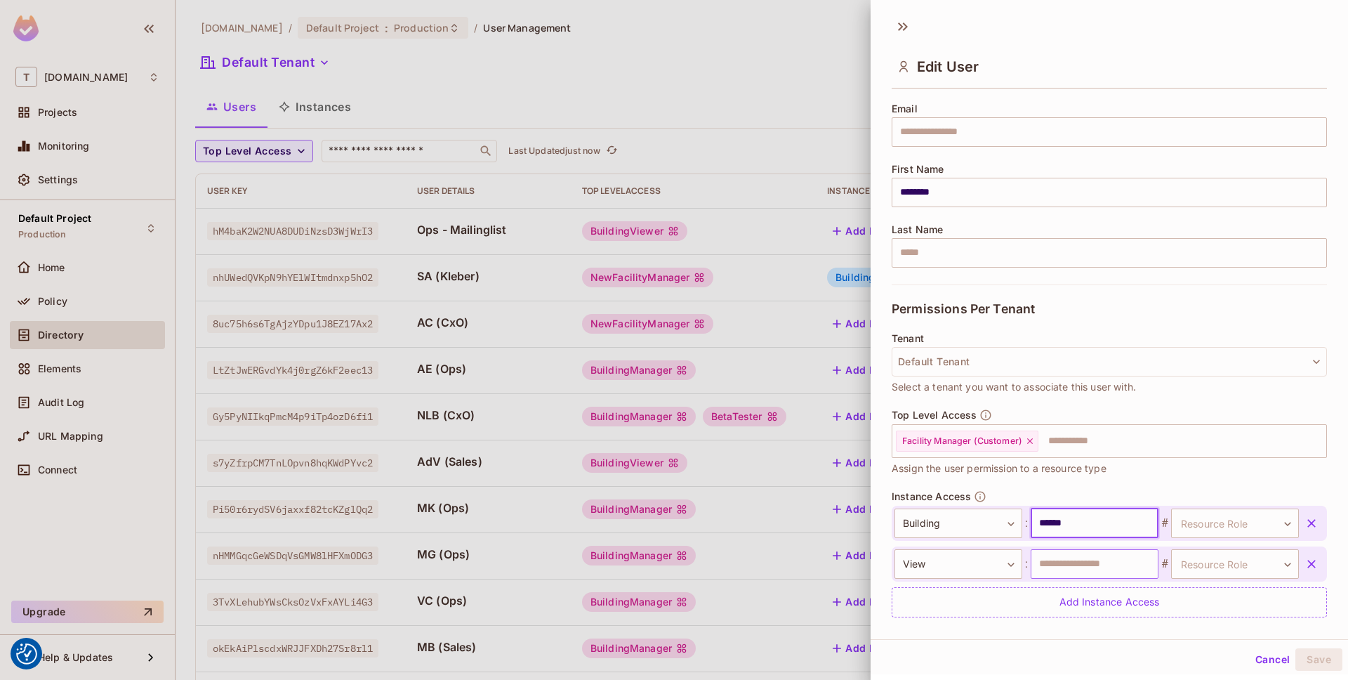
click at [1087, 560] on input "text" at bounding box center [1095, 563] width 128 height 29
type input "*"
click at [1313, 562] on icon "button" at bounding box center [1312, 564] width 8 height 8
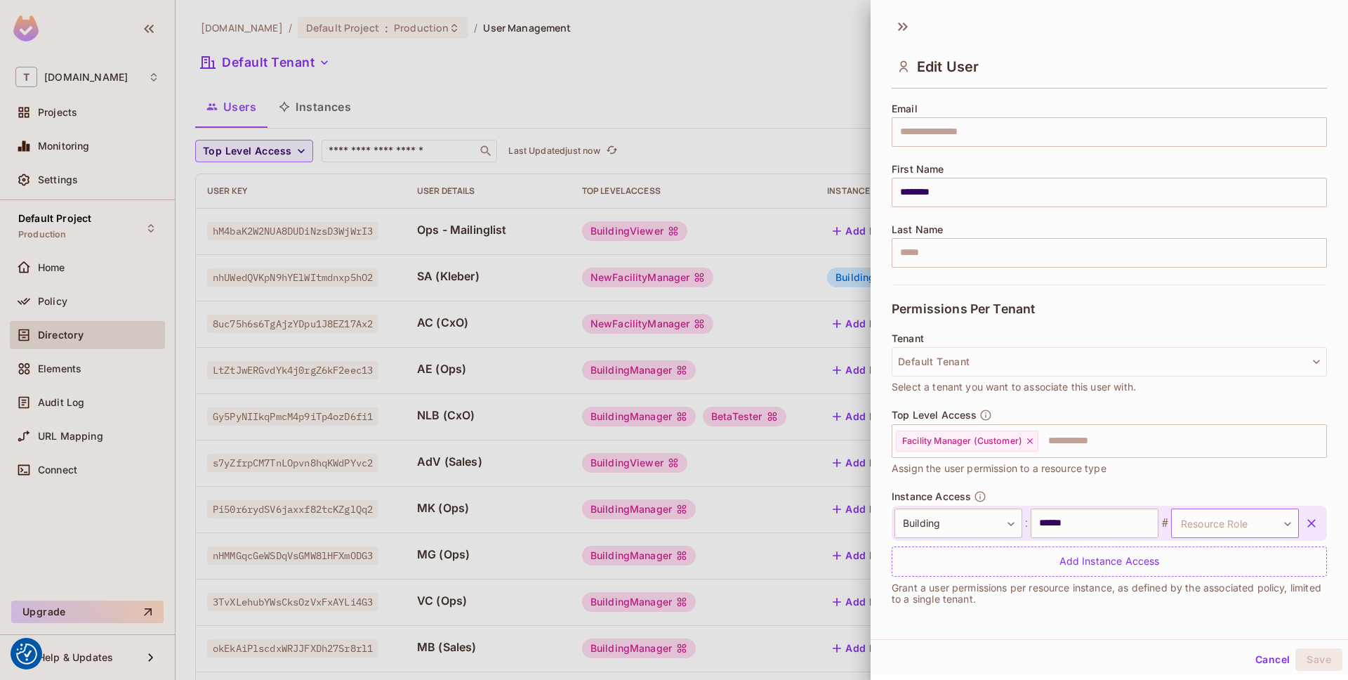
click at [1252, 526] on body "We use cookies to enhance your browsing experience, serve personalized ads or c…" at bounding box center [674, 340] width 1348 height 680
click at [1244, 614] on li "FacilityManager" at bounding box center [1236, 615] width 202 height 25
click at [1329, 670] on button "Save" at bounding box center [1319, 659] width 47 height 22
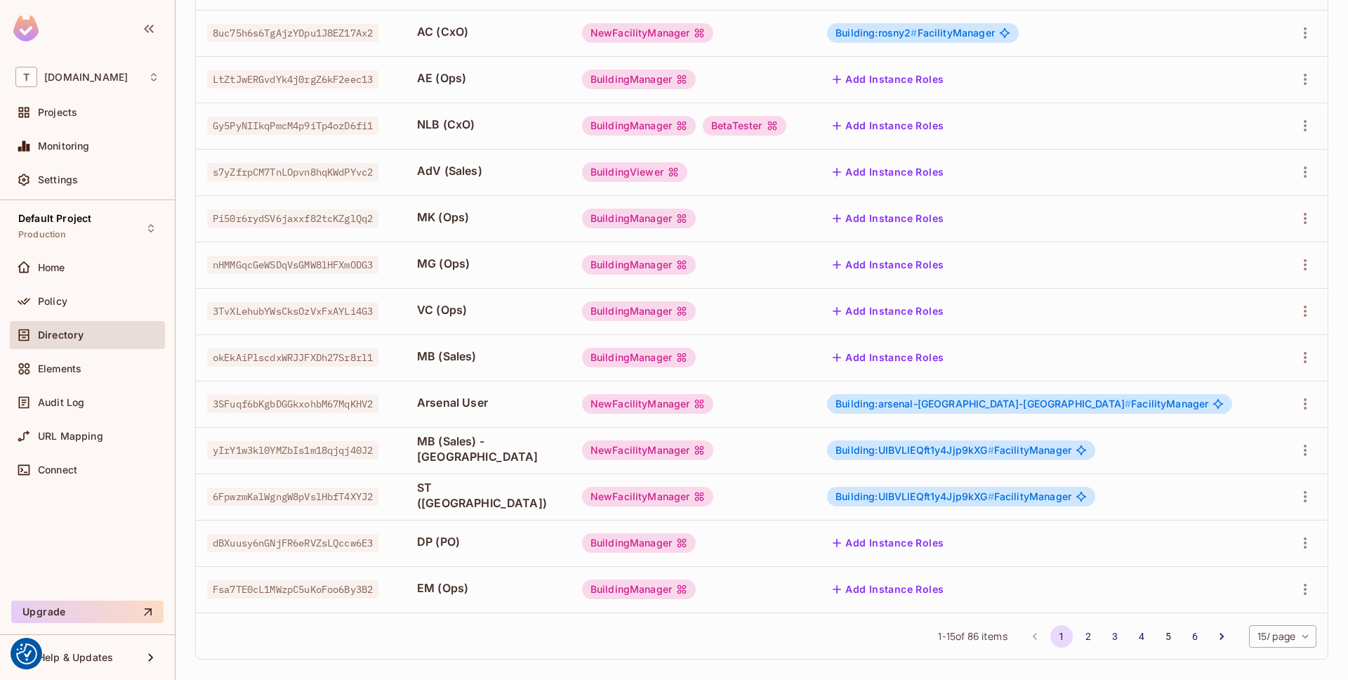
scroll to position [0, 0]
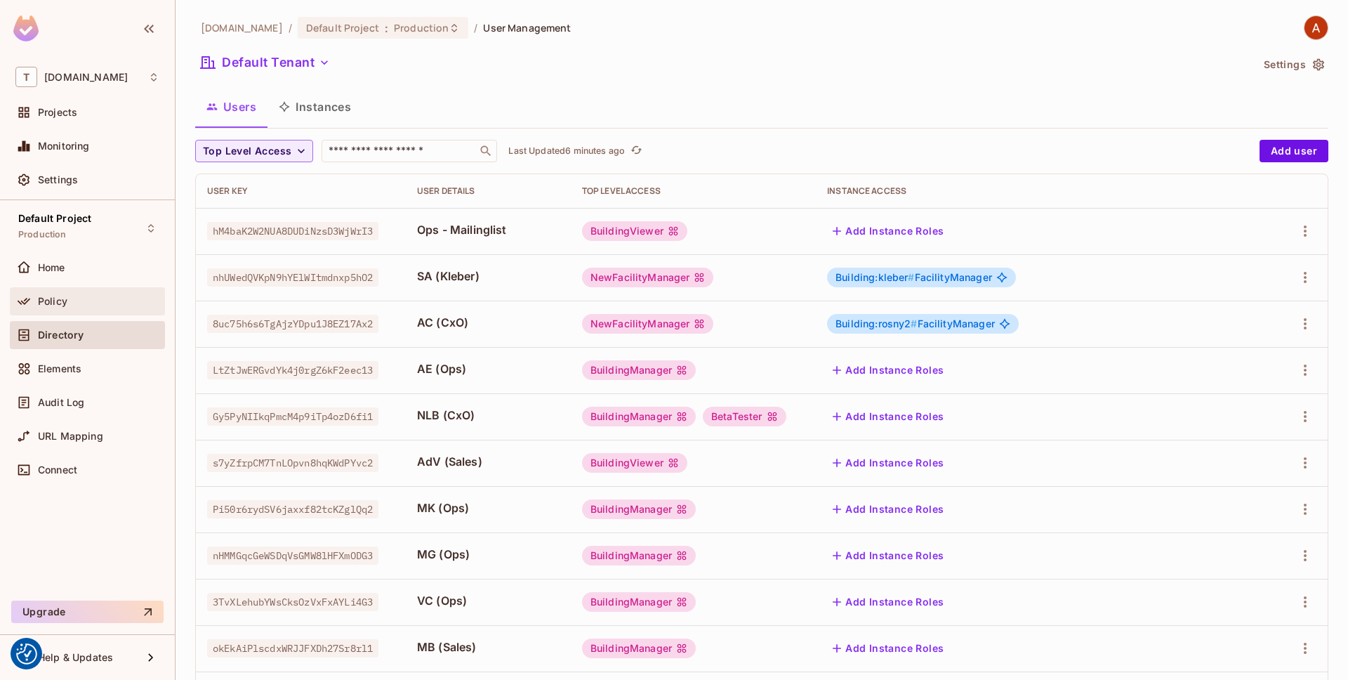
click at [123, 293] on div "Policy" at bounding box center [87, 301] width 144 height 17
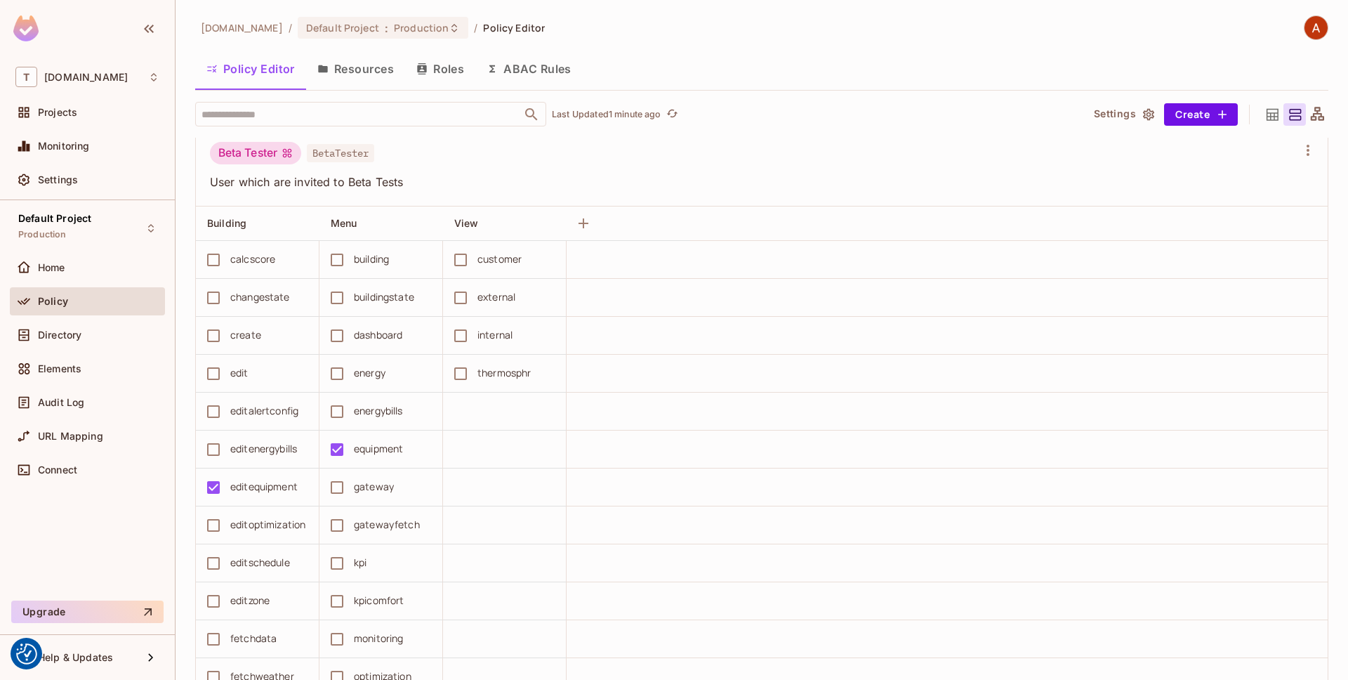
scroll to position [928, 0]
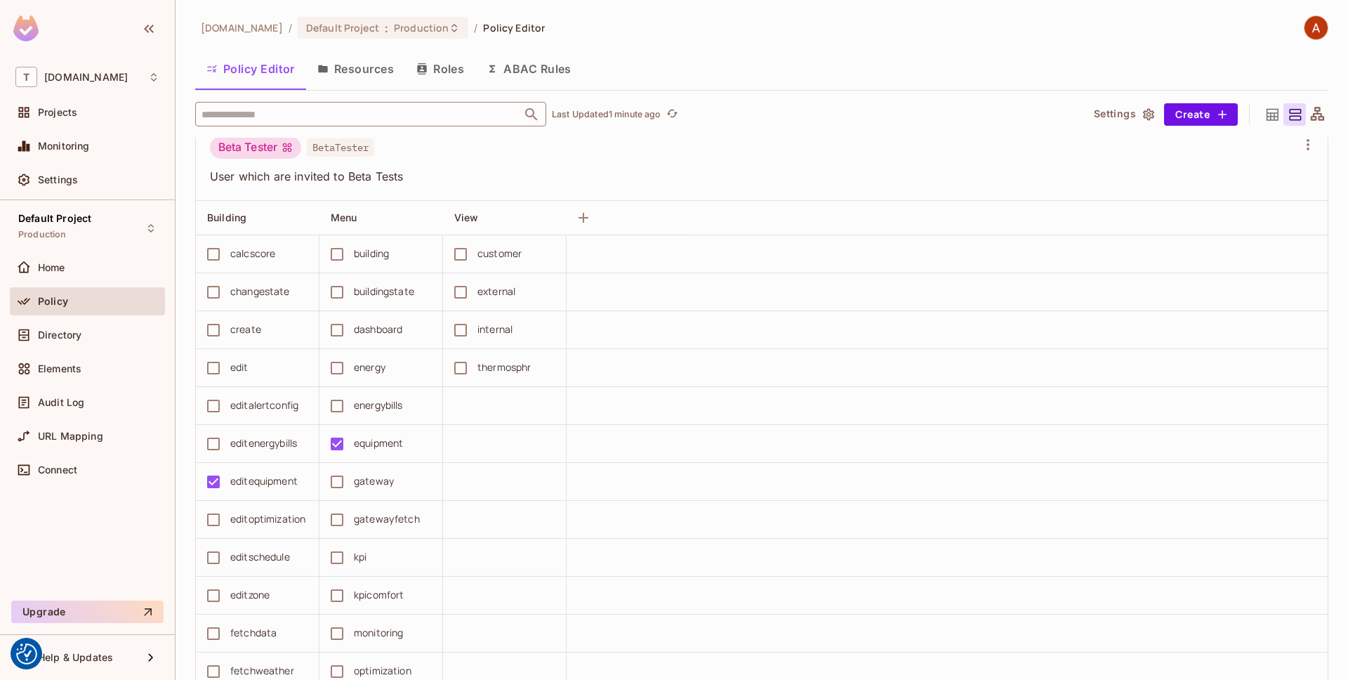
click at [424, 113] on input "text" at bounding box center [358, 114] width 321 height 25
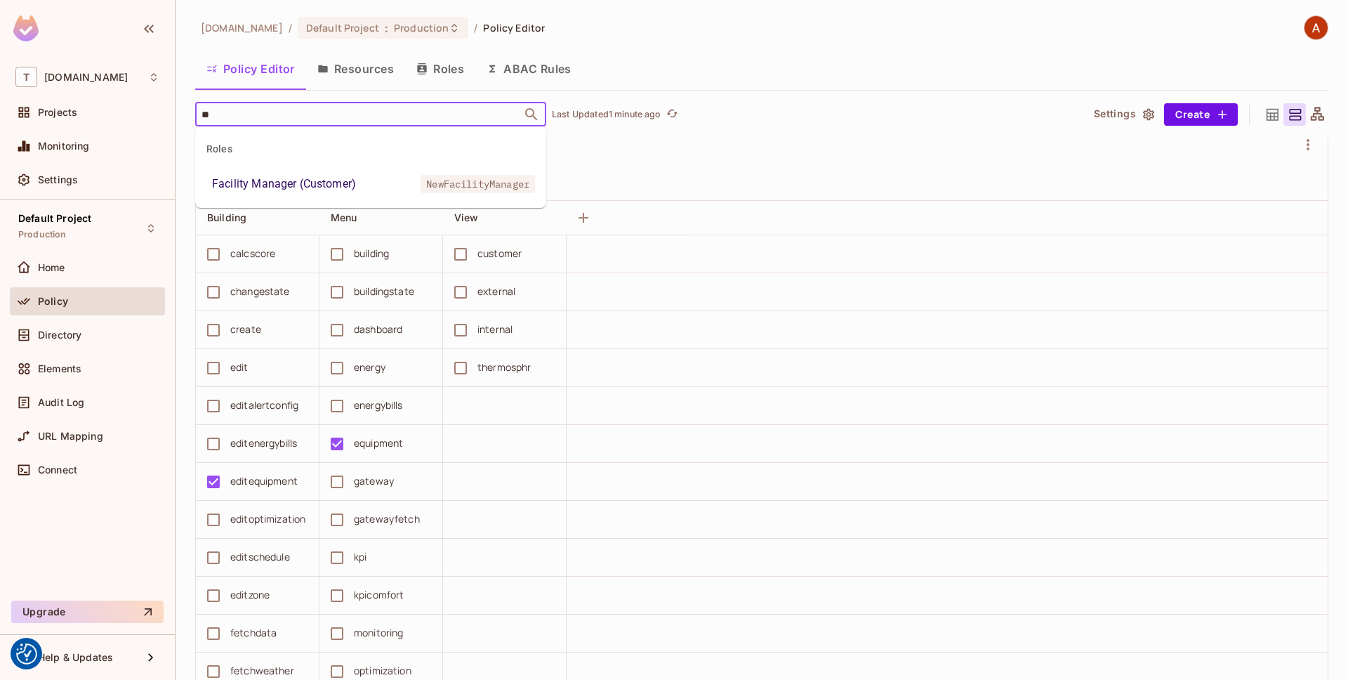
type input "***"
click at [382, 180] on li "Facility Manager (Customer) NewFacilityManager" at bounding box center [370, 183] width 351 height 25
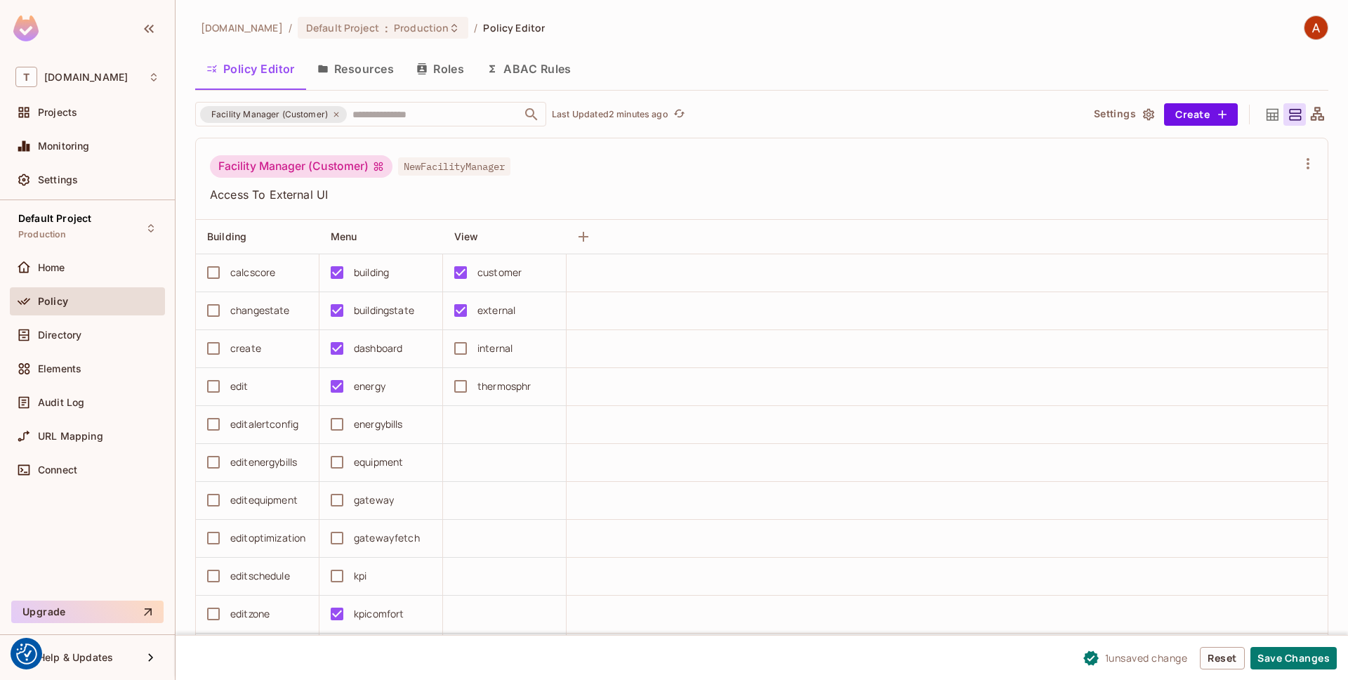
scroll to position [406, 0]
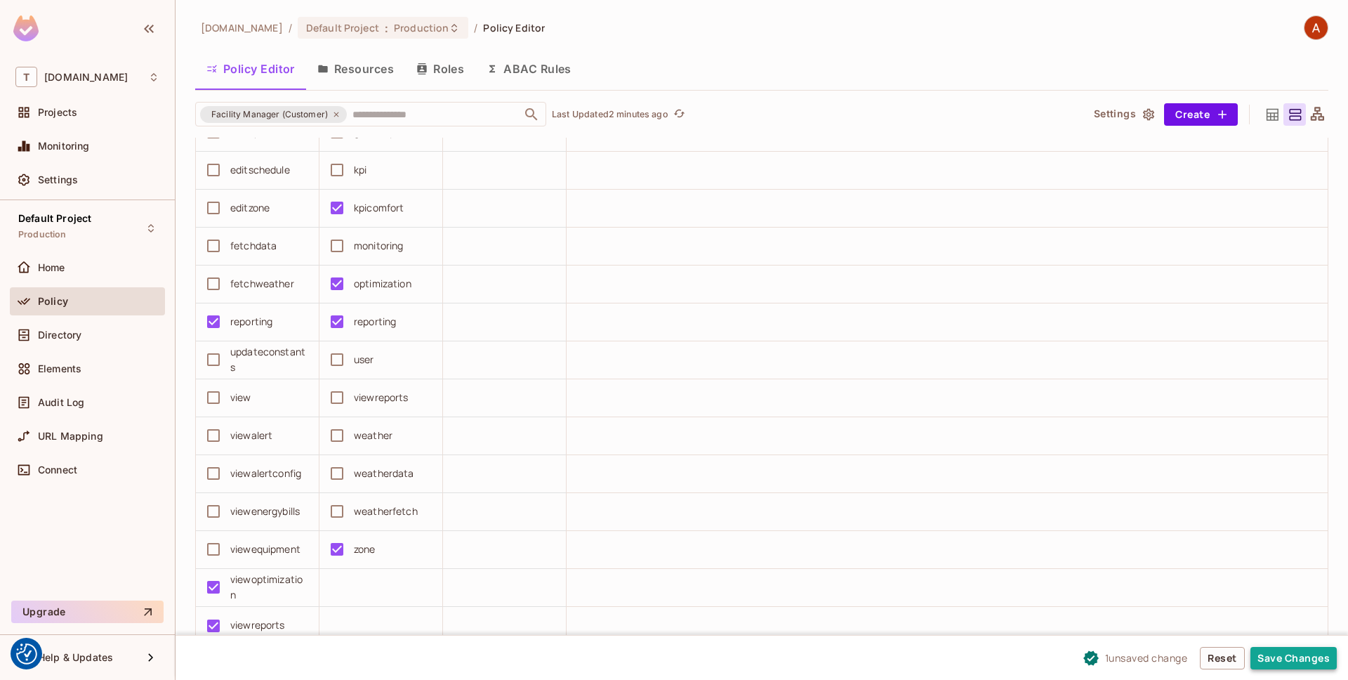
click at [1285, 660] on button "Save Changes" at bounding box center [1294, 658] width 86 height 22
click at [91, 298] on div "Policy" at bounding box center [98, 301] width 121 height 11
click at [407, 32] on span "Production" at bounding box center [421, 27] width 55 height 13
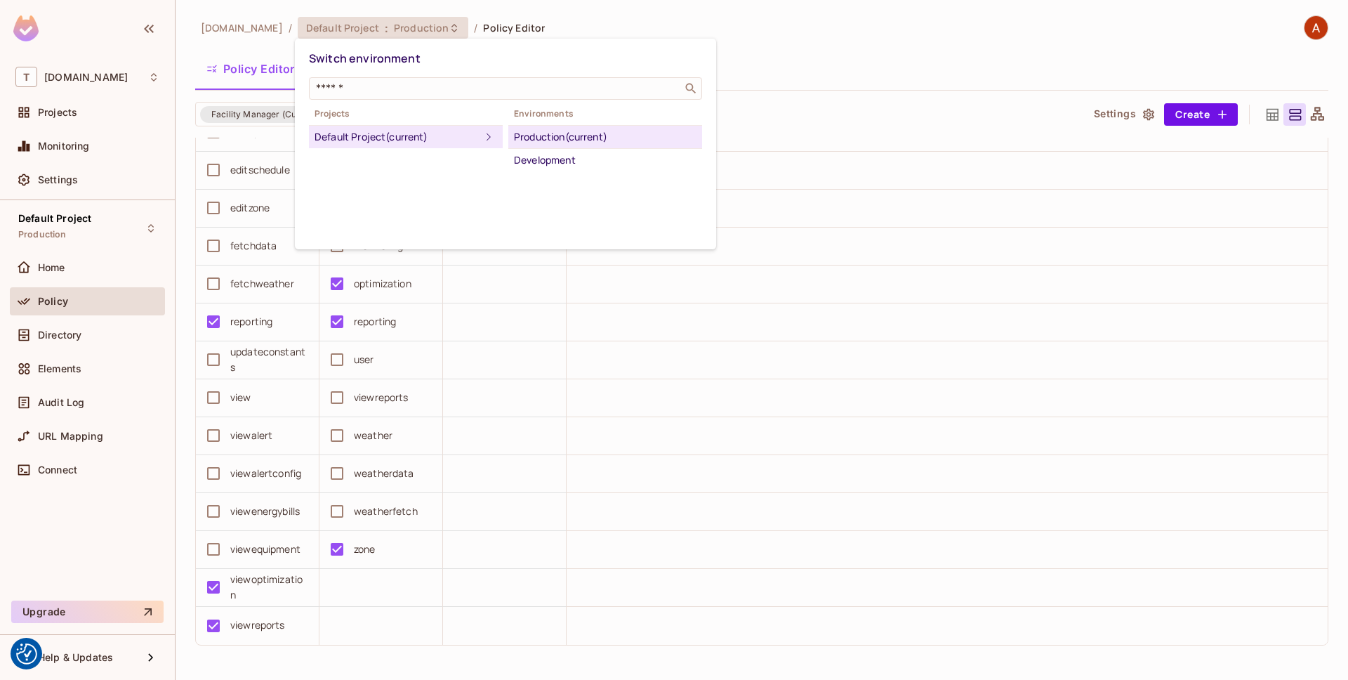
click at [64, 261] on div at bounding box center [674, 340] width 1348 height 680
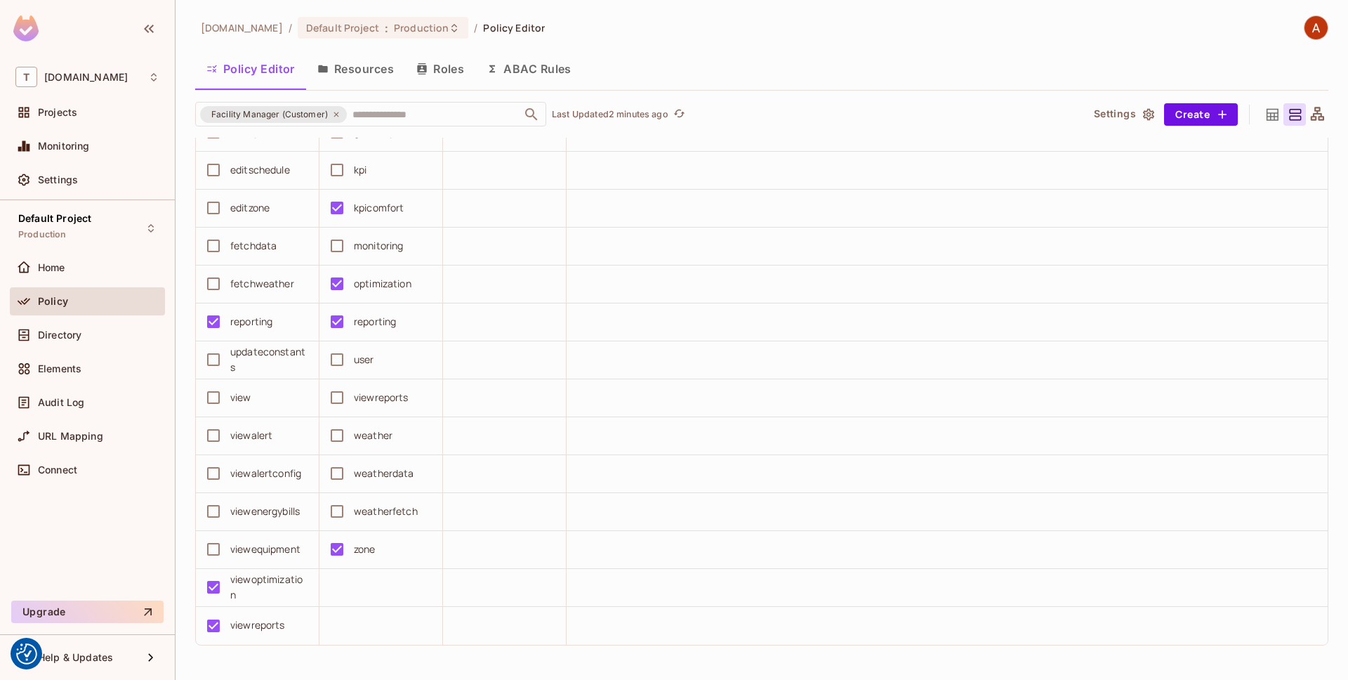
click at [64, 262] on span "Home" at bounding box center [51, 267] width 27 height 11
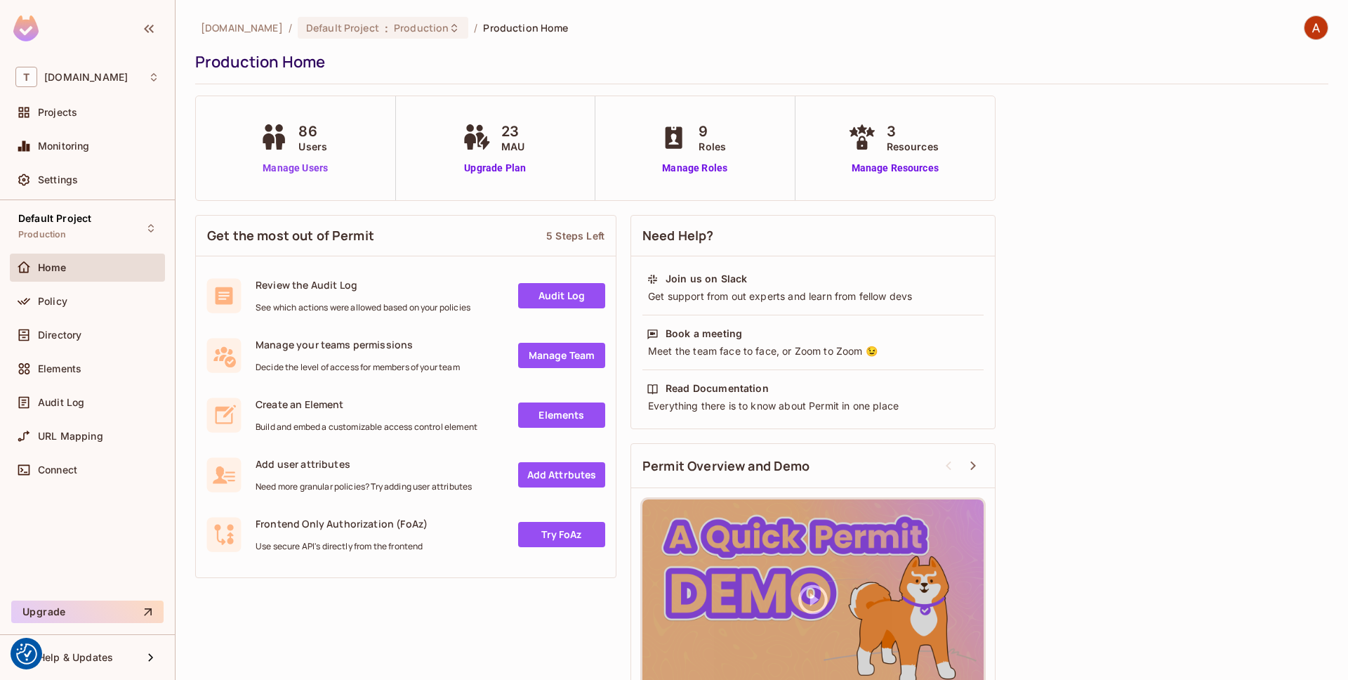
click at [318, 169] on link "Manage Users" at bounding box center [295, 168] width 78 height 15
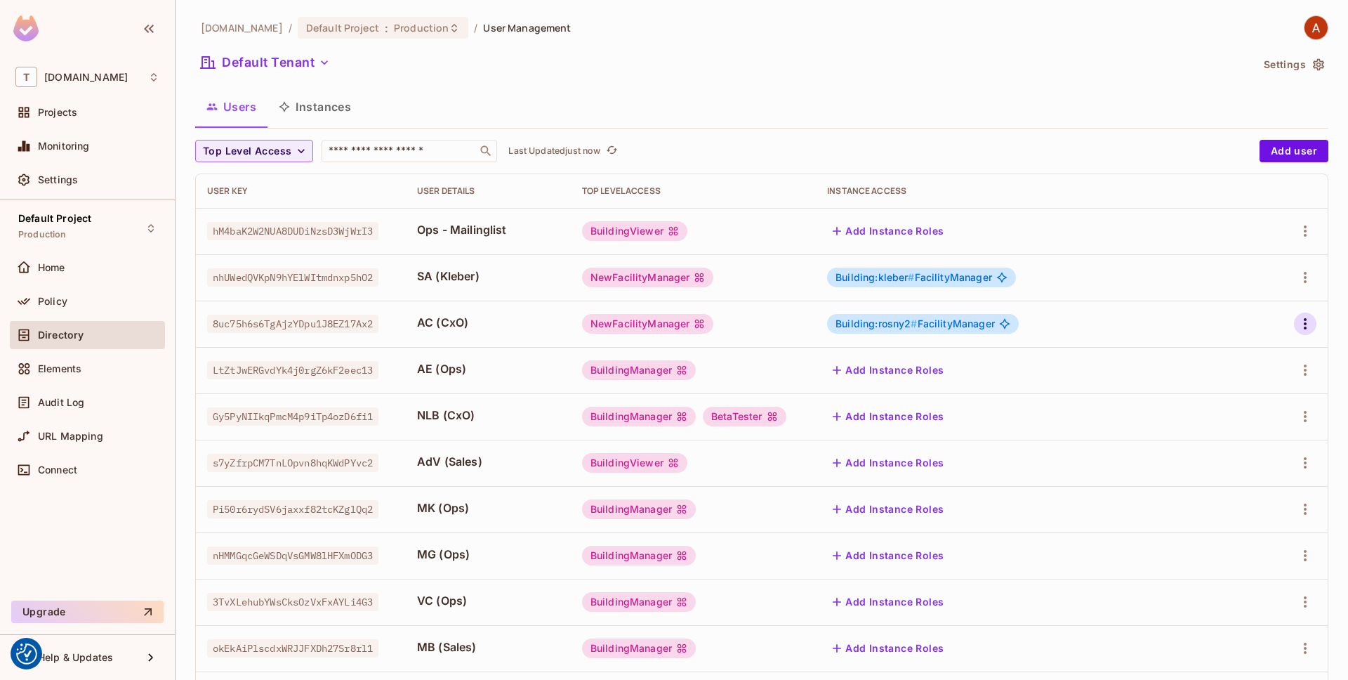
click at [1298, 319] on icon "button" at bounding box center [1305, 323] width 17 height 17
click at [1243, 355] on span "Edit" at bounding box center [1231, 356] width 27 height 22
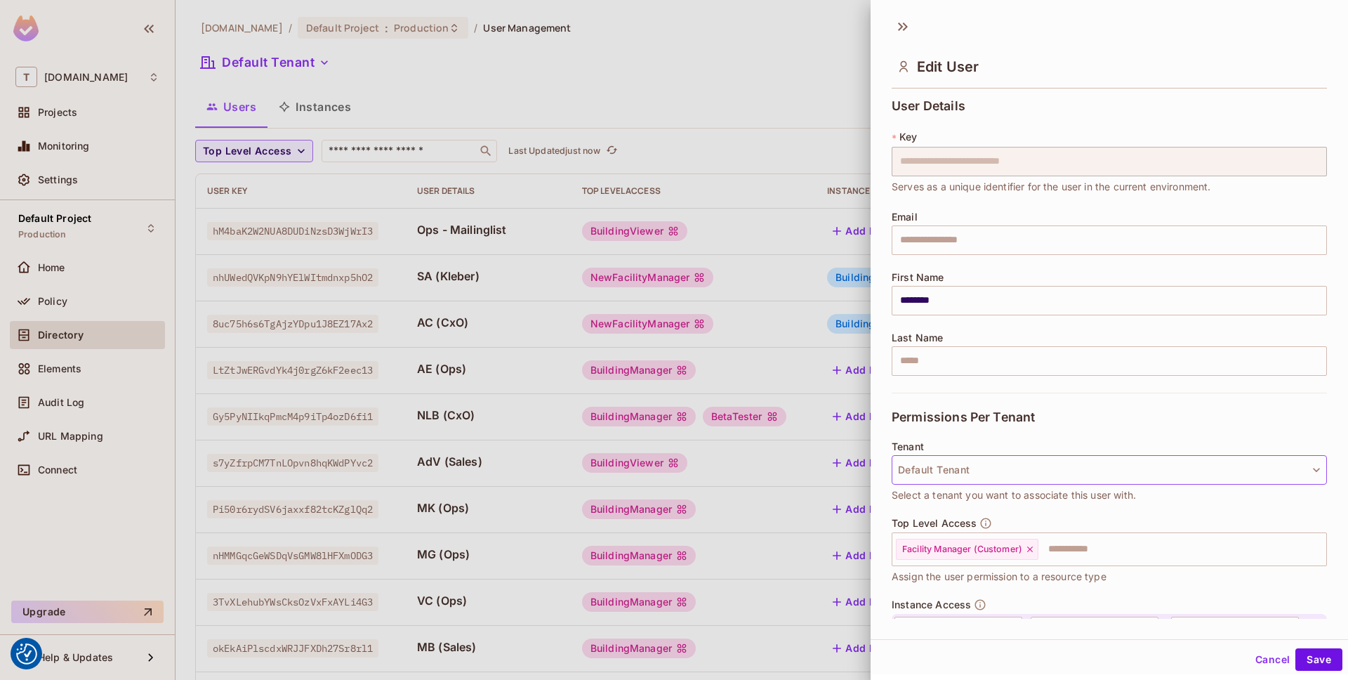
scroll to position [108, 0]
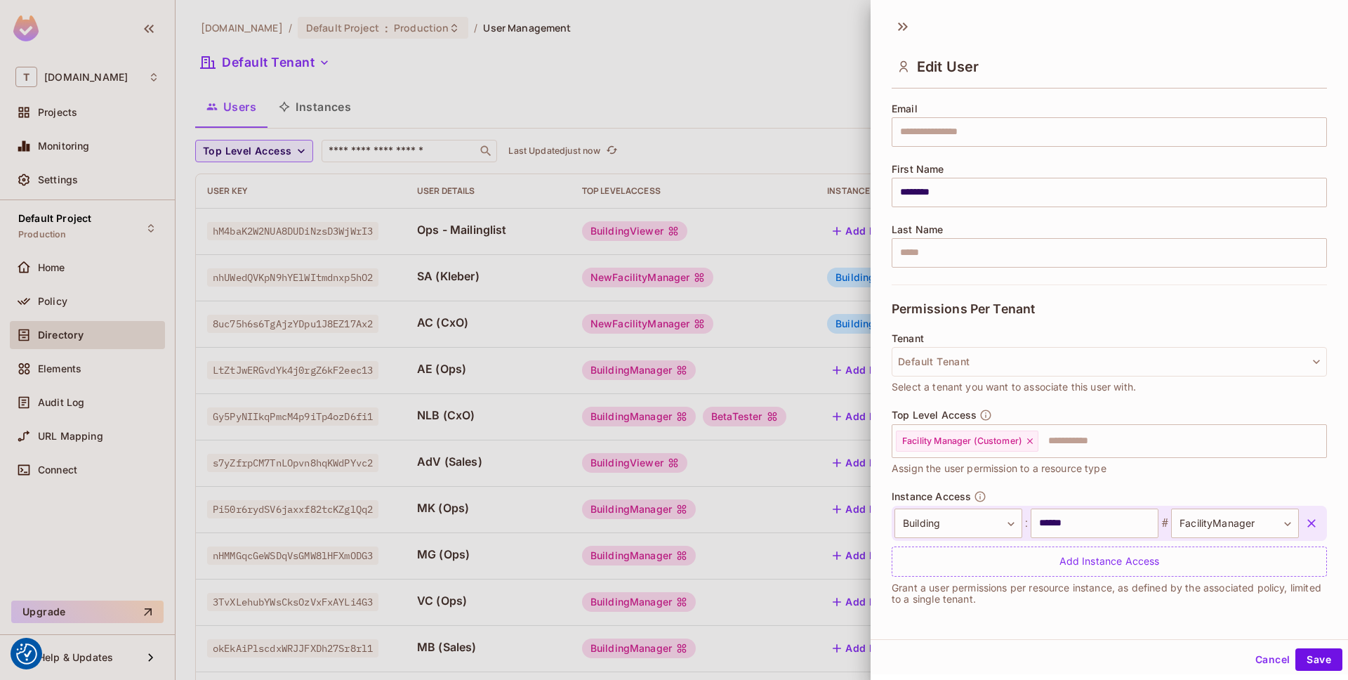
click at [1312, 519] on icon "button" at bounding box center [1312, 523] width 14 height 14
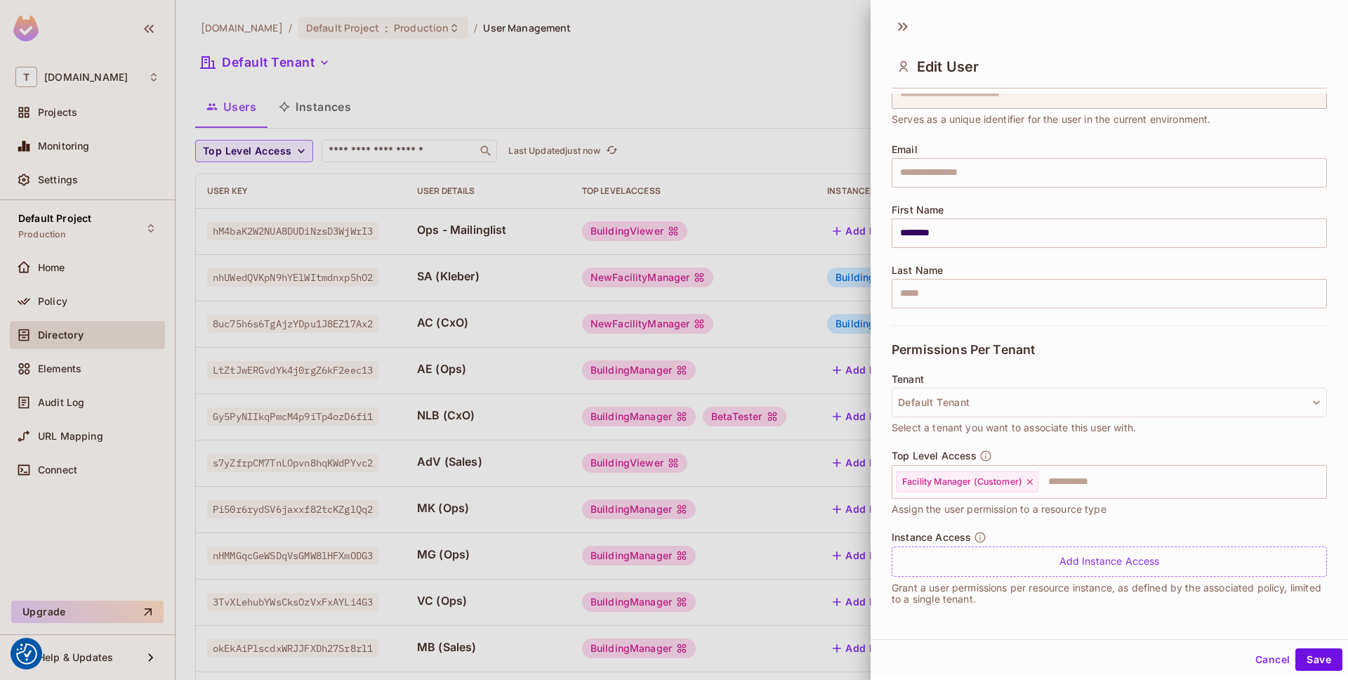
scroll to position [67, 0]
click at [1033, 482] on icon at bounding box center [1030, 482] width 10 height 10
click at [1058, 480] on input "text" at bounding box center [1097, 482] width 405 height 28
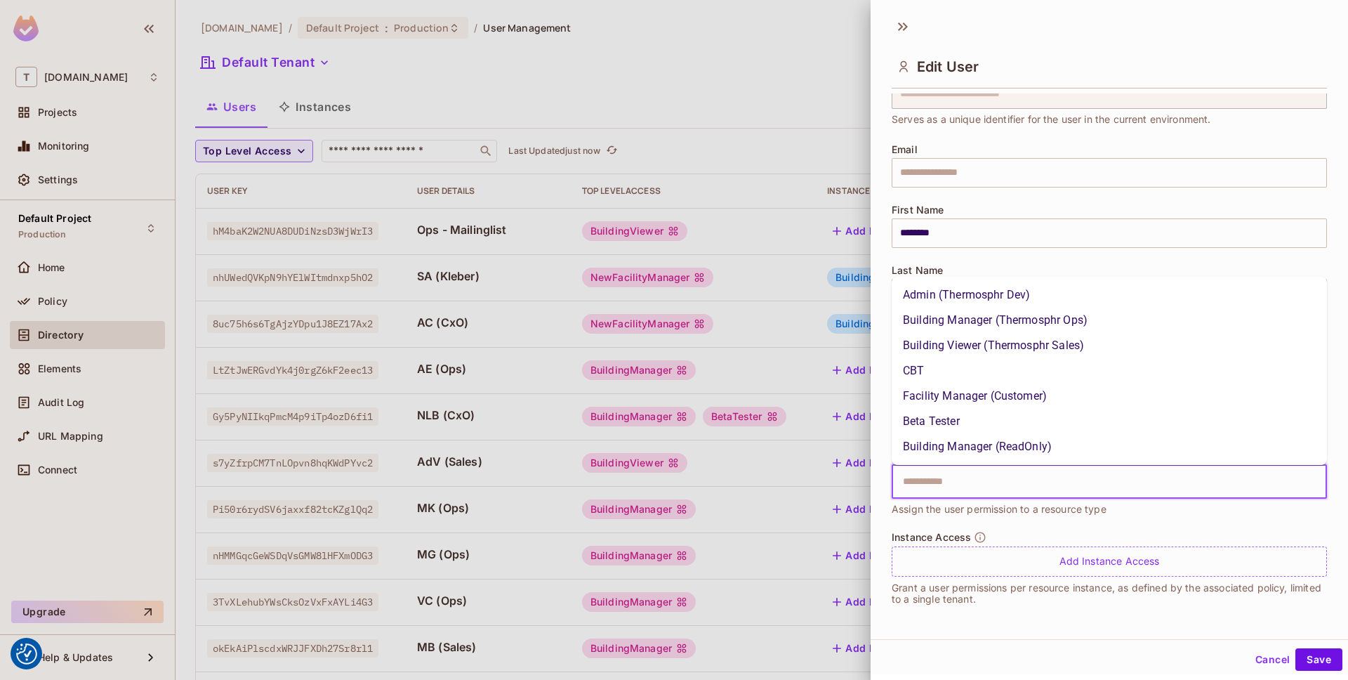
click at [1092, 320] on li "Building Manager (Thermosphr Ops)" at bounding box center [1109, 320] width 435 height 25
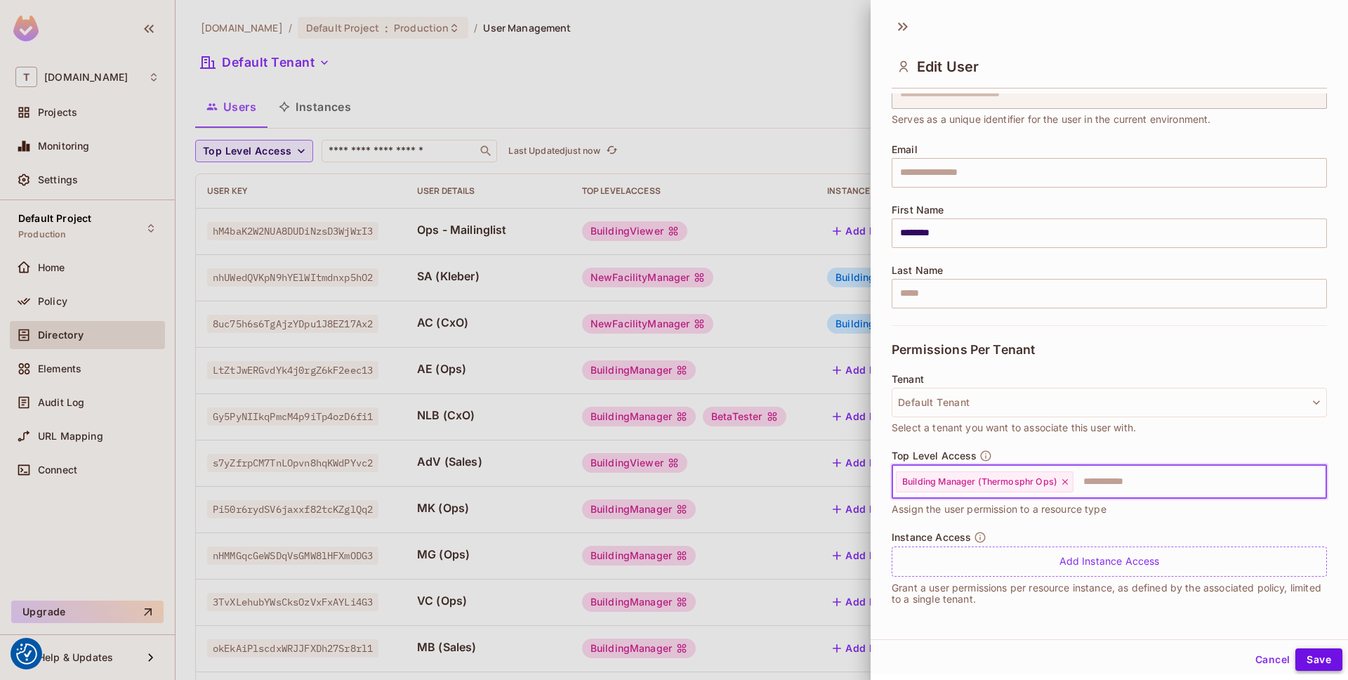
click at [1311, 654] on button "Save" at bounding box center [1319, 659] width 47 height 22
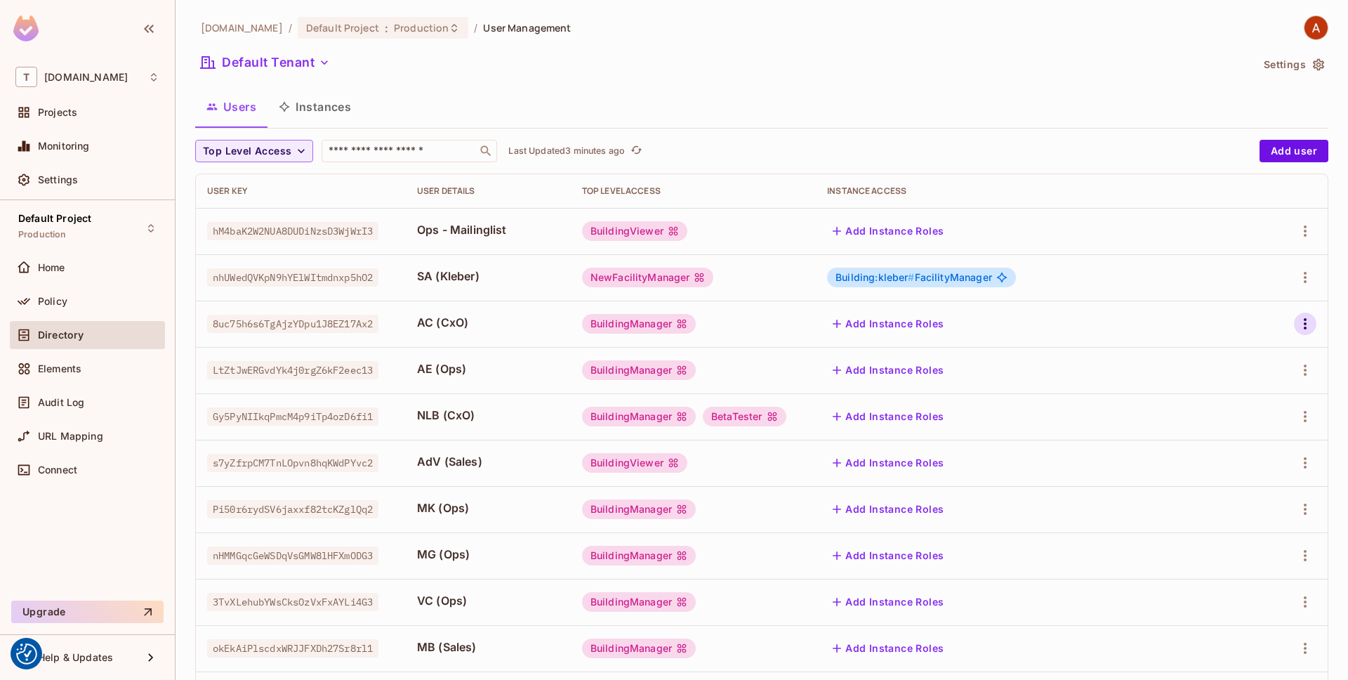
click at [1301, 323] on icon "button" at bounding box center [1305, 323] width 17 height 17
click at [1236, 350] on div "Edit" at bounding box center [1231, 356] width 19 height 14
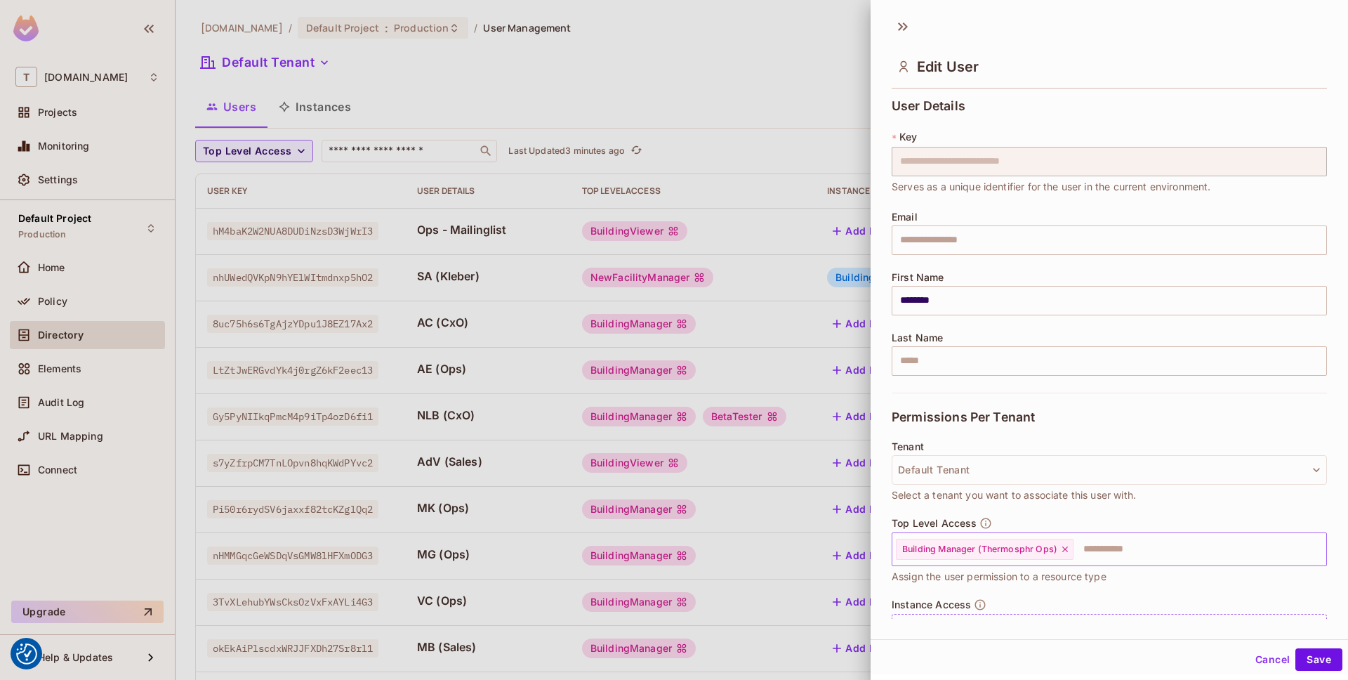
click at [992, 552] on span "Building Manager (Thermosphr Ops)" at bounding box center [979, 549] width 155 height 11
click at [1065, 548] on icon at bounding box center [1065, 549] width 6 height 6
click at [1065, 548] on input "text" at bounding box center [1097, 549] width 405 height 28
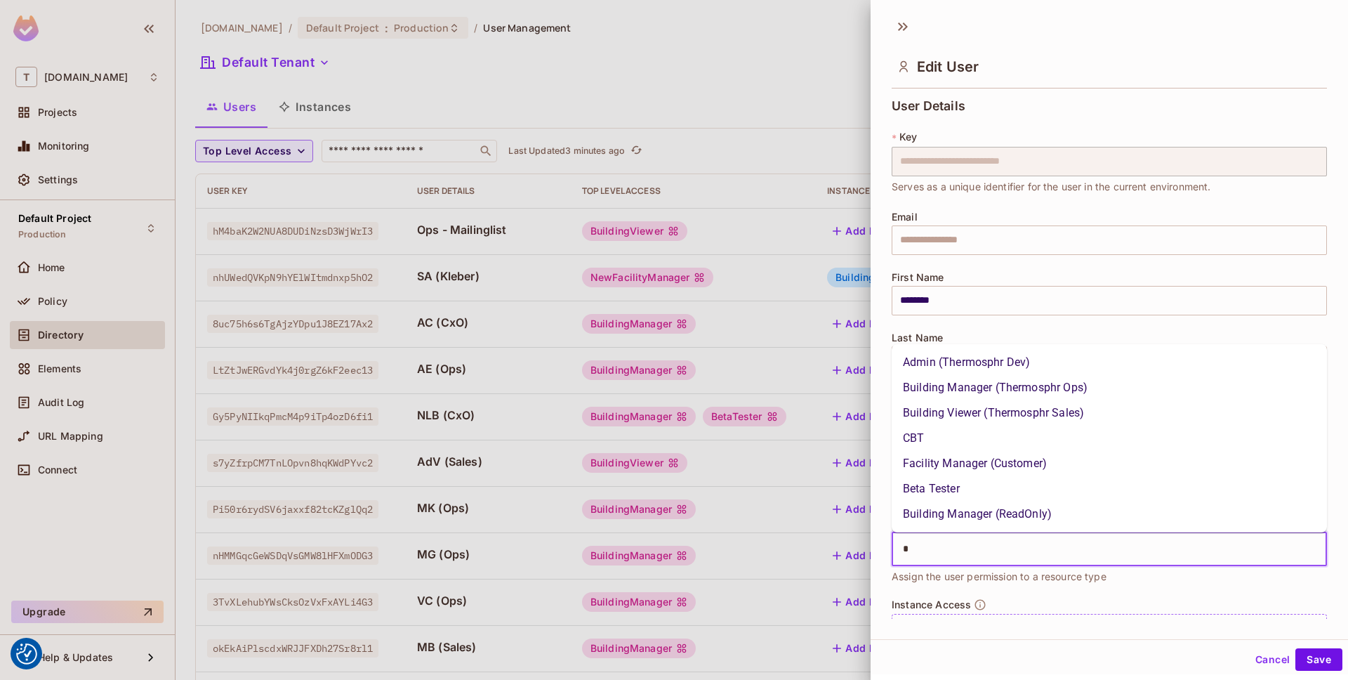
type input "**"
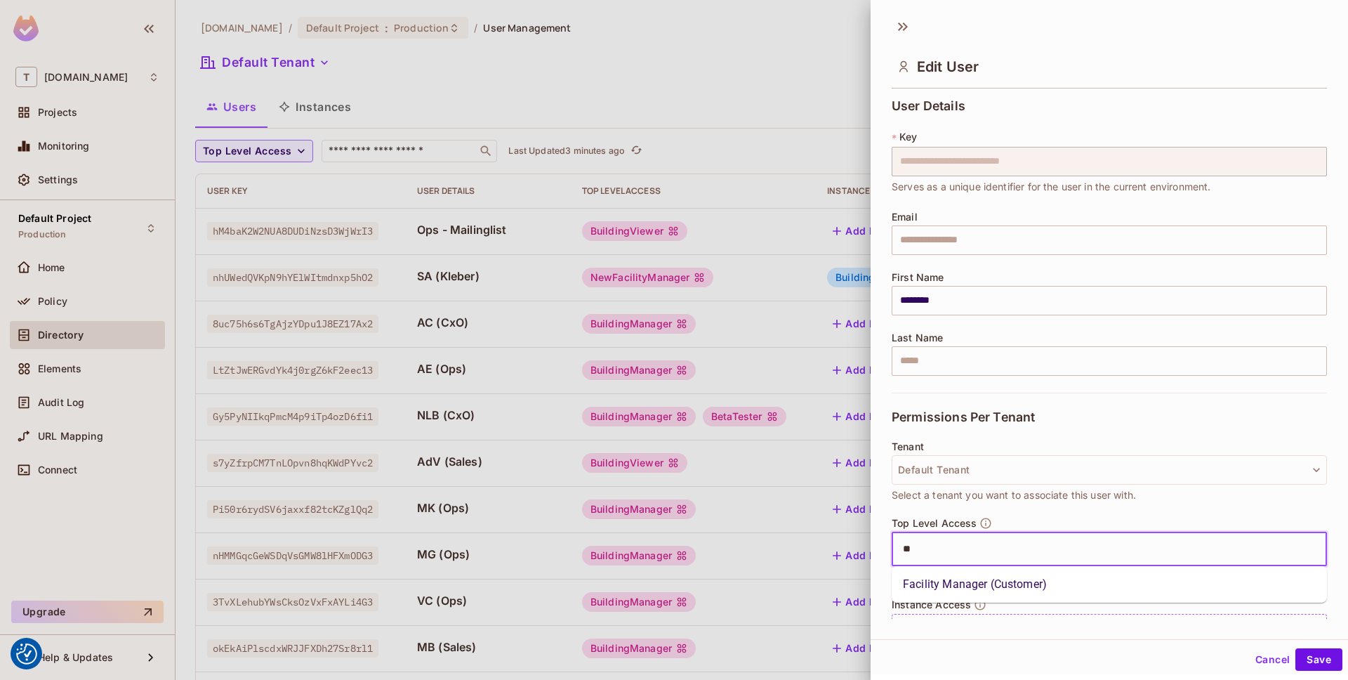
click at [1050, 576] on li "Facility Manager (Customer)" at bounding box center [1109, 584] width 435 height 25
click at [1316, 646] on div "Cancel Save" at bounding box center [1110, 660] width 478 height 34
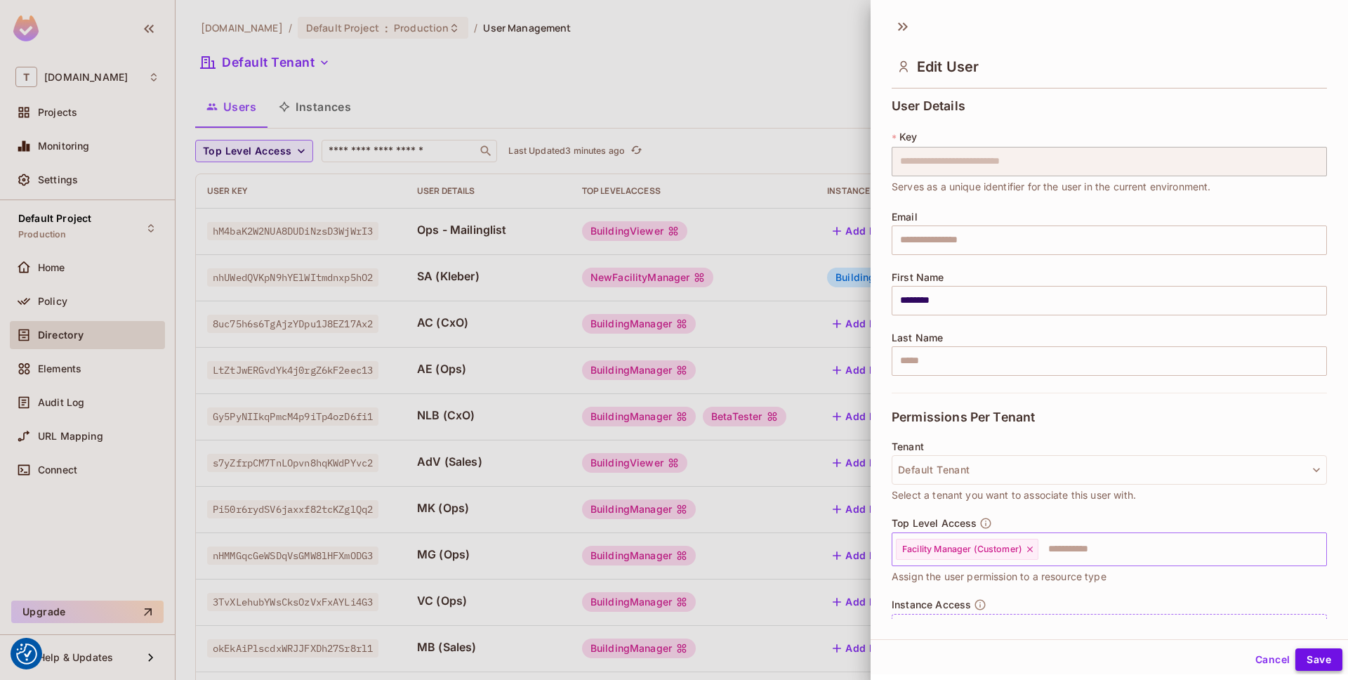
click at [1317, 654] on button "Save" at bounding box center [1319, 659] width 47 height 22
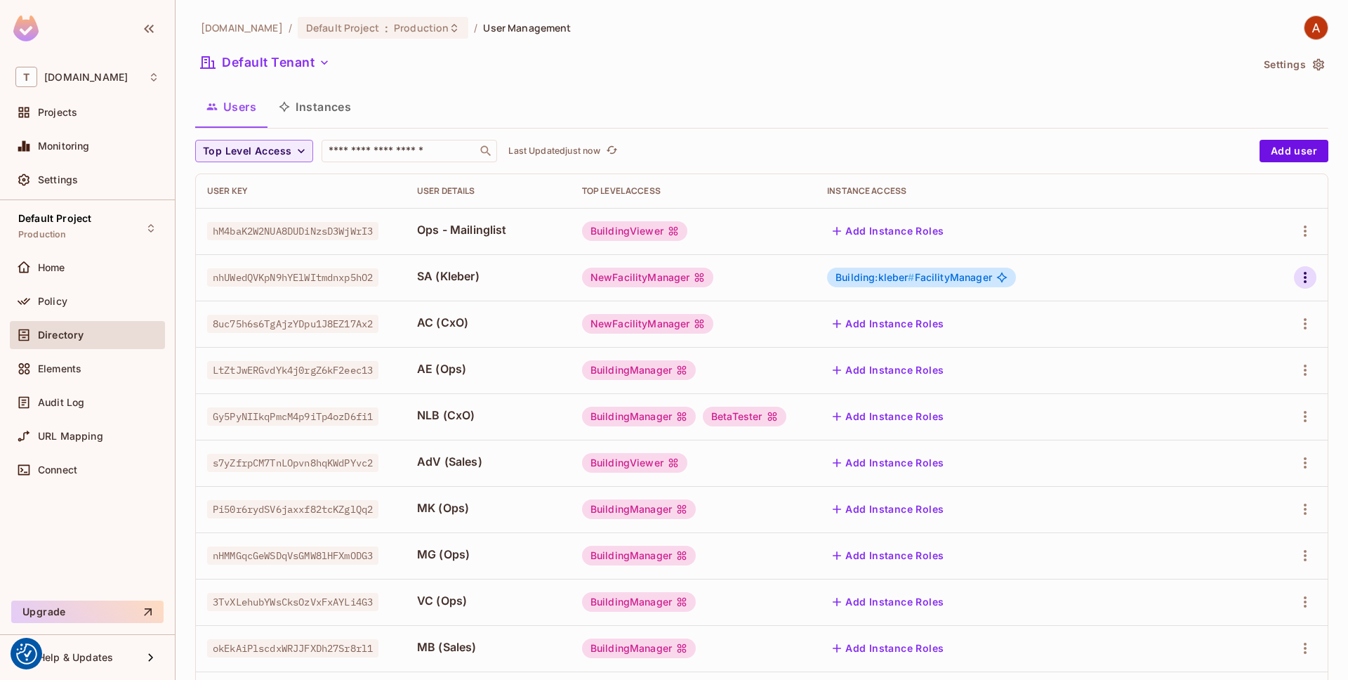
click at [1303, 281] on icon "button" at bounding box center [1305, 277] width 17 height 17
click at [1257, 315] on li "Edit" at bounding box center [1245, 309] width 124 height 31
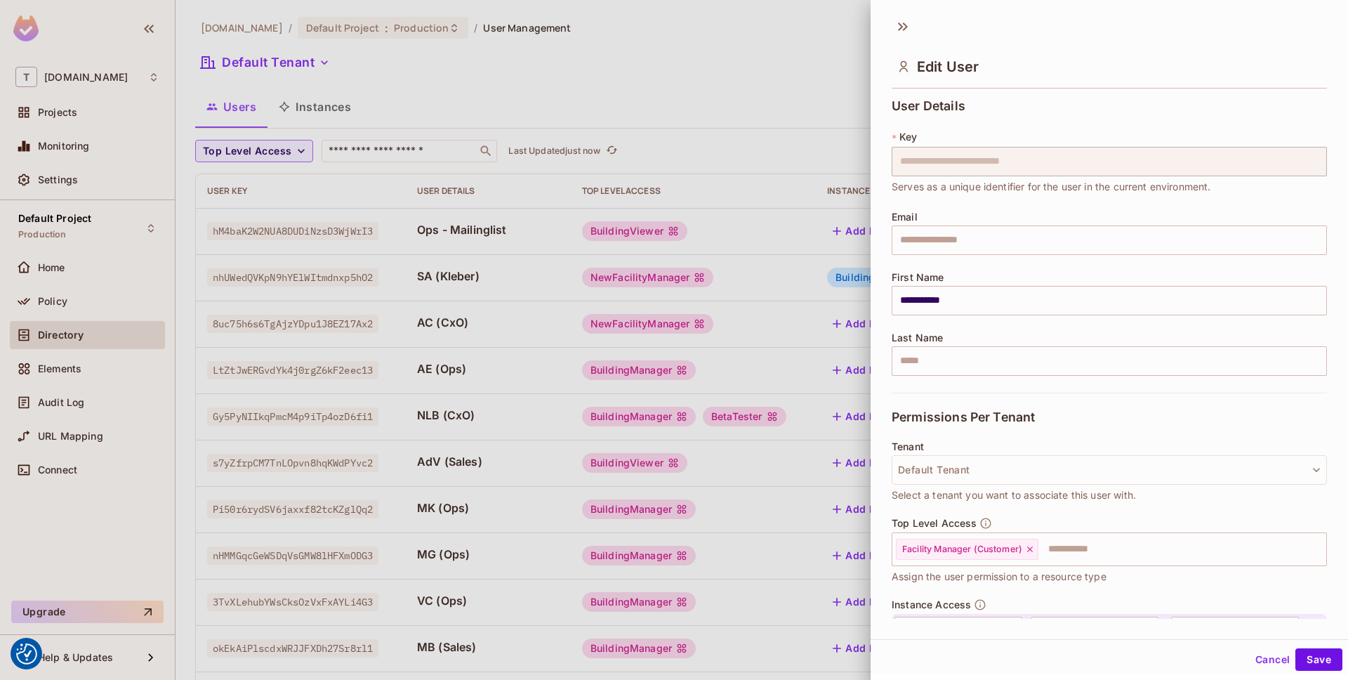
scroll to position [108, 0]
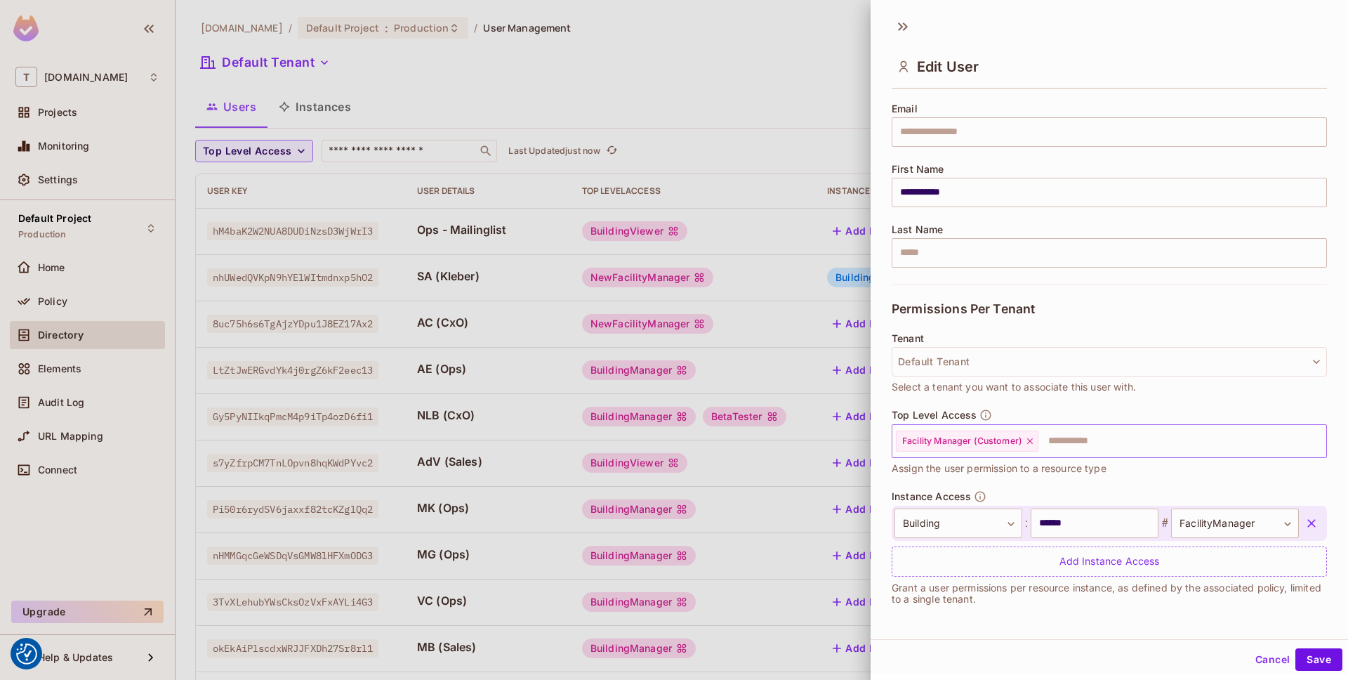
click at [1058, 439] on input "text" at bounding box center [1170, 441] width 260 height 28
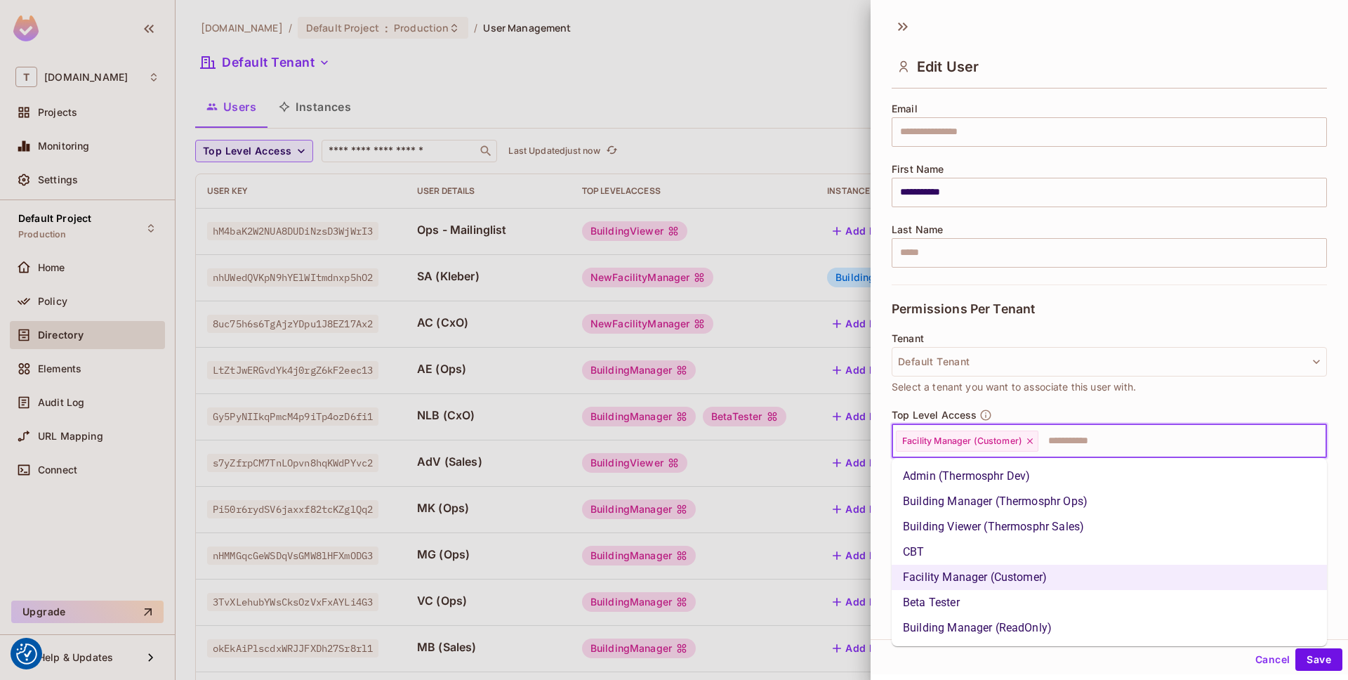
click at [1058, 498] on li "Building Manager (Thermosphr Ops)" at bounding box center [1109, 501] width 435 height 25
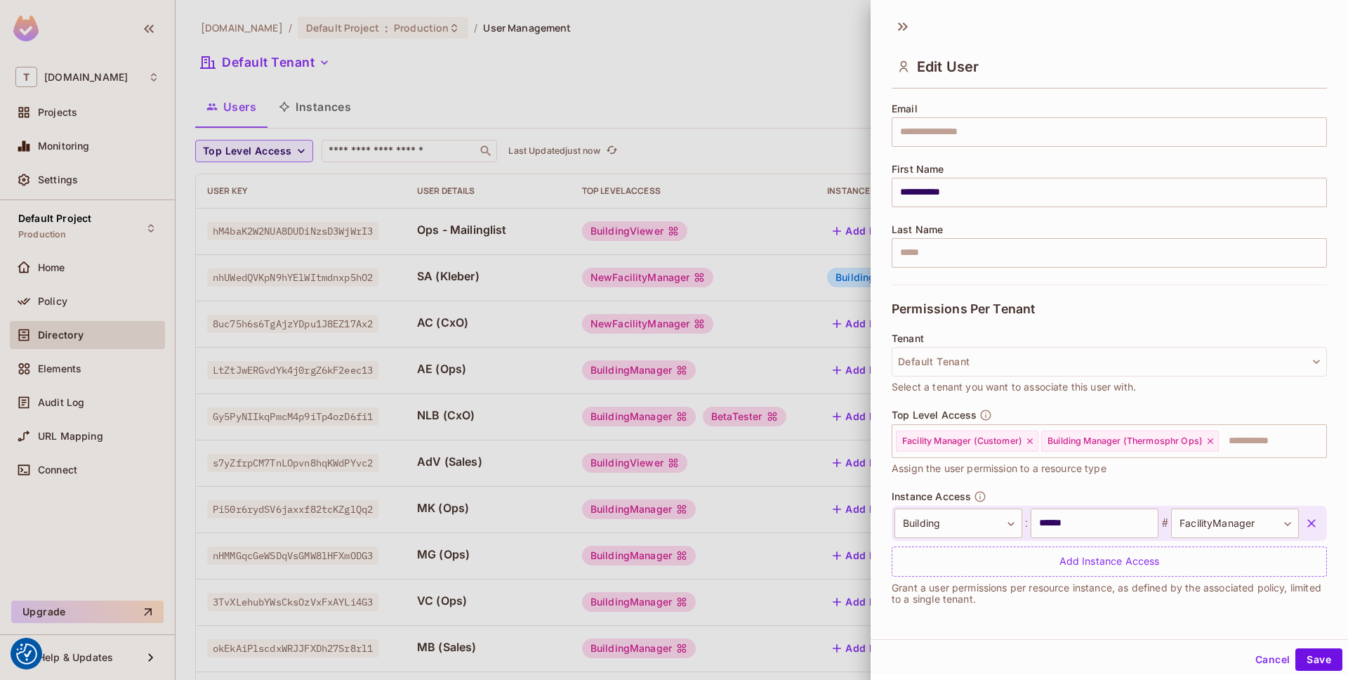
click at [1263, 647] on div "Cancel Save" at bounding box center [1110, 660] width 478 height 34
click at [1264, 663] on button "Cancel" at bounding box center [1273, 659] width 46 height 22
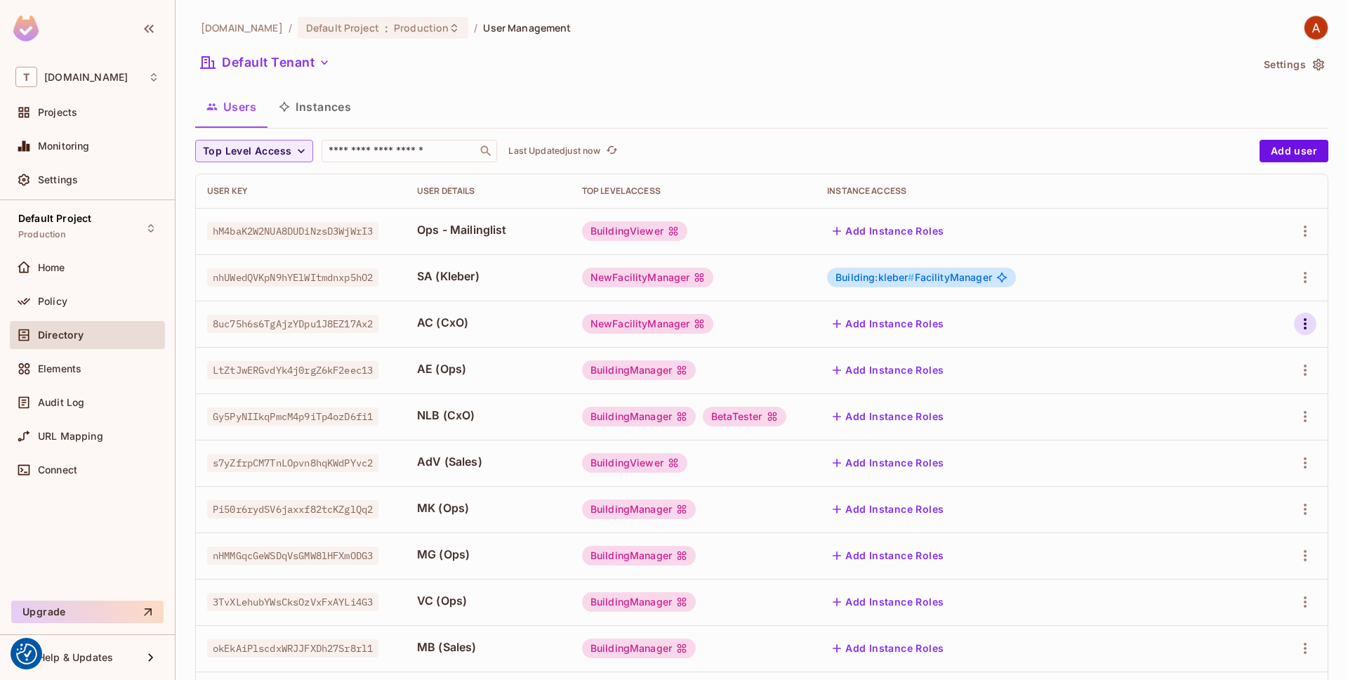
click at [1296, 320] on button "button" at bounding box center [1305, 323] width 22 height 22
click at [1262, 348] on li "Edit" at bounding box center [1245, 356] width 124 height 31
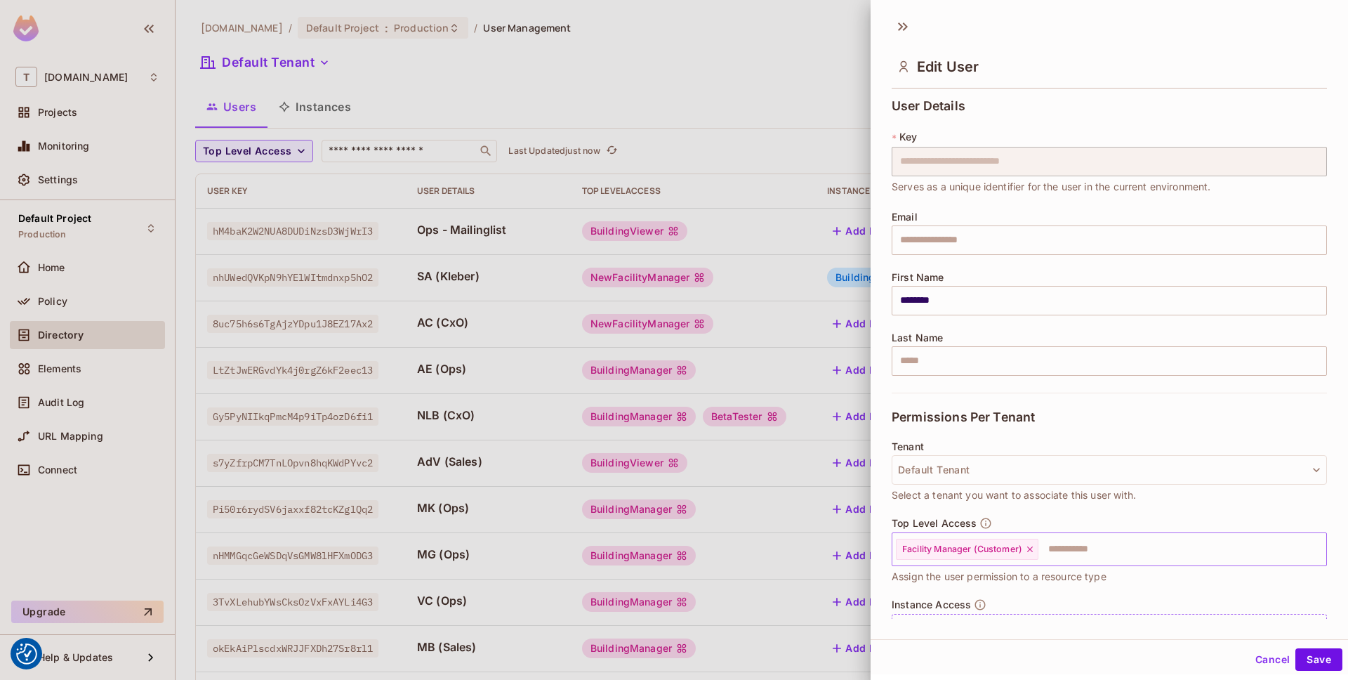
click at [1098, 550] on input "text" at bounding box center [1170, 549] width 260 height 28
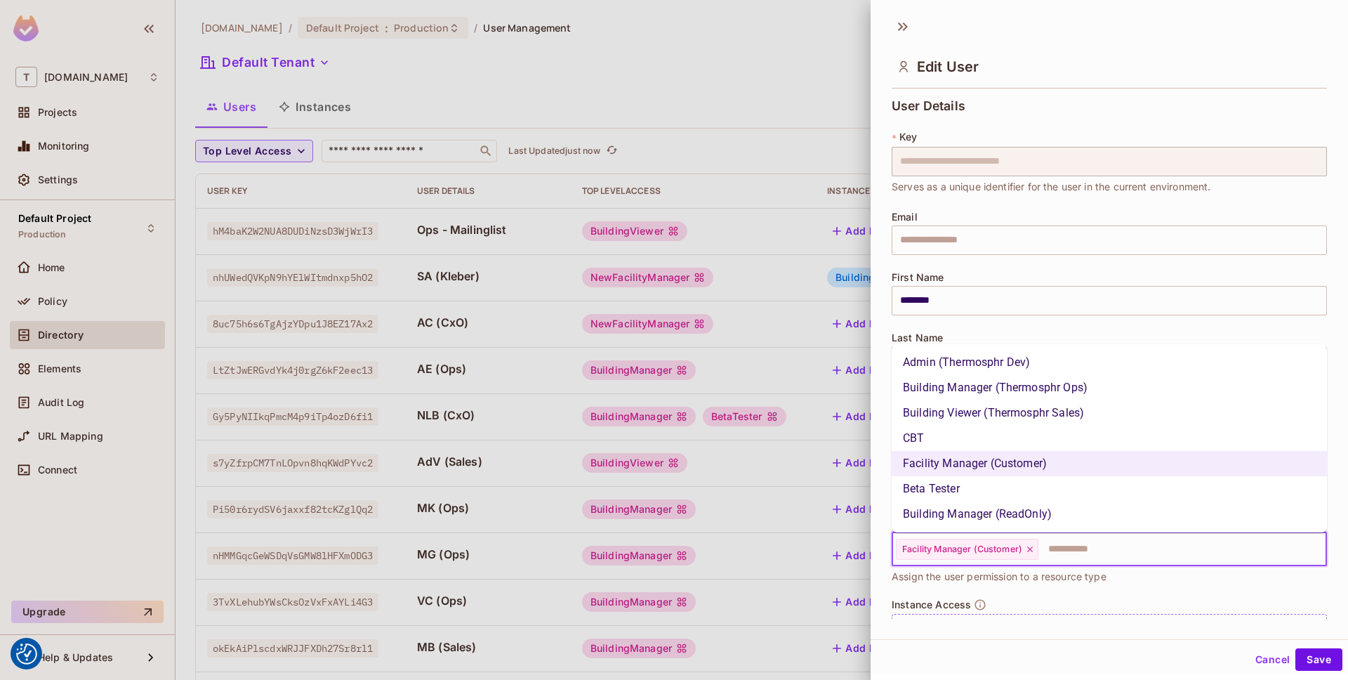
click at [1114, 381] on li "Building Manager (Thermosphr Ops)" at bounding box center [1109, 387] width 435 height 25
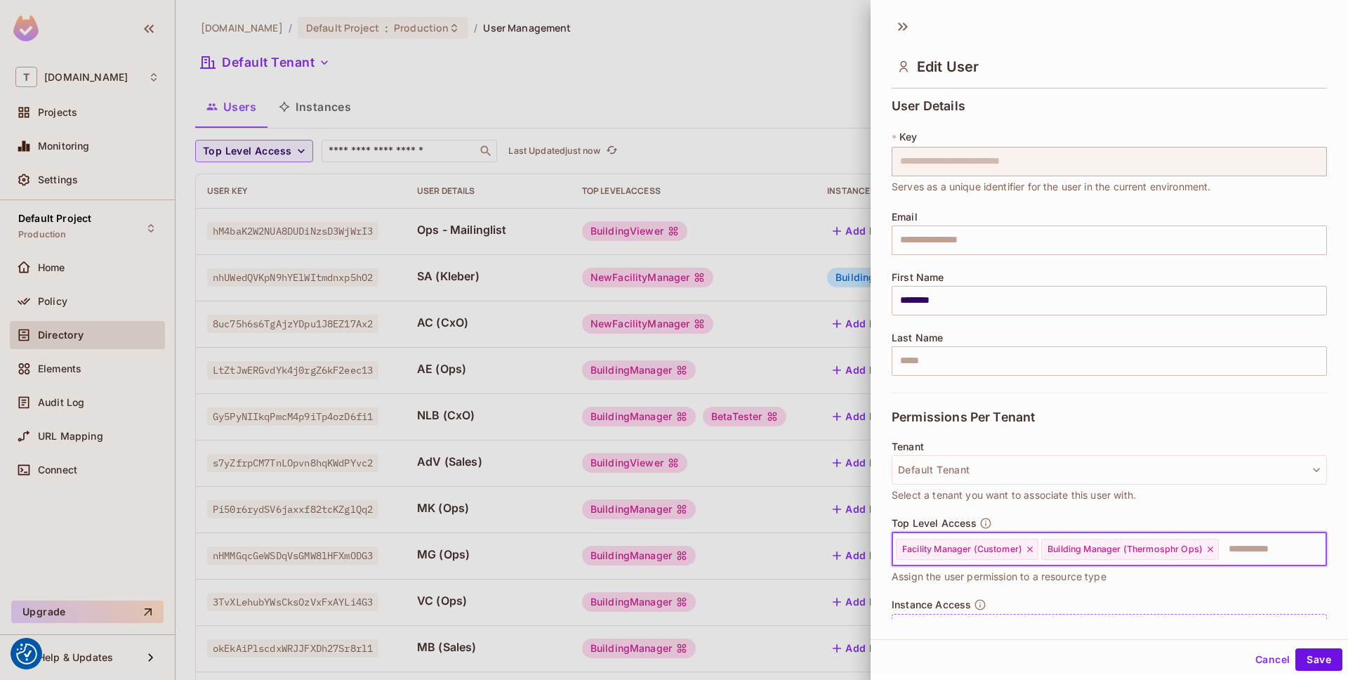
click at [1029, 548] on icon at bounding box center [1030, 549] width 10 height 10
click at [1315, 652] on button "Save" at bounding box center [1319, 659] width 47 height 22
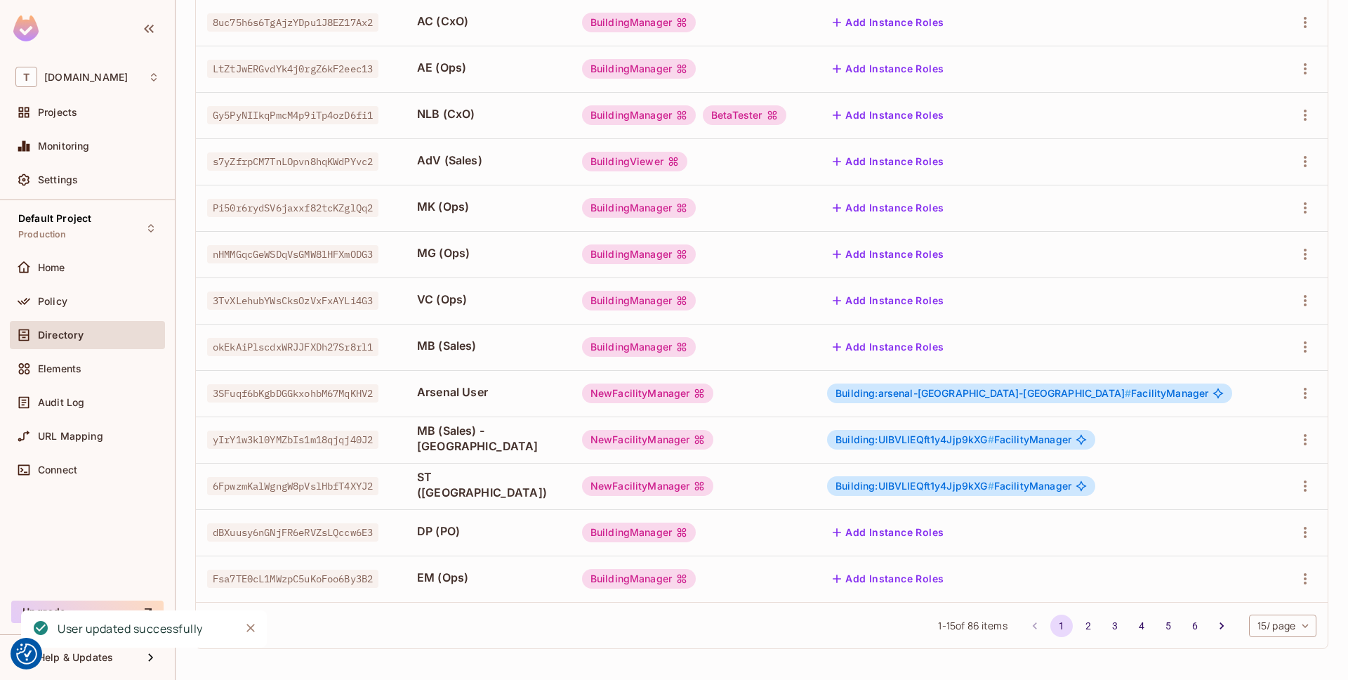
scroll to position [0, 0]
